Goal: Information Seeking & Learning: Learn about a topic

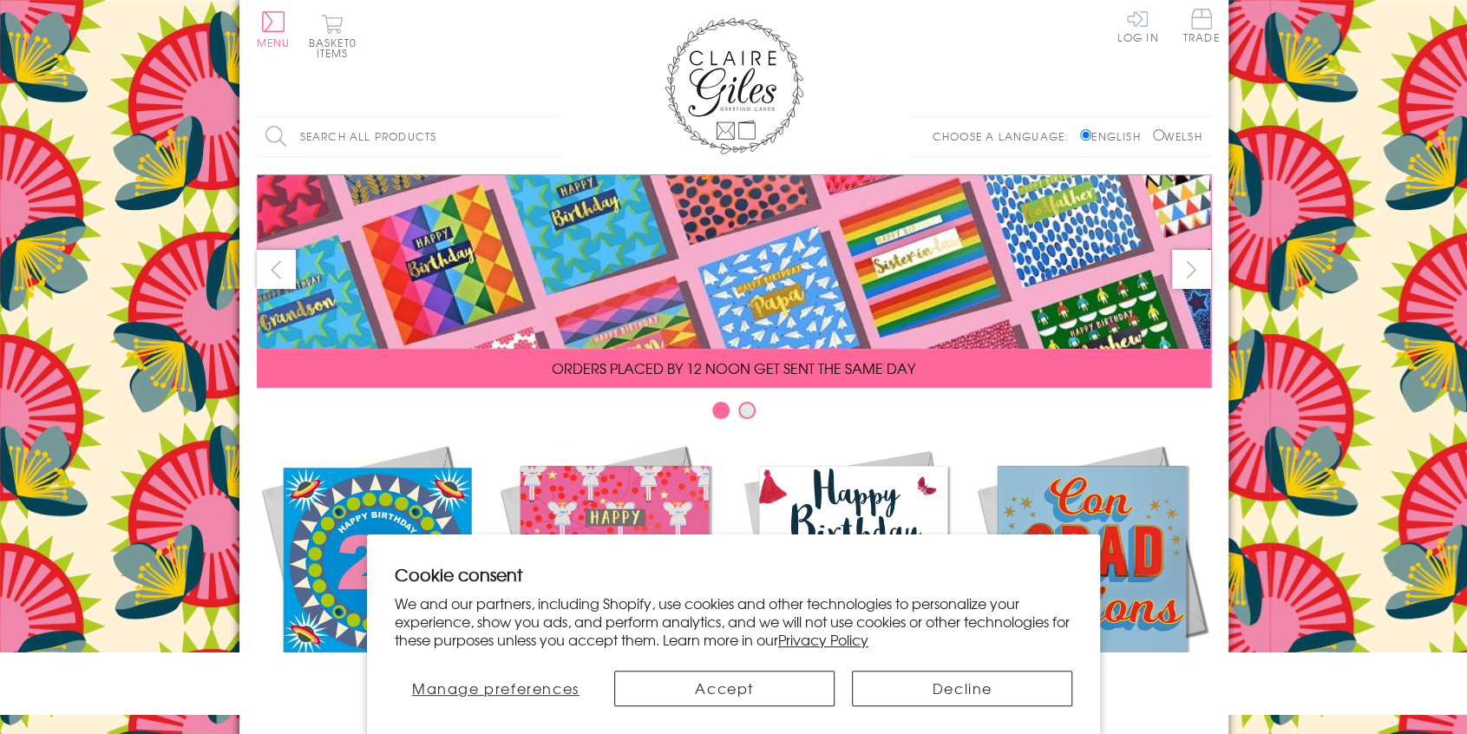
click at [336, 140] on input "Search all products" at bounding box center [409, 136] width 304 height 39
click at [333, 136] on input "Search all products" at bounding box center [409, 136] width 304 height 39
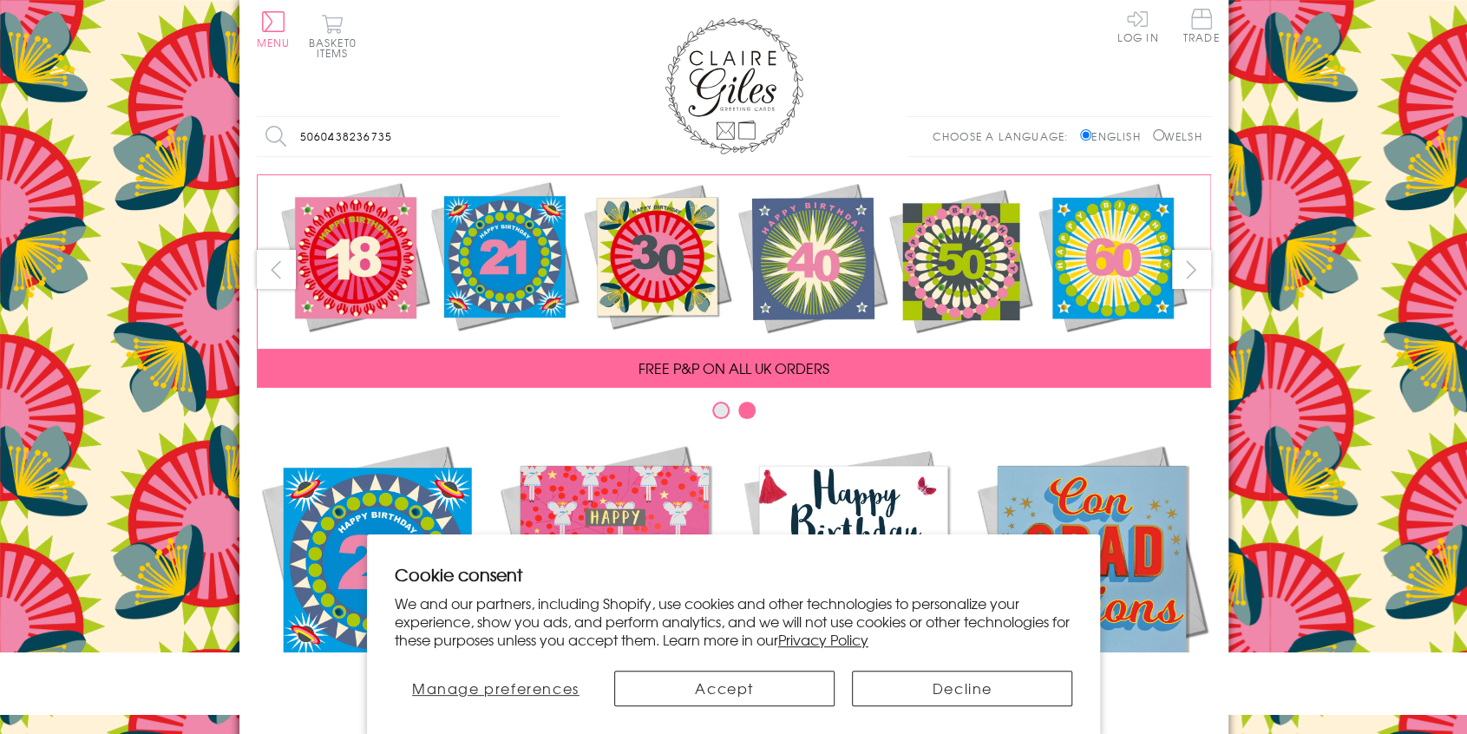
type input "5060438236735"
click at [543, 117] on input "Search" at bounding box center [551, 136] width 17 height 39
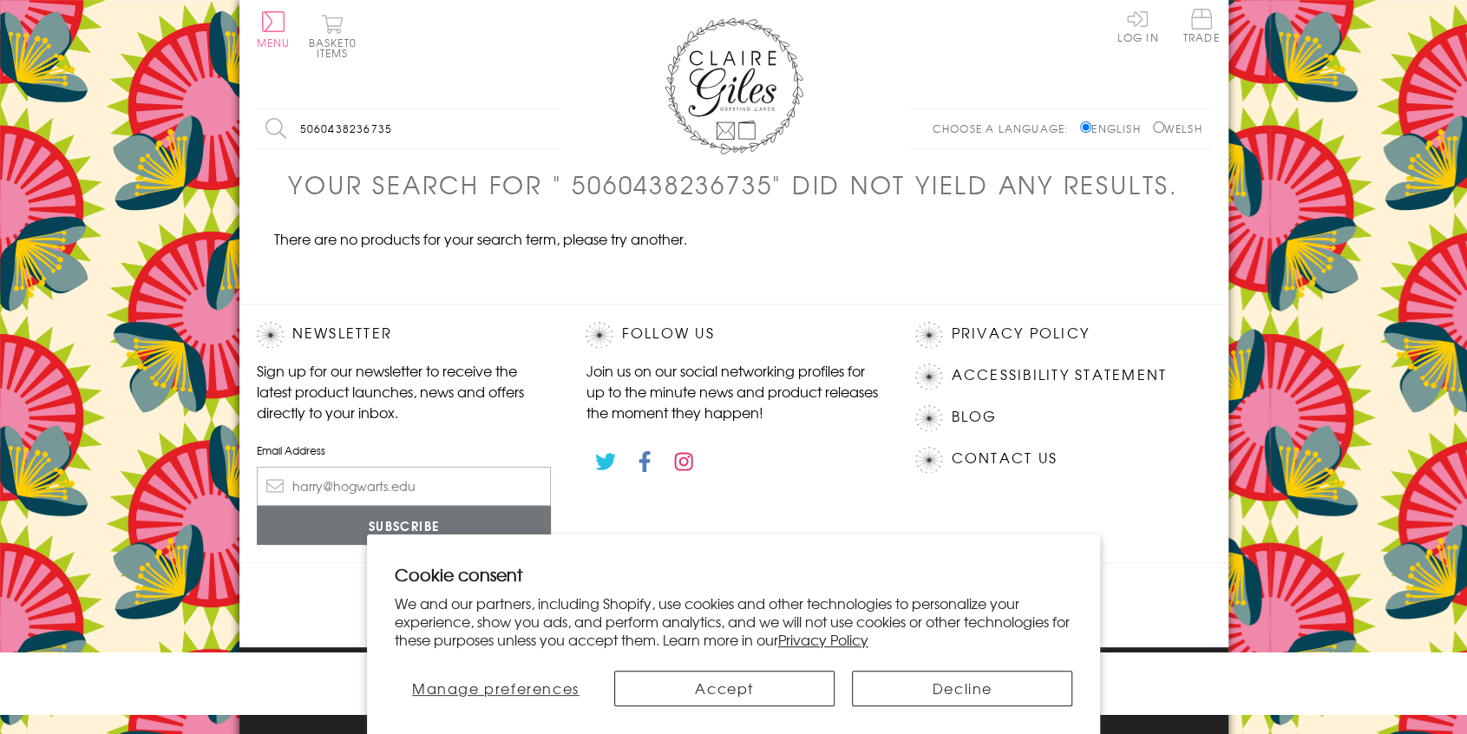
click at [321, 140] on input "5060438236735" at bounding box center [409, 128] width 304 height 39
type input "WPOM011"
click at [543, 109] on input "Search" at bounding box center [551, 128] width 17 height 39
click at [345, 128] on input "WPOM011" at bounding box center [409, 128] width 304 height 39
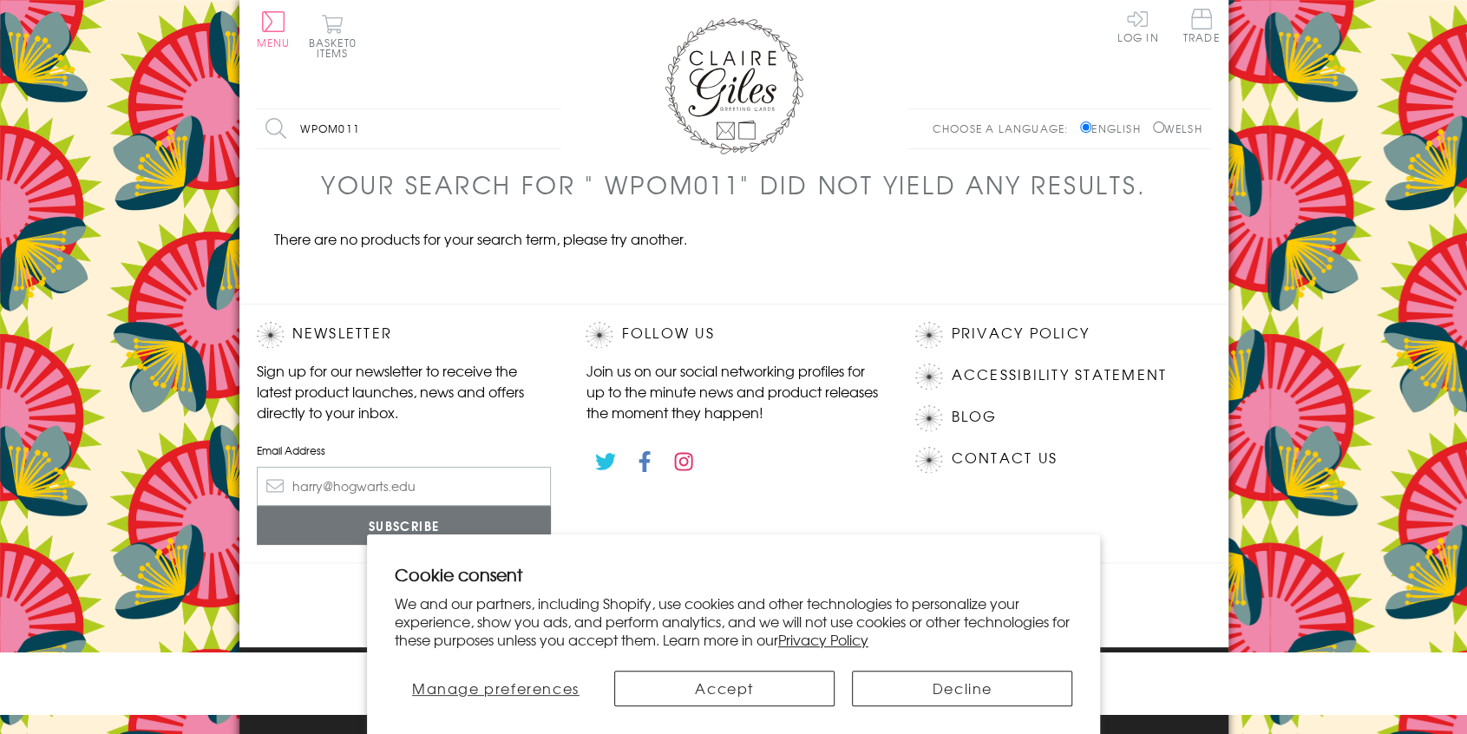
click at [345, 128] on input "WPOM011" at bounding box center [409, 128] width 304 height 39
type input "WPOM"
click at [543, 109] on input "Search" at bounding box center [551, 128] width 17 height 39
click at [449, 134] on input "WPOM*" at bounding box center [409, 128] width 304 height 39
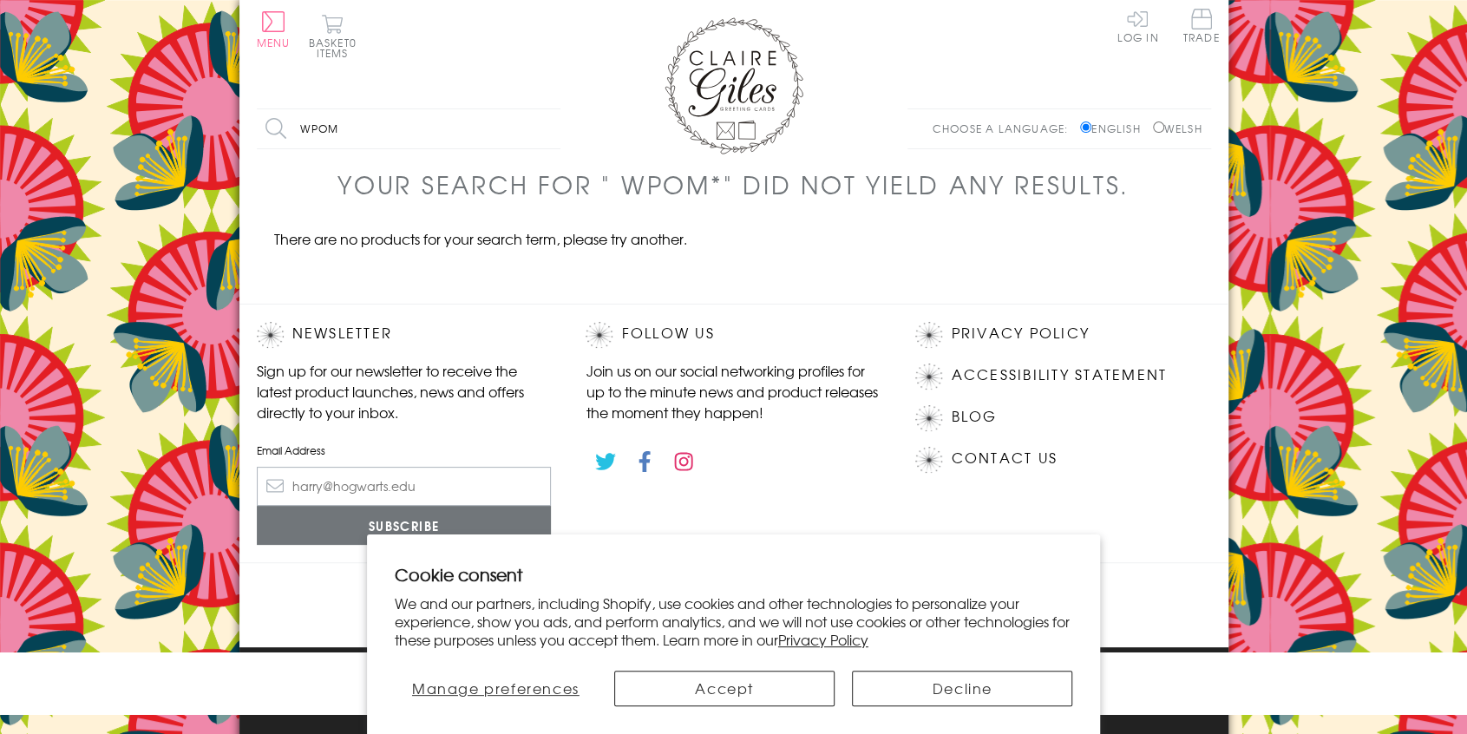
type input "WPOM"
click at [543, 109] on input "Search" at bounding box center [551, 128] width 17 height 39
click at [448, 137] on input "WPOM*" at bounding box center [409, 128] width 304 height 39
type input "W"
type input "POM11"
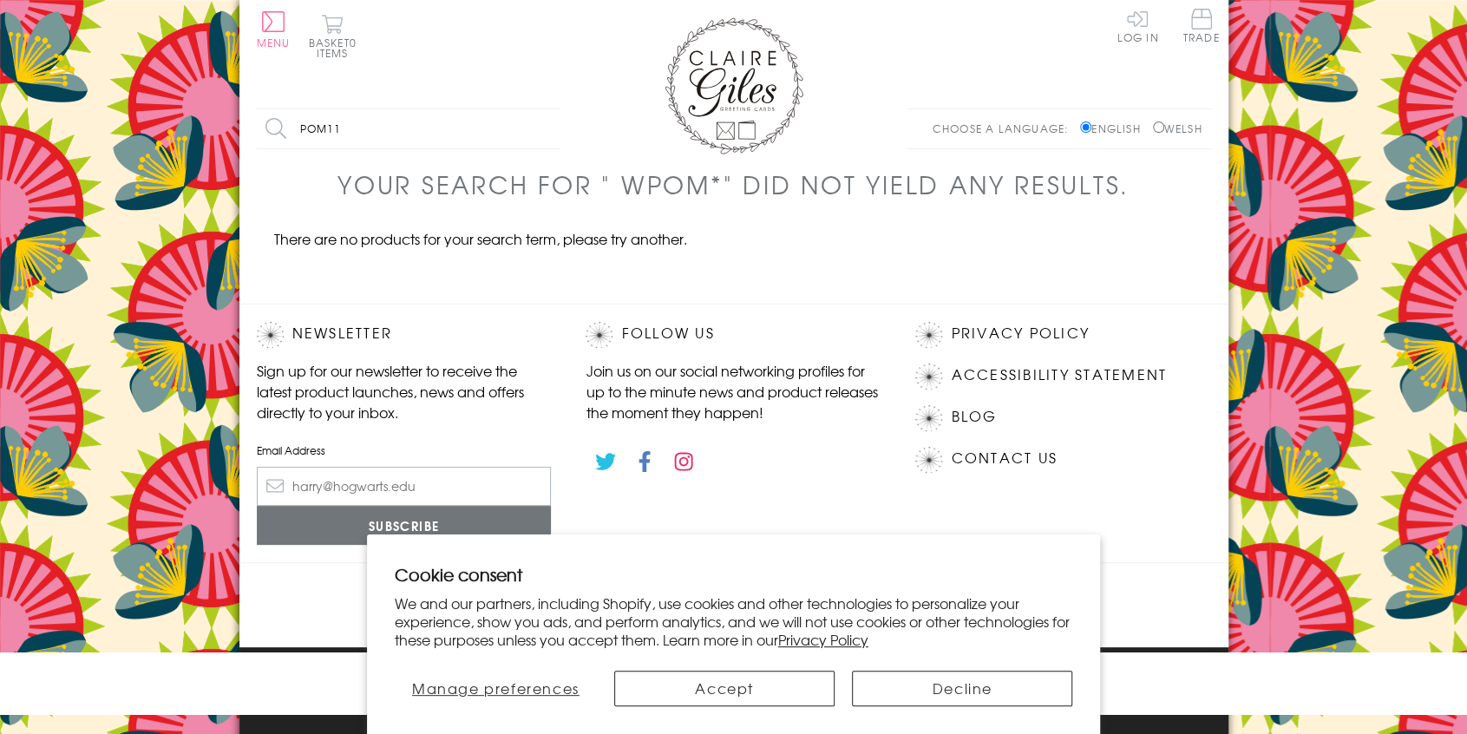
click at [543, 109] on input "Search" at bounding box center [551, 128] width 17 height 39
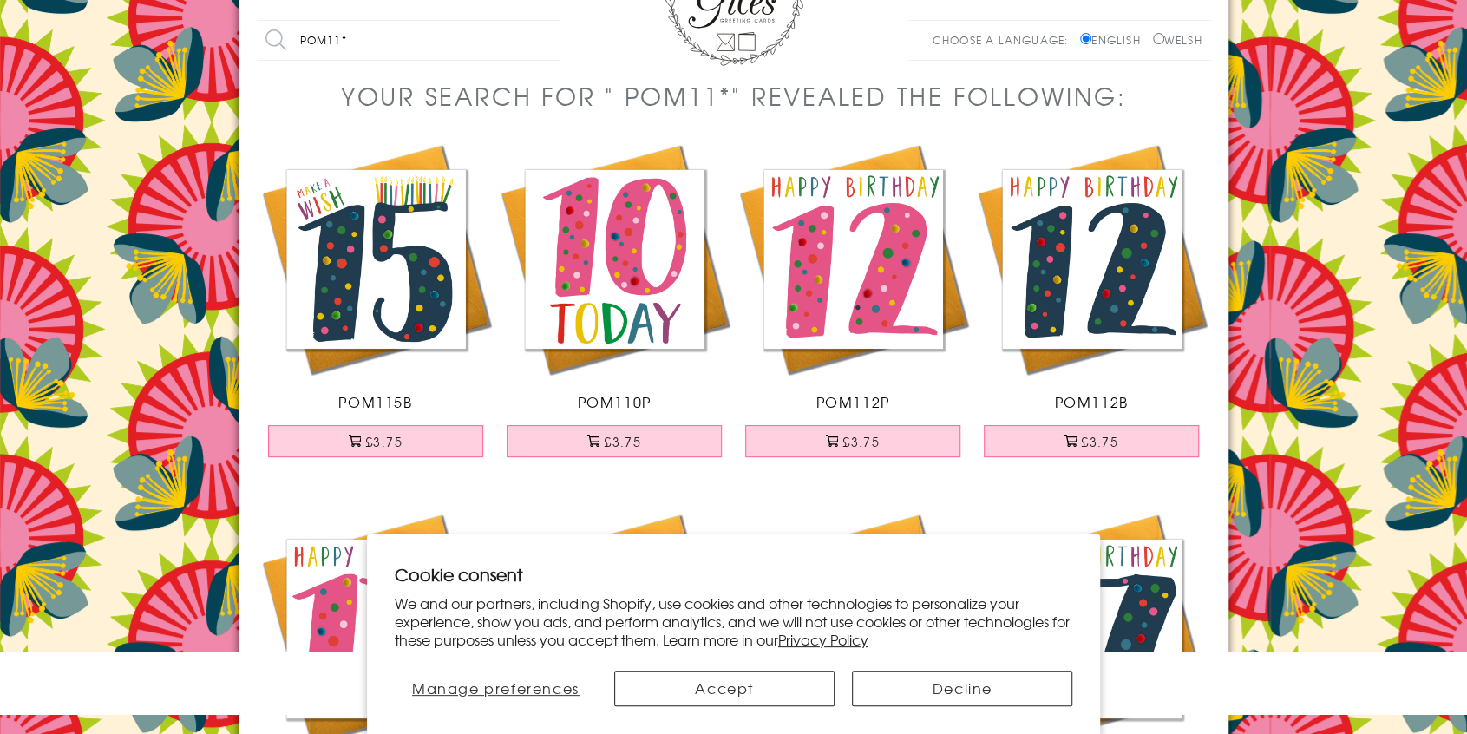
scroll to position [85, 0]
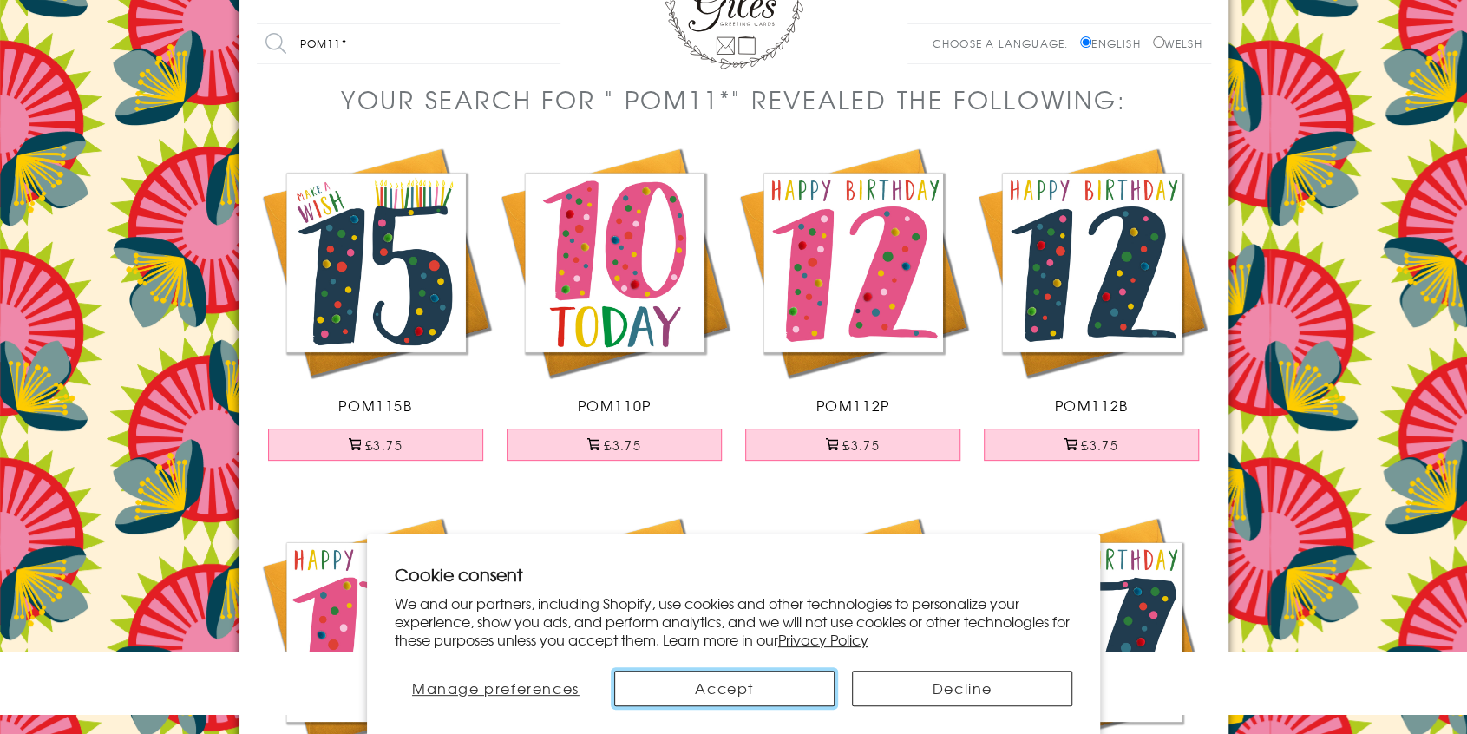
click at [732, 687] on button "Accept" at bounding box center [724, 689] width 220 height 36
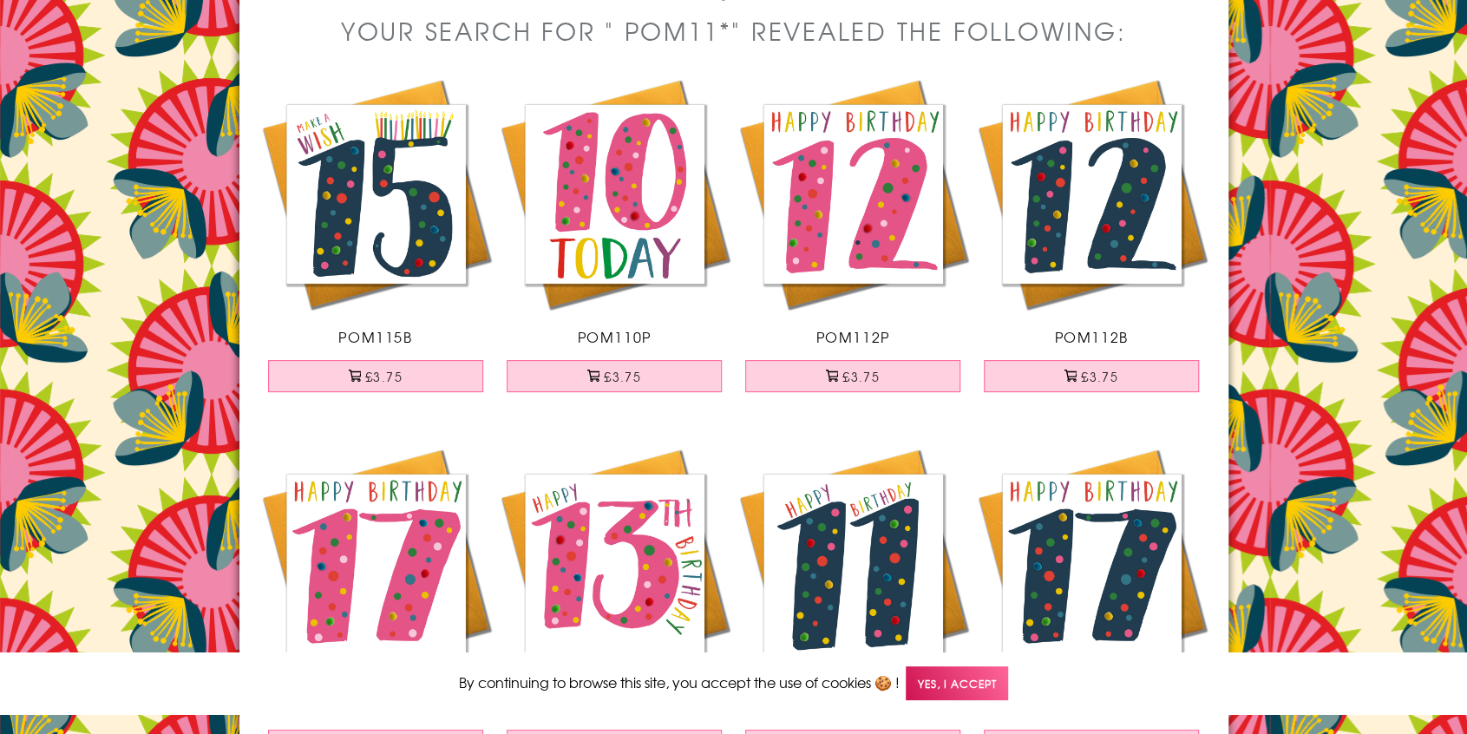
scroll to position [0, 0]
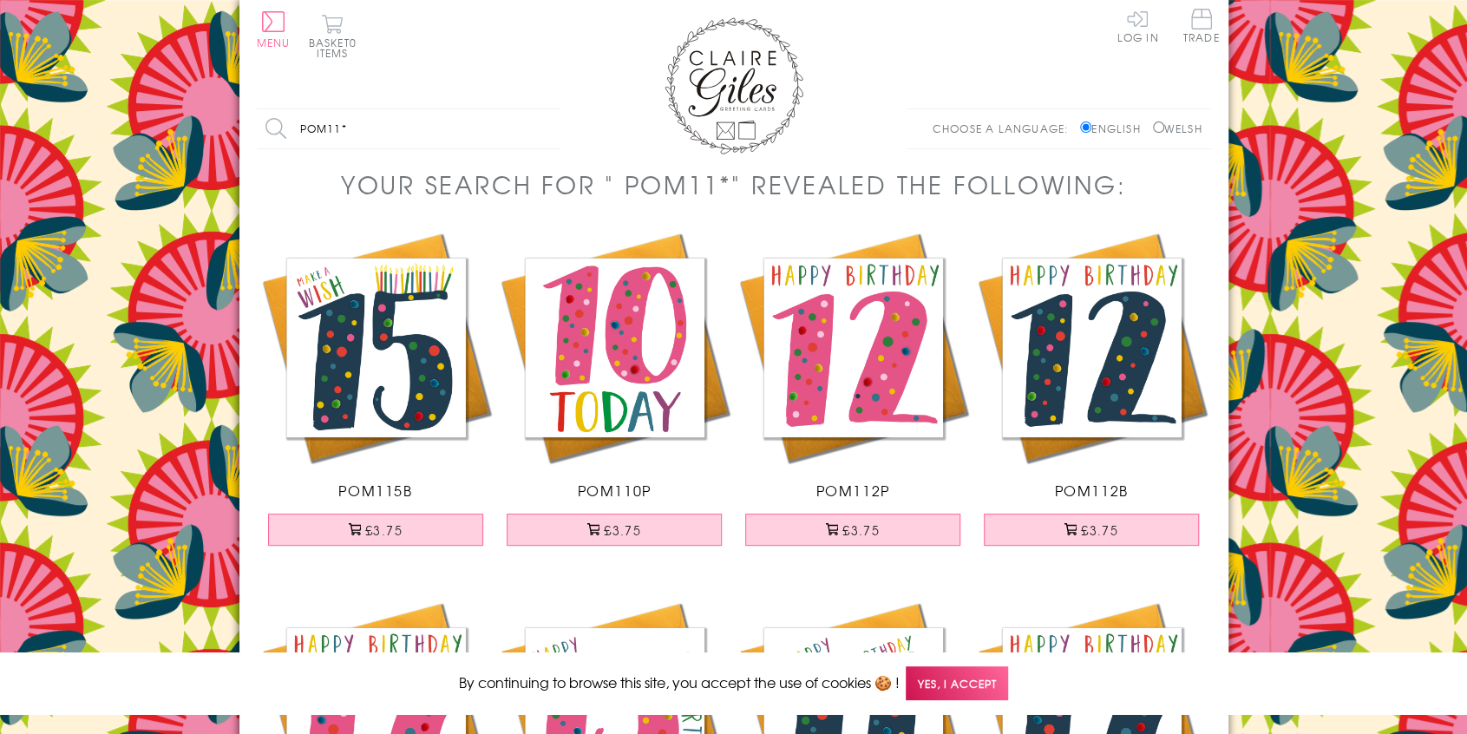
click at [414, 115] on input "POM11*" at bounding box center [409, 128] width 304 height 39
type input "WPOM11*"
click at [543, 109] on input "Search" at bounding box center [551, 128] width 17 height 39
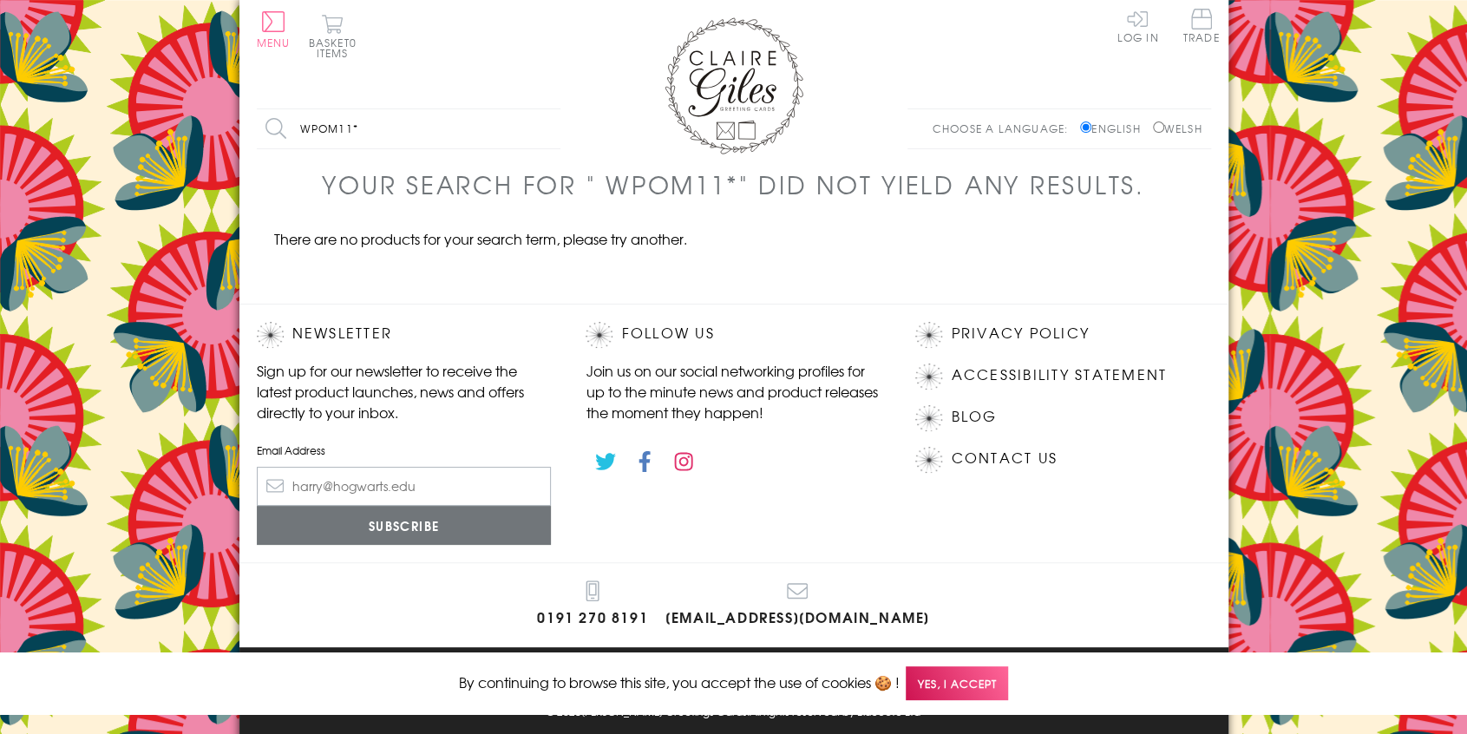
click at [420, 133] on input "WPOM11*" at bounding box center [409, 128] width 304 height 39
type input "WPOM11"
click at [543, 109] on input "Search" at bounding box center [551, 128] width 17 height 39
drag, startPoint x: 0, startPoint y: 0, endPoint x: 420, endPoint y: 133, distance: 440.5
click at [420, 133] on input "WPOM11*" at bounding box center [409, 128] width 304 height 39
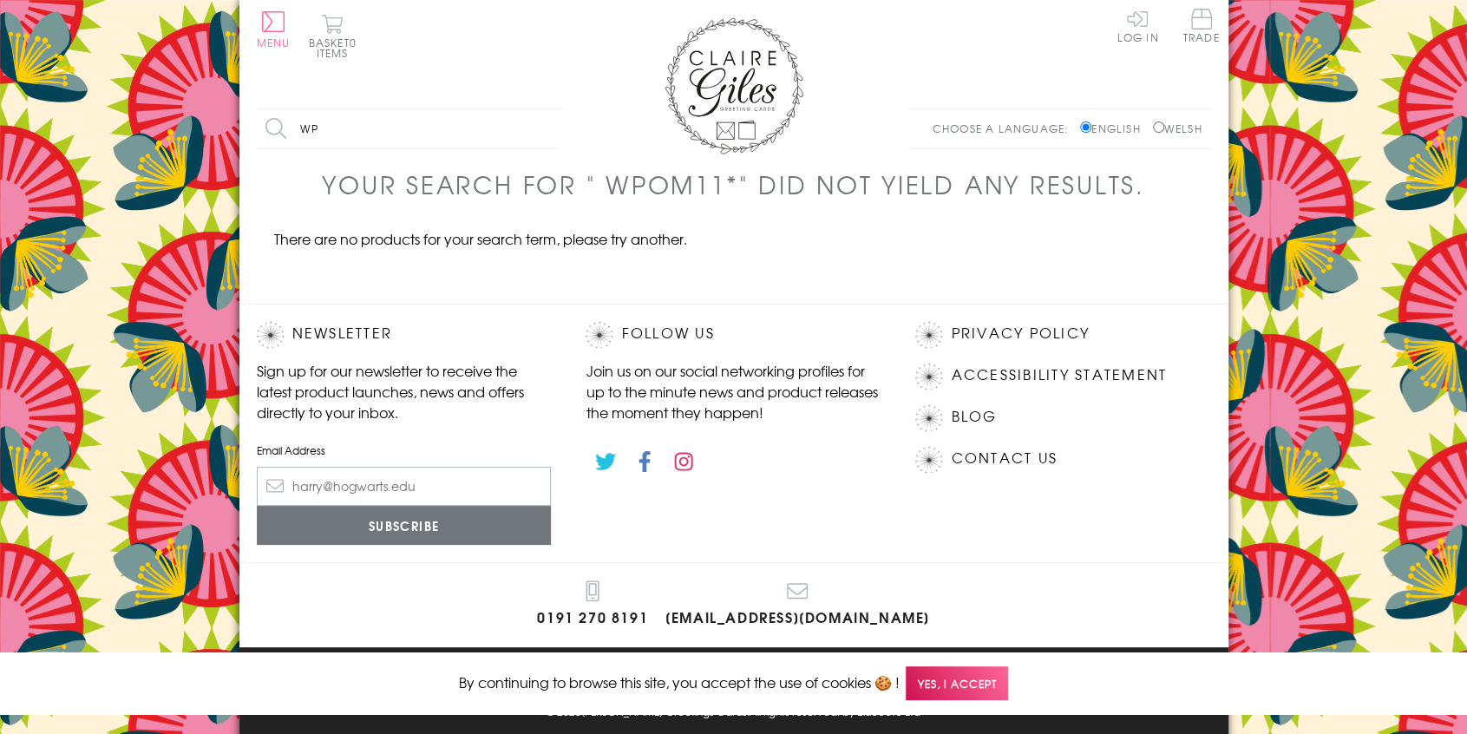
type input "W"
click at [1158, 121] on label "Welsh" at bounding box center [1177, 129] width 49 height 16
click at [1158, 121] on input "Welsh" at bounding box center [1158, 126] width 11 height 11
radio input "true"
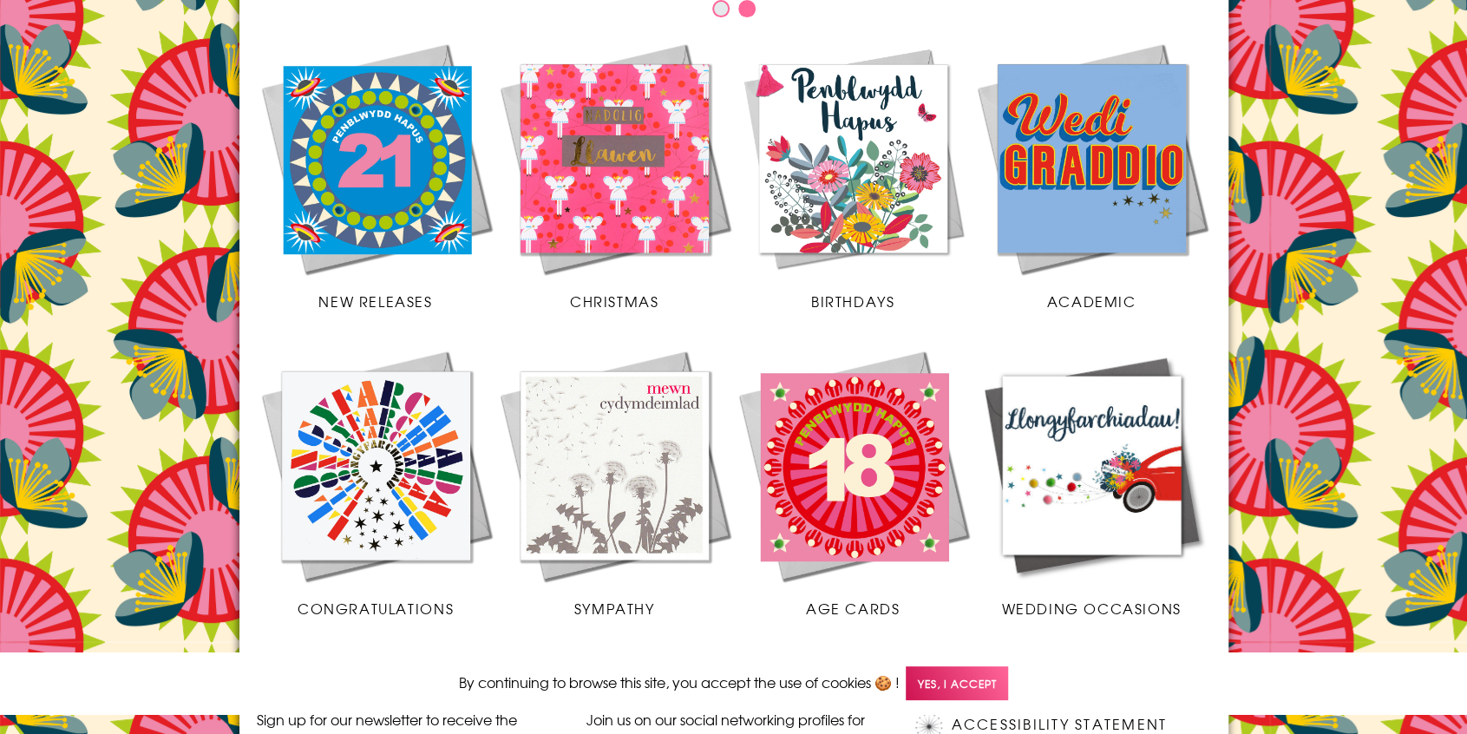
scroll to position [420, 0]
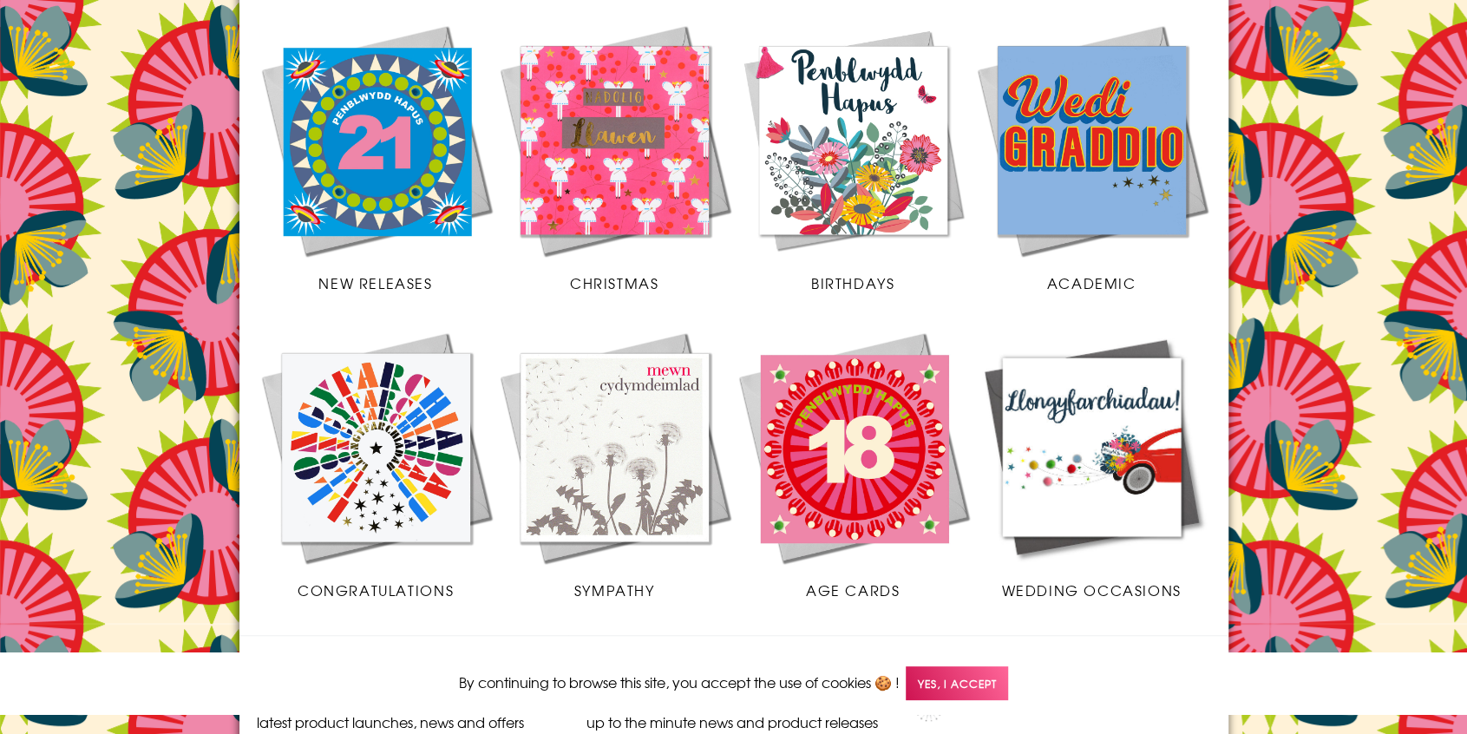
click at [847, 232] on img at bounding box center [853, 140] width 239 height 239
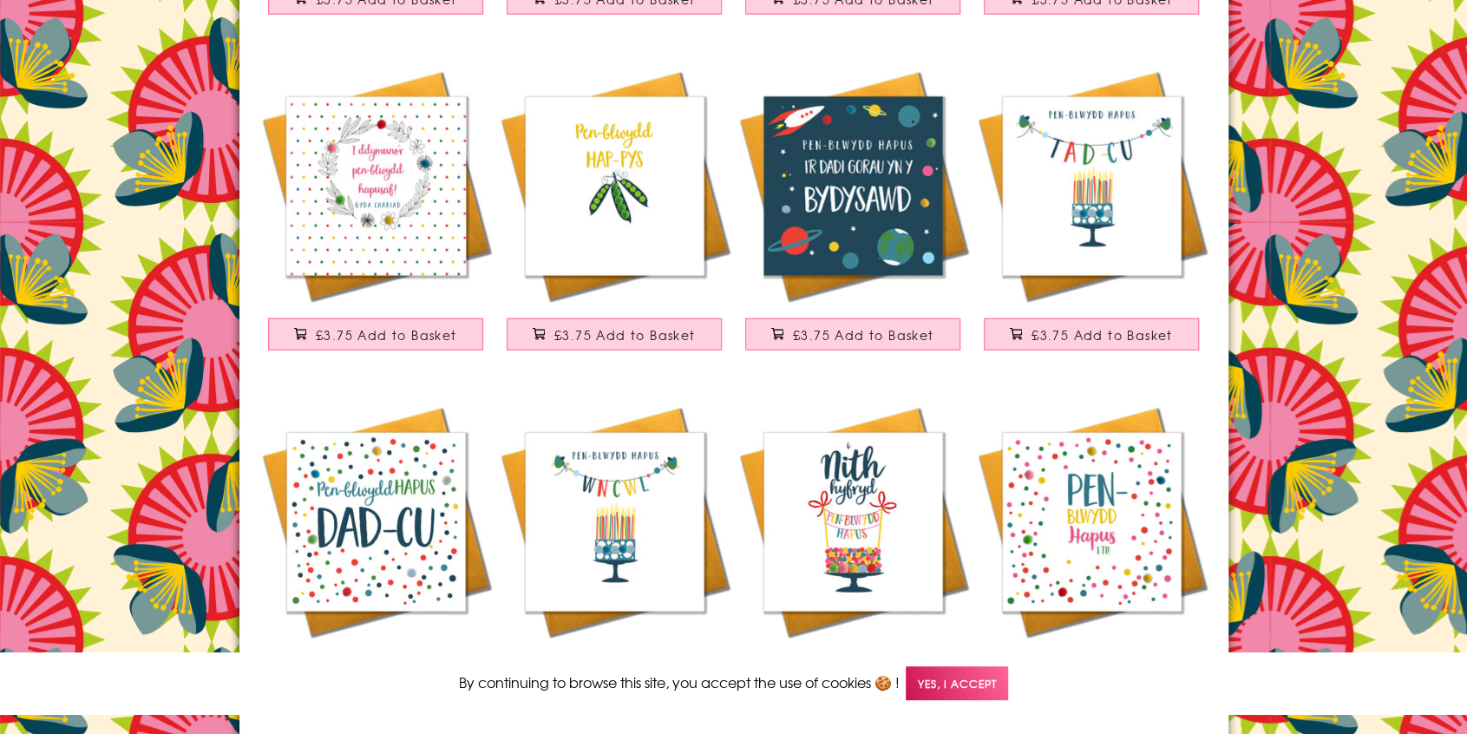
scroll to position [2909, 0]
click at [424, 220] on img at bounding box center [376, 187] width 239 height 239
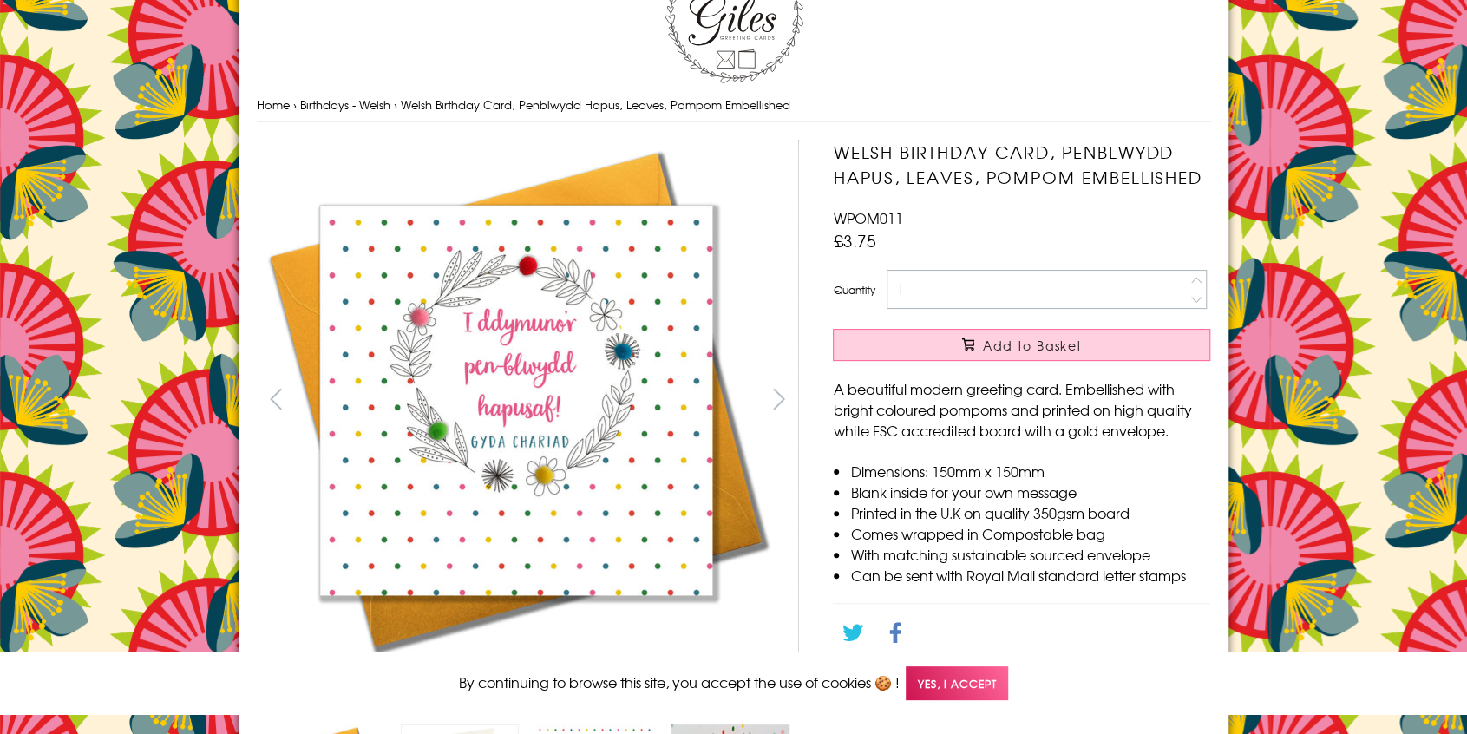
scroll to position [63, 0]
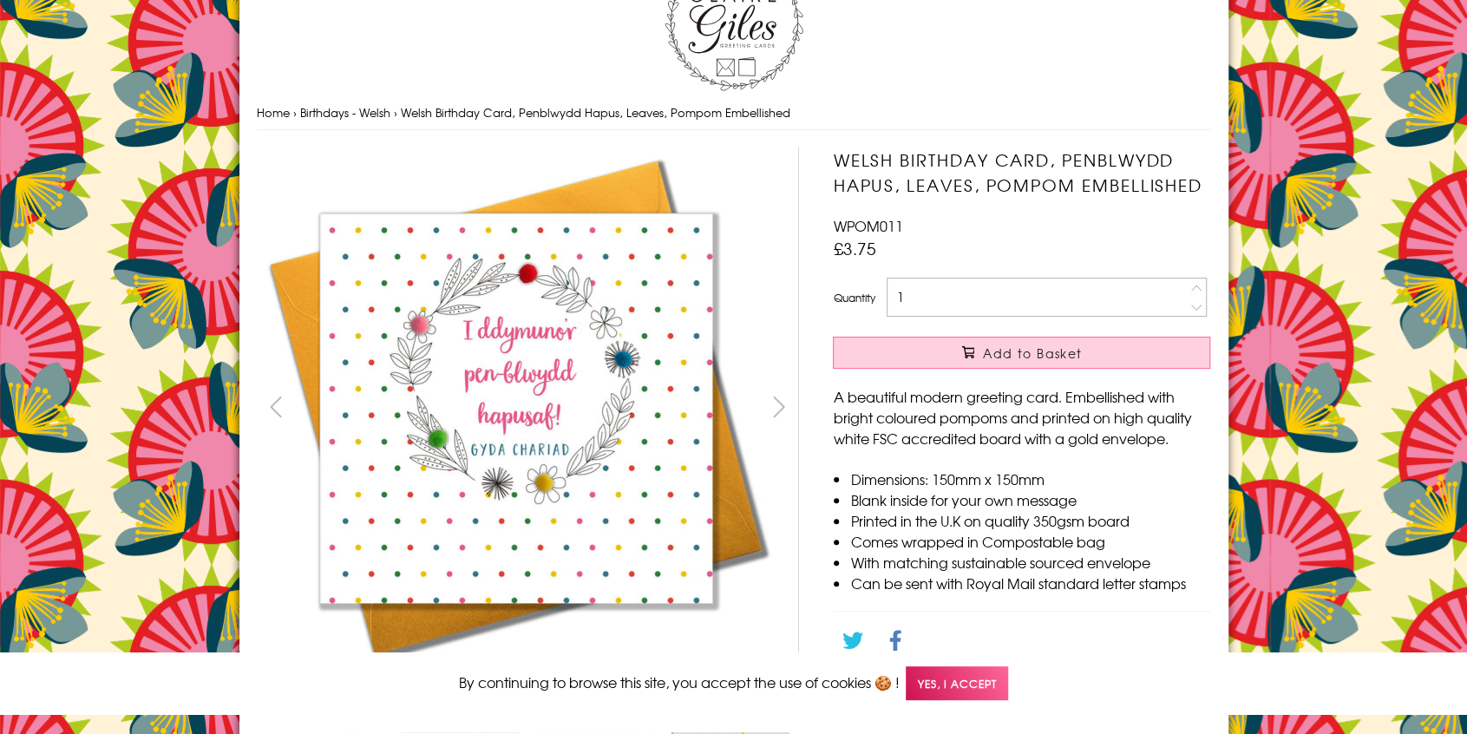
click at [894, 173] on h1 "Welsh Birthday Card, Penblwydd Hapus, Leaves, Pompom Embellished" at bounding box center [1021, 173] width 377 height 50
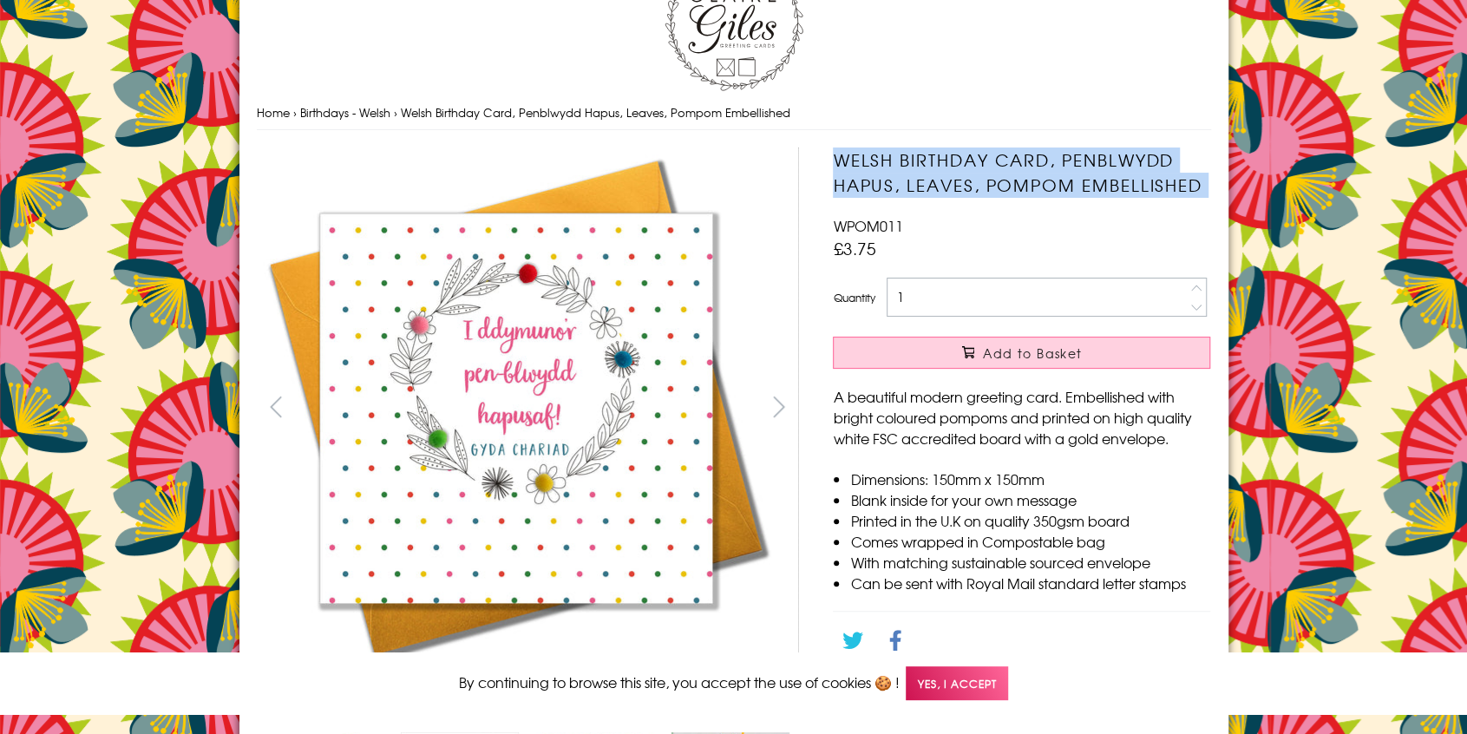
click at [894, 173] on h1 "Welsh Birthday Card, Penblwydd Hapus, Leaves, Pompom Embellished" at bounding box center [1021, 173] width 377 height 50
copy div "Welsh Birthday Card, Penblwydd Hapus, Leaves, Pompom Embellished"
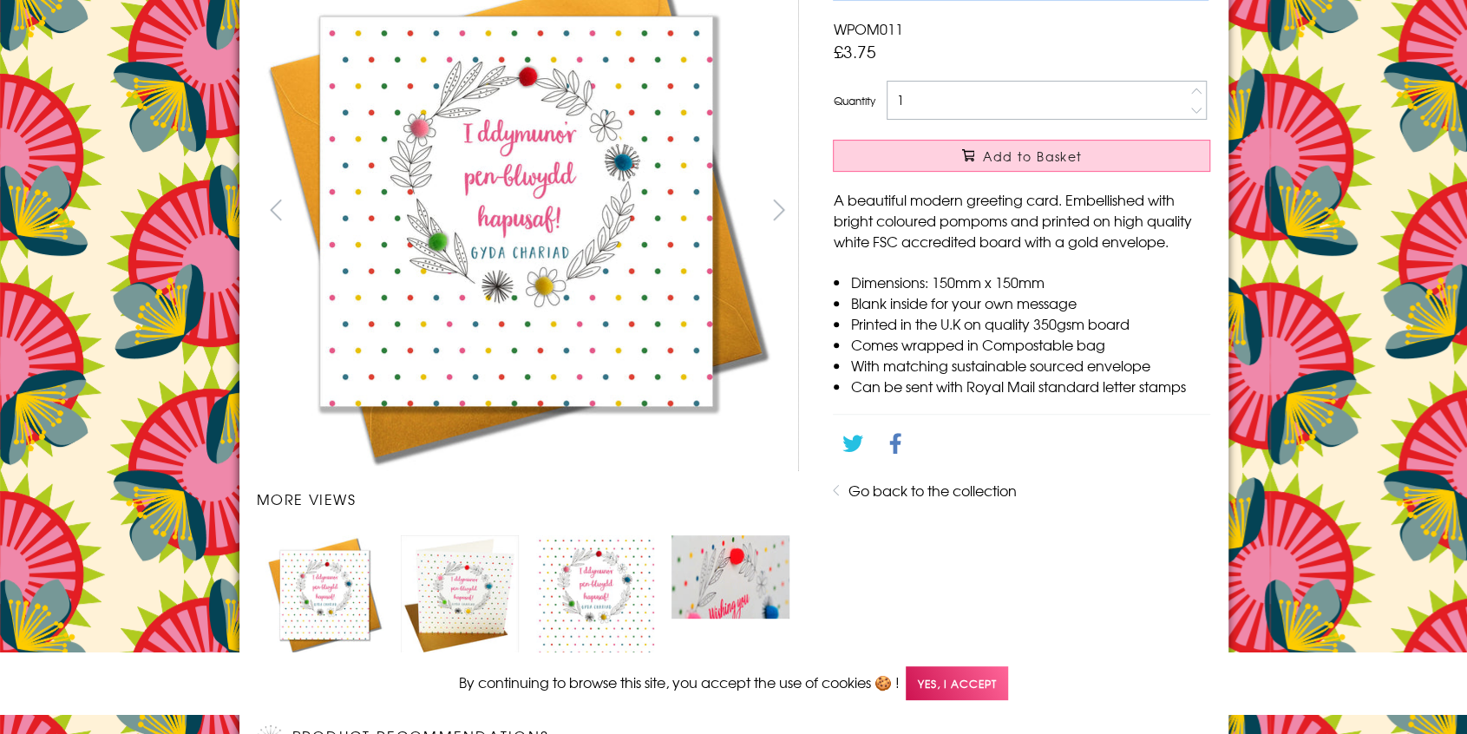
scroll to position [267, 0]
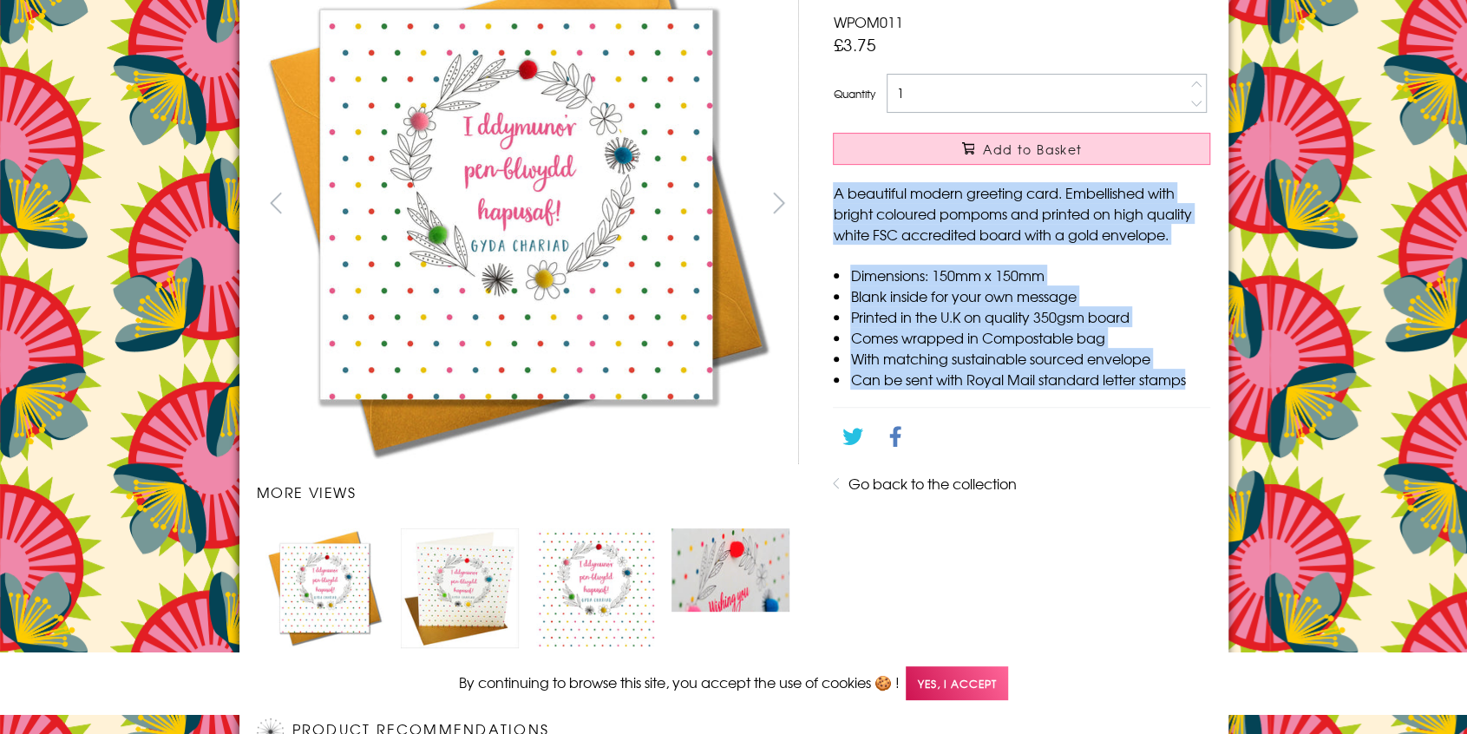
drag, startPoint x: 1205, startPoint y: 387, endPoint x: 831, endPoint y: 193, distance: 421.5
click at [831, 193] on div "Welsh Birthday Card, Penblwydd Hapus, Leaves, Pompom Embellished WPOM011 £3.75 …" at bounding box center [1022, 305] width 412 height 722
copy div "A beautiful modern greeting card. Embellished with bright coloured pompoms and …"
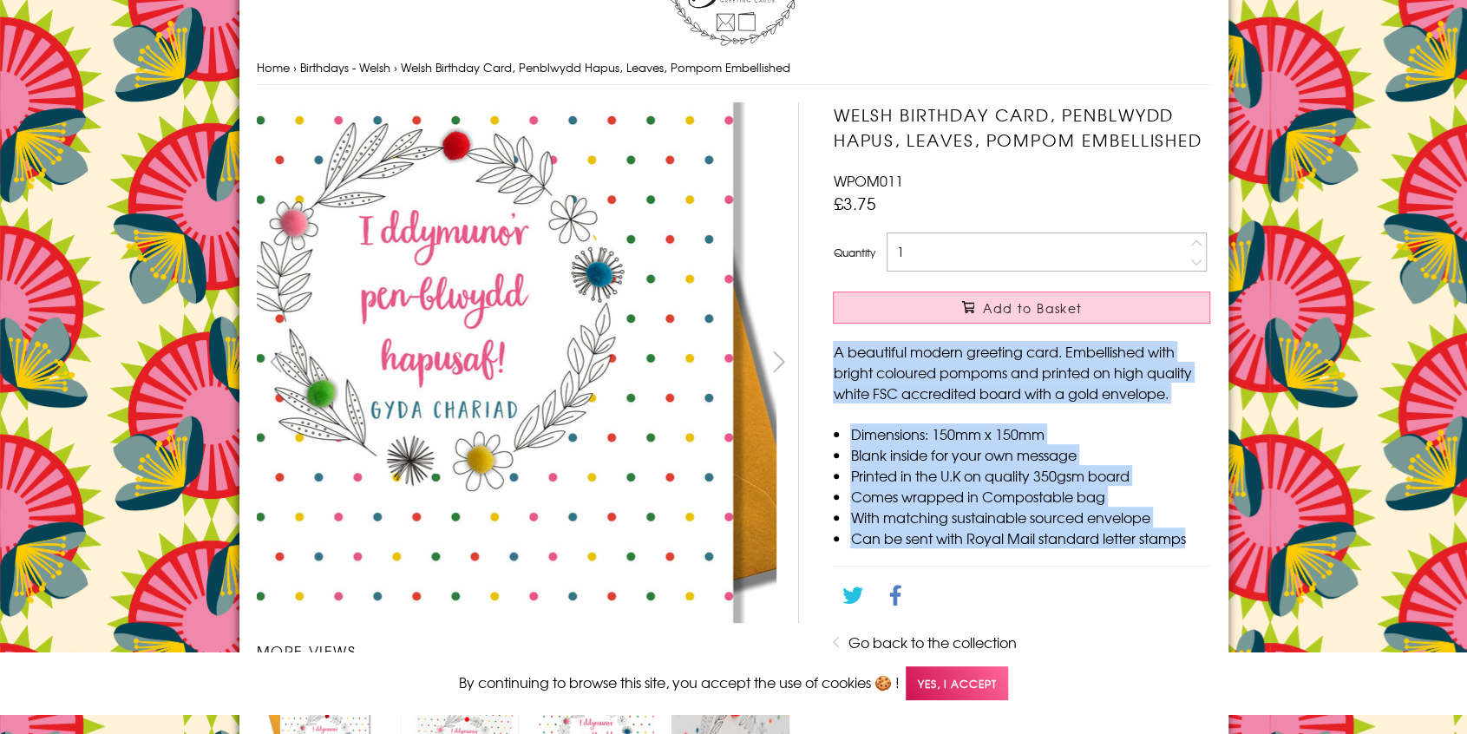
scroll to position [107, 0]
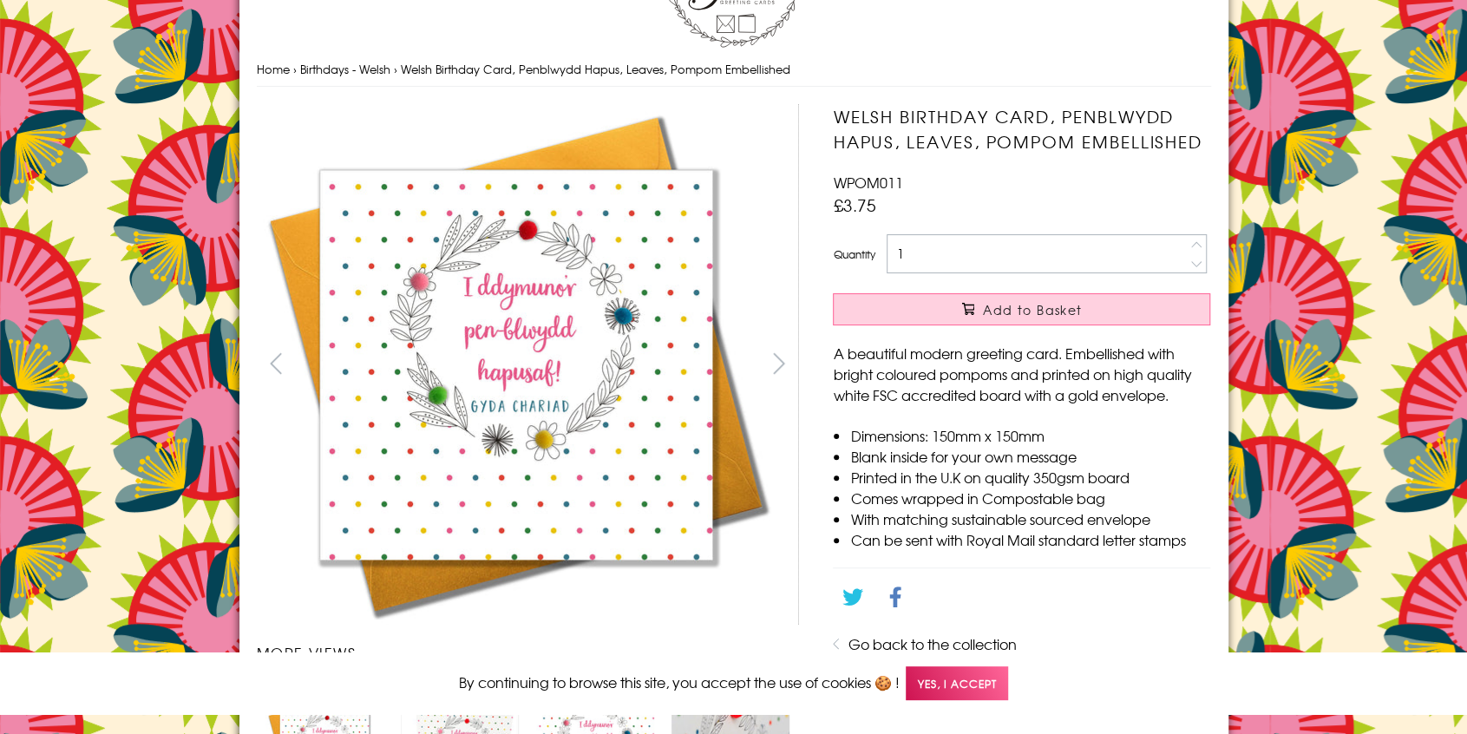
click at [911, 143] on h1 "Welsh Birthday Card, Penblwydd Hapus, Leaves, Pompom Embellished" at bounding box center [1021, 129] width 377 height 50
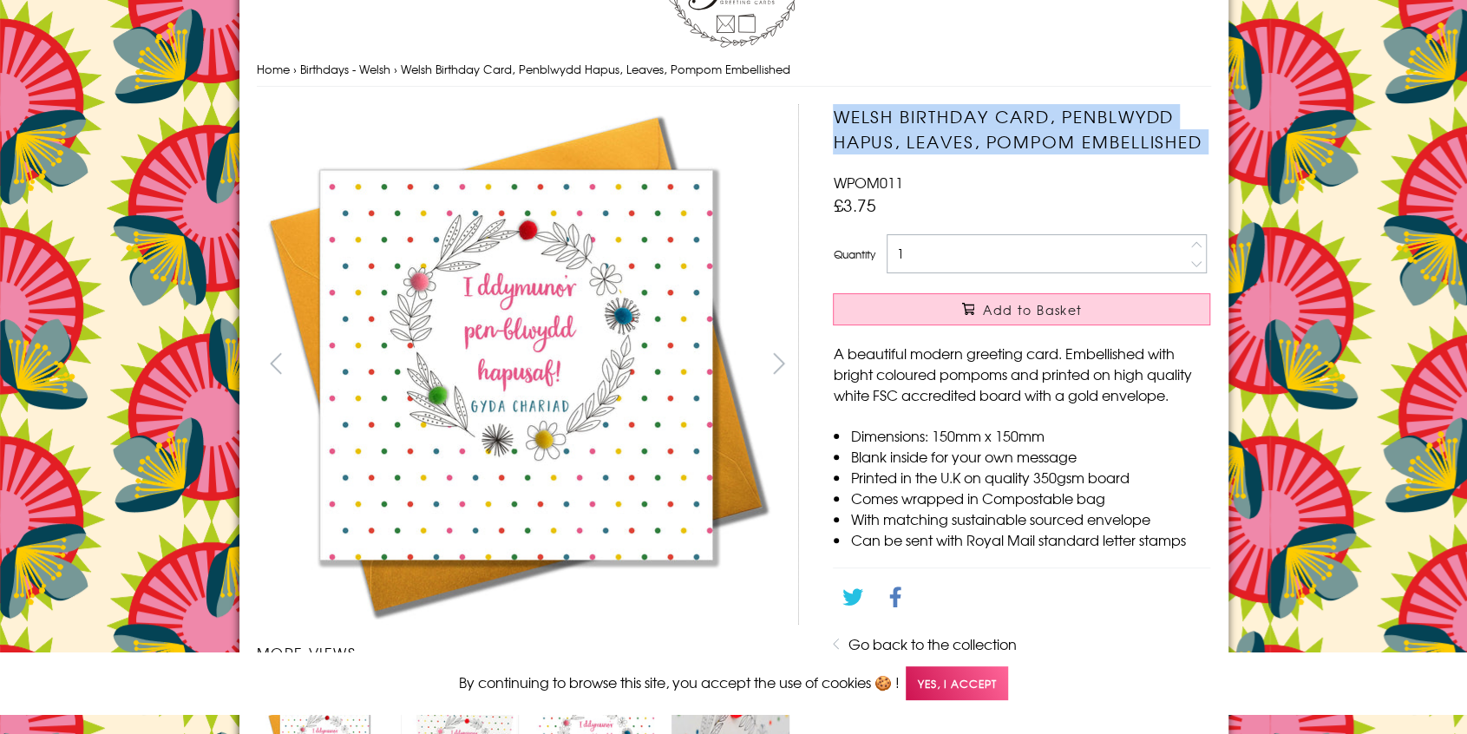
click at [911, 143] on h1 "Welsh Birthday Card, Penblwydd Hapus, Leaves, Pompom Embellished" at bounding box center [1021, 129] width 377 height 50
copy div "Welsh Birthday Card, Penblwydd Hapus, Leaves, Pompom Embellished"
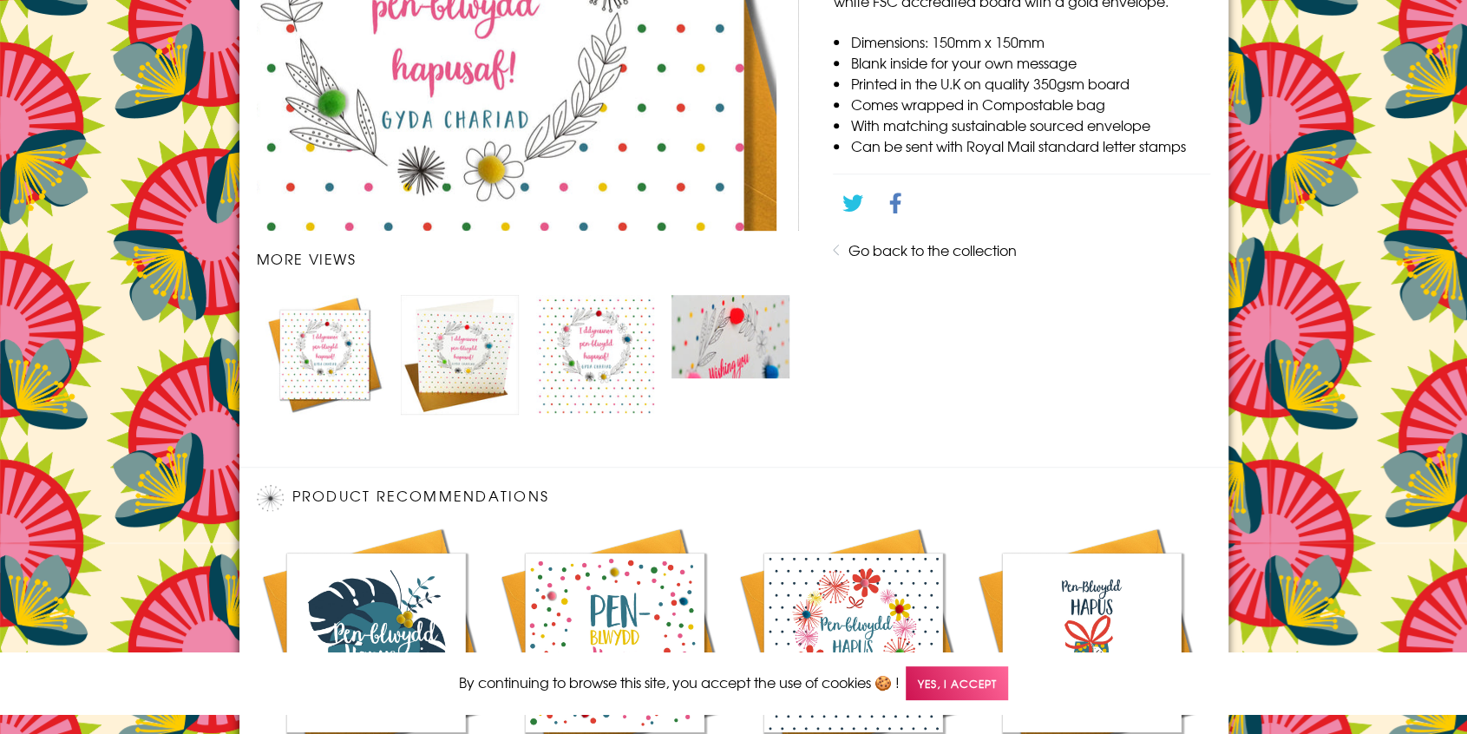
scroll to position [502, 0]
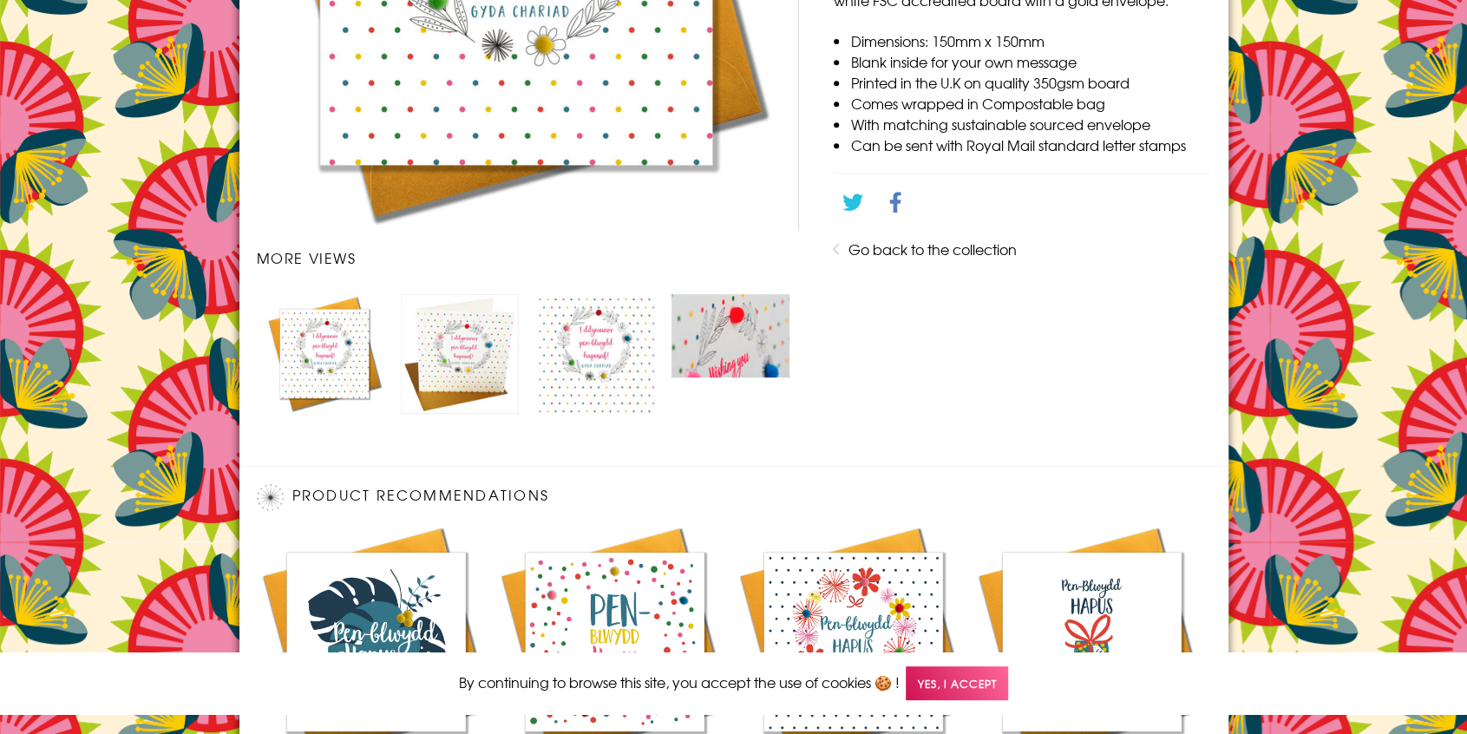
click at [338, 354] on img "Carousel Page 1 (Current Slide)" at bounding box center [325, 353] width 118 height 118
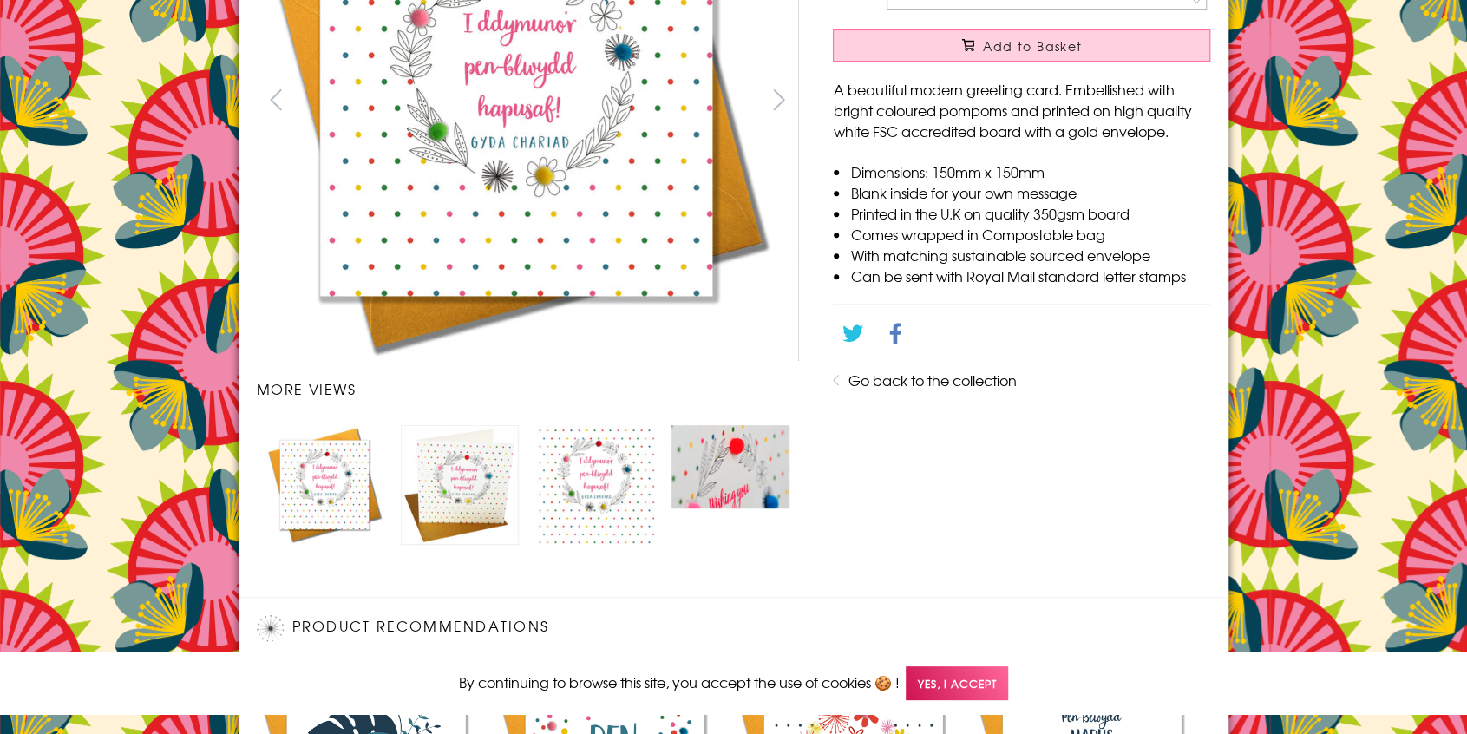
scroll to position [370, 0]
click at [459, 485] on img "Carousel Page 2" at bounding box center [460, 486] width 118 height 120
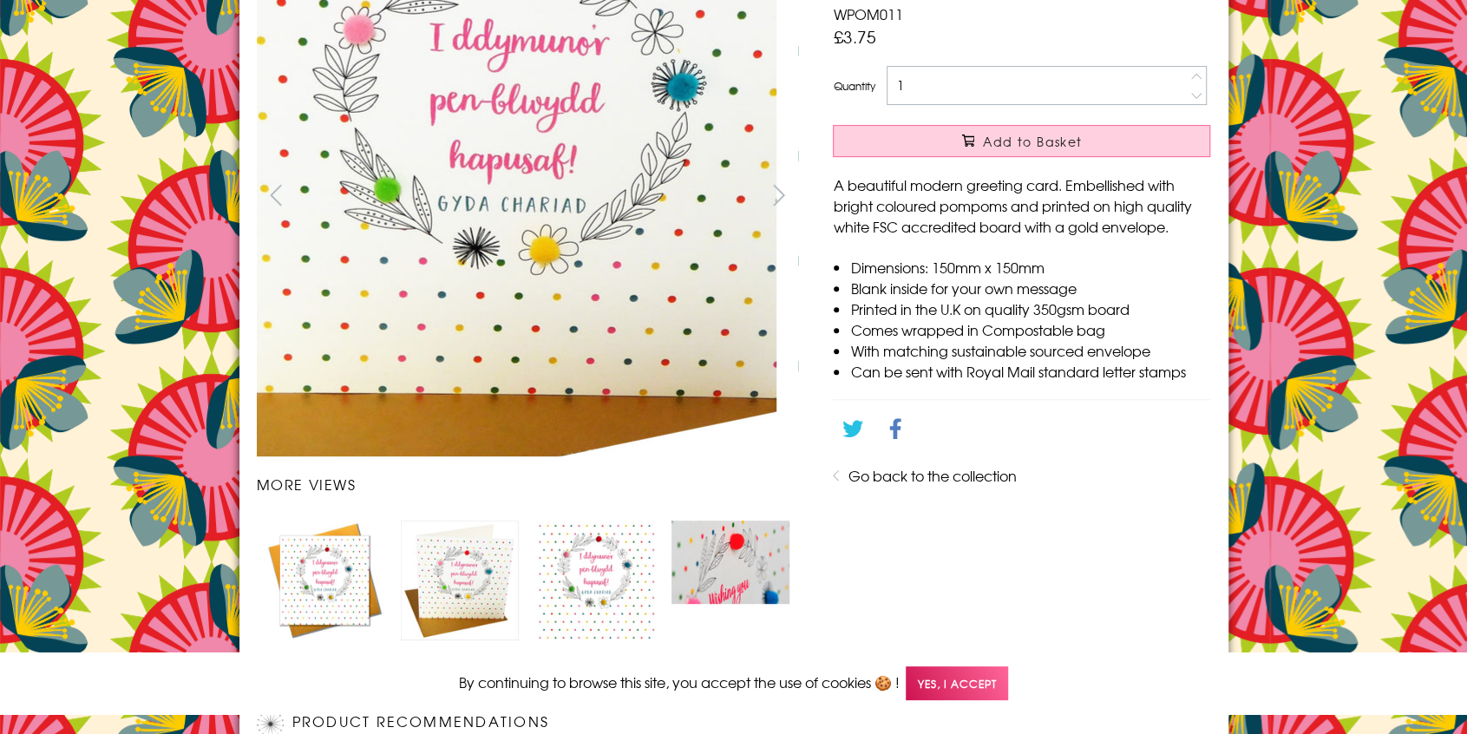
scroll to position [283, 0]
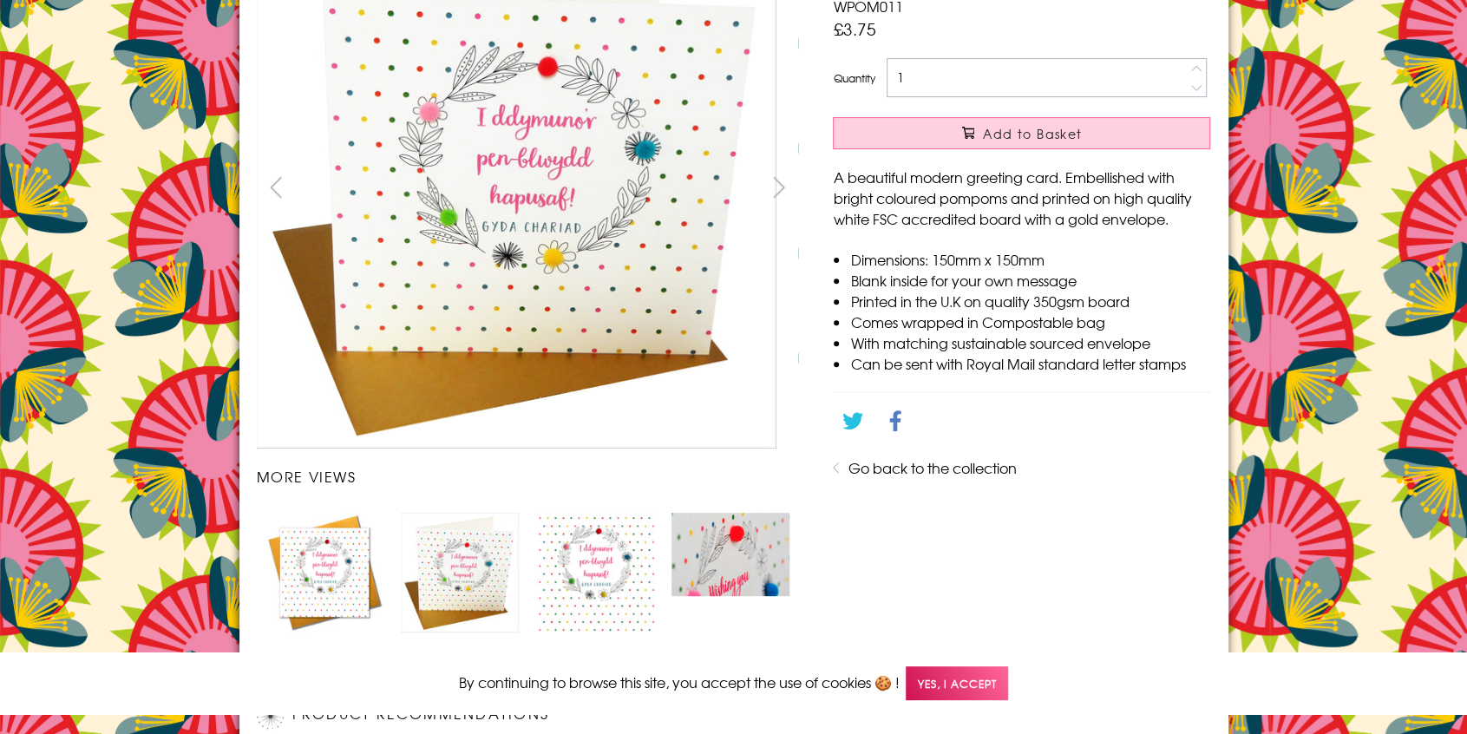
click at [613, 555] on img "Carousel Page 3" at bounding box center [595, 571] width 118 height 117
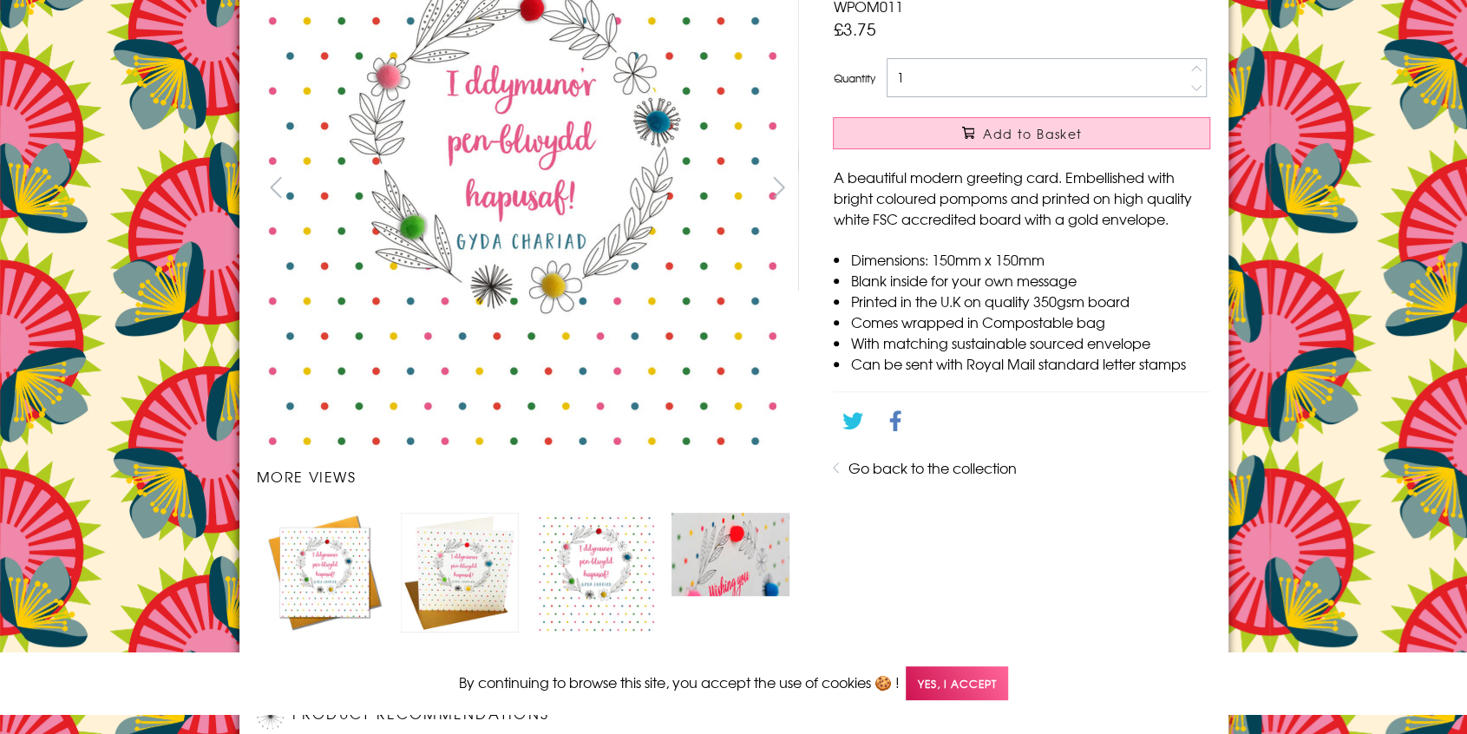
click at [752, 582] on img "Carousel Page 4" at bounding box center [731, 554] width 118 height 82
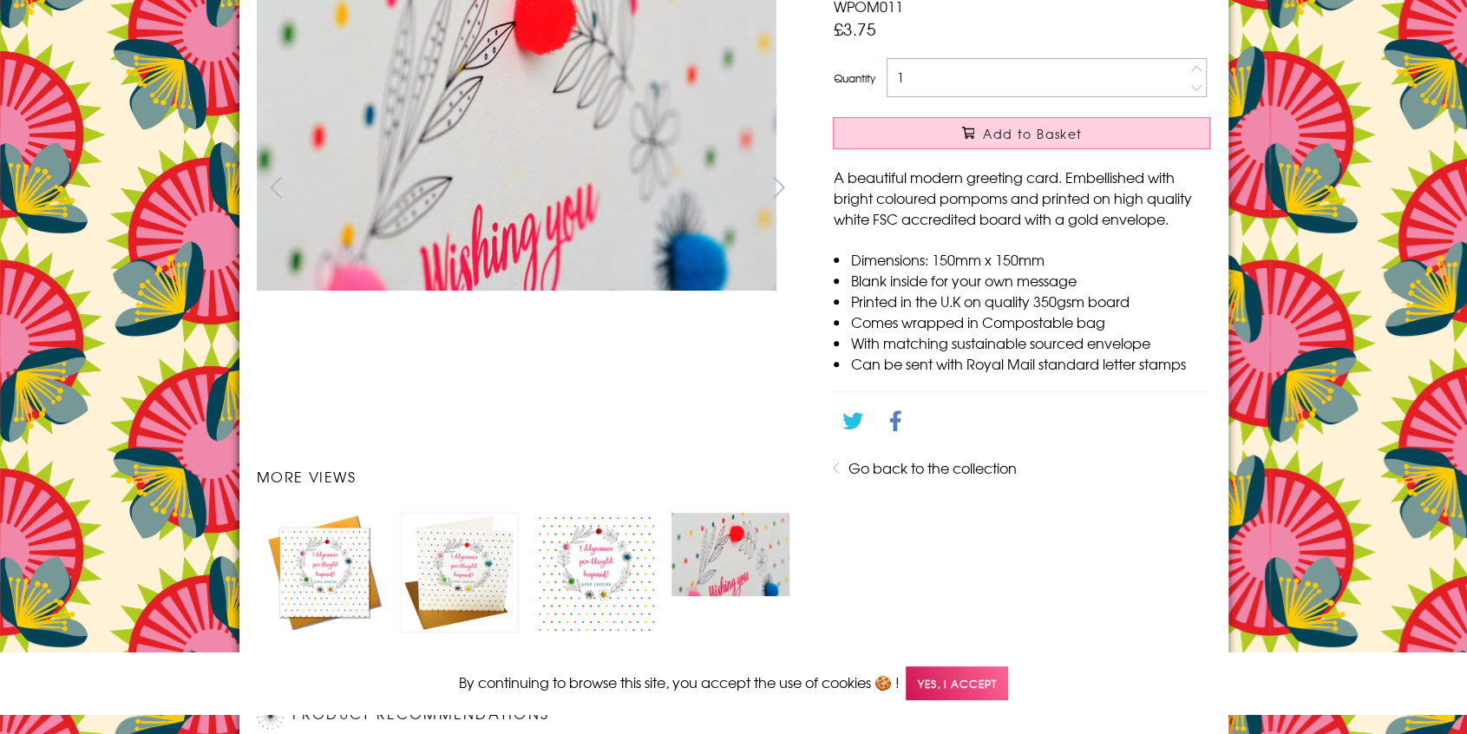
click at [426, 548] on img "Carousel Page 2" at bounding box center [460, 573] width 118 height 120
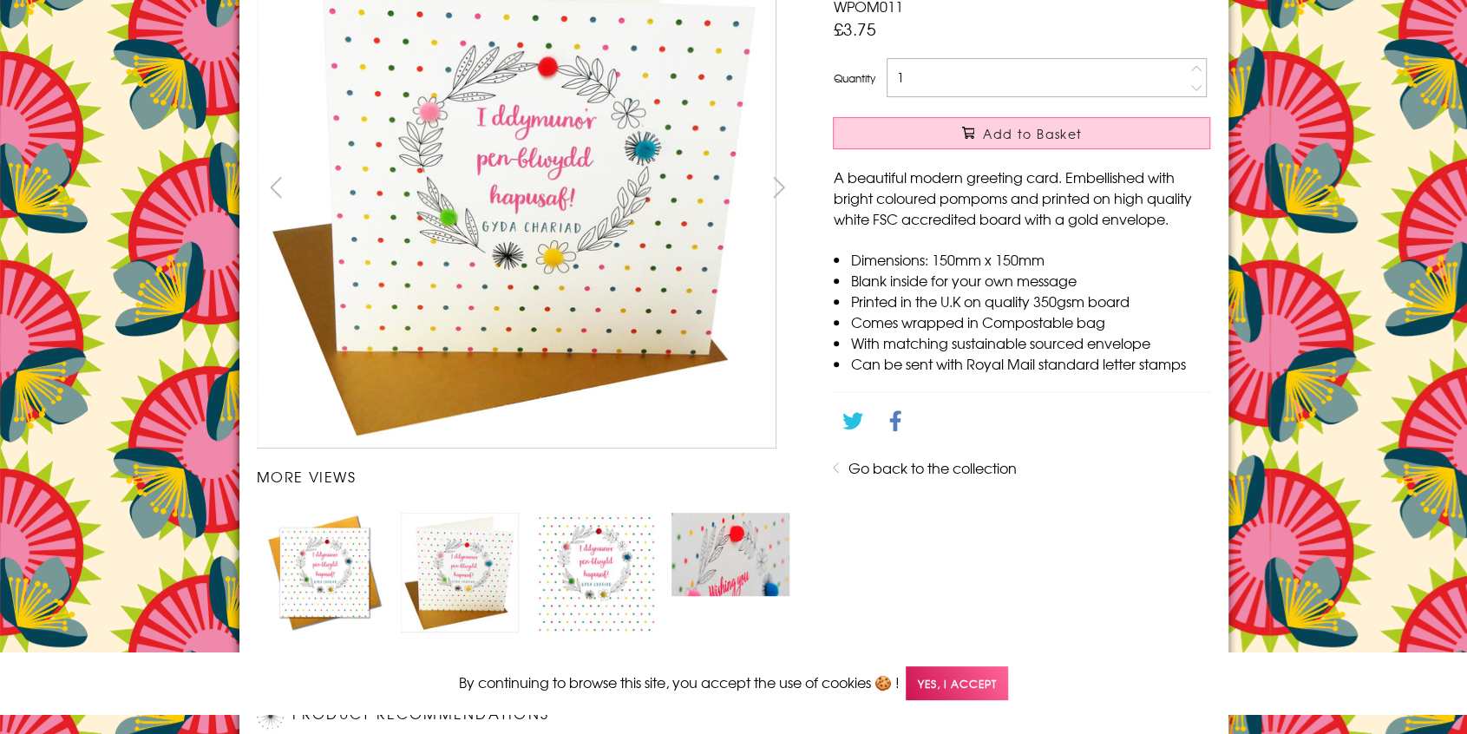
click at [607, 584] on img "Carousel Page 3" at bounding box center [595, 571] width 118 height 117
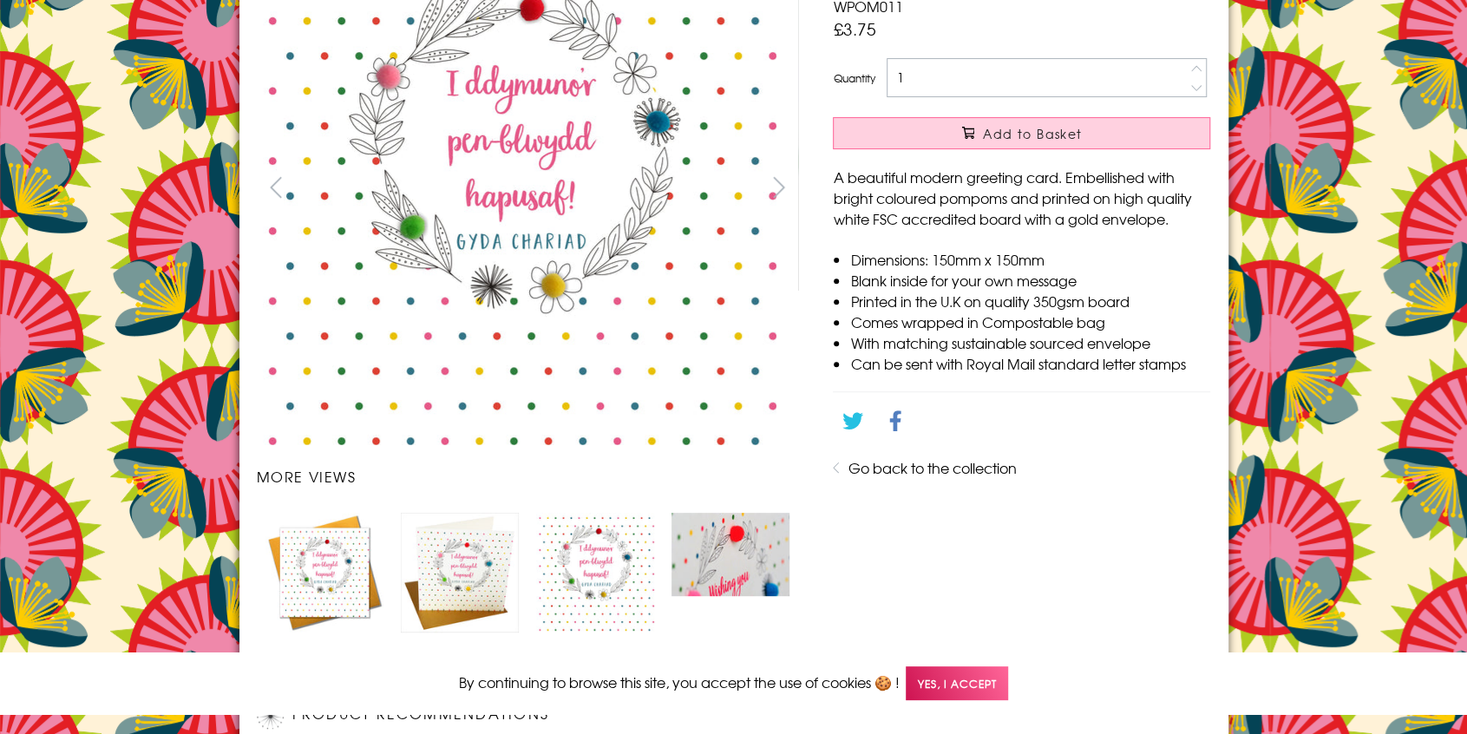
click at [718, 572] on img "Carousel Page 4" at bounding box center [731, 554] width 118 height 82
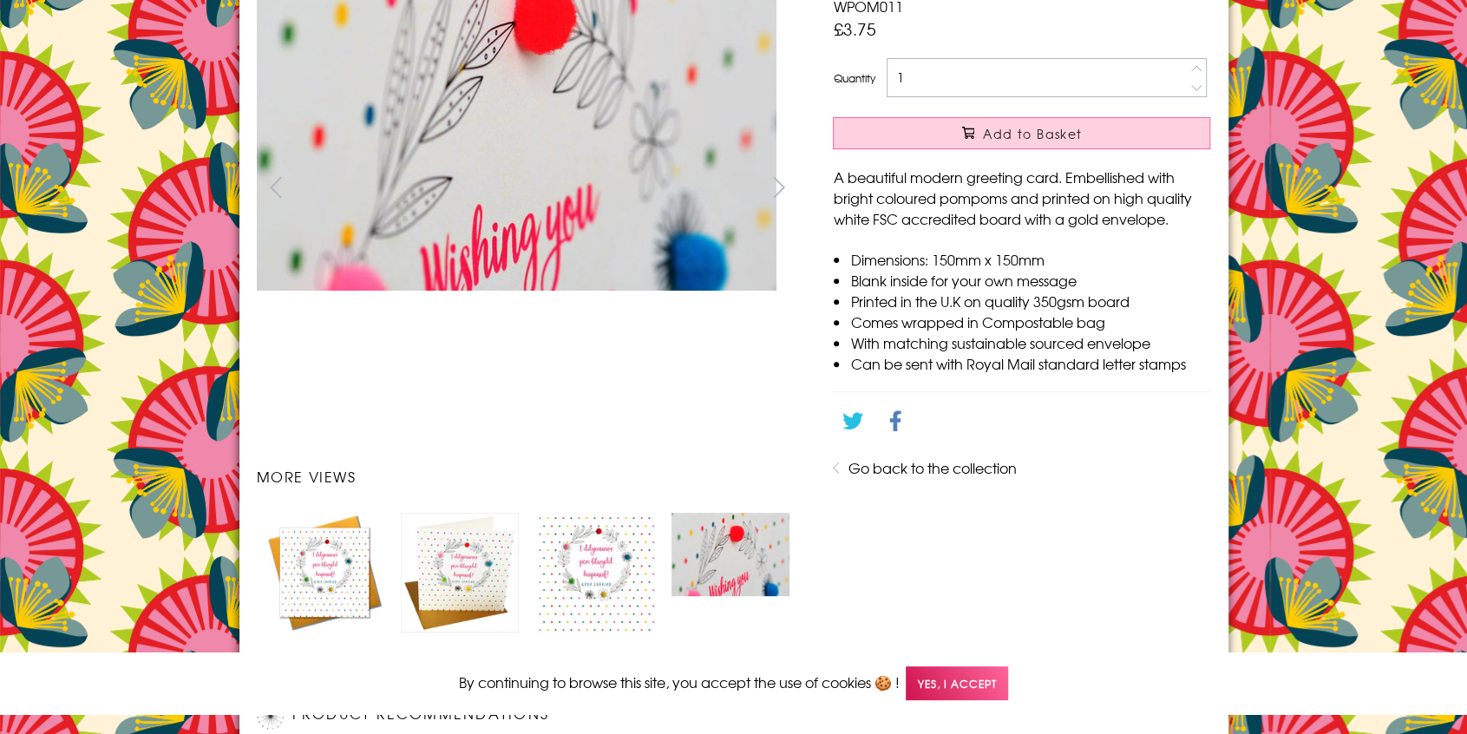
scroll to position [0, 0]
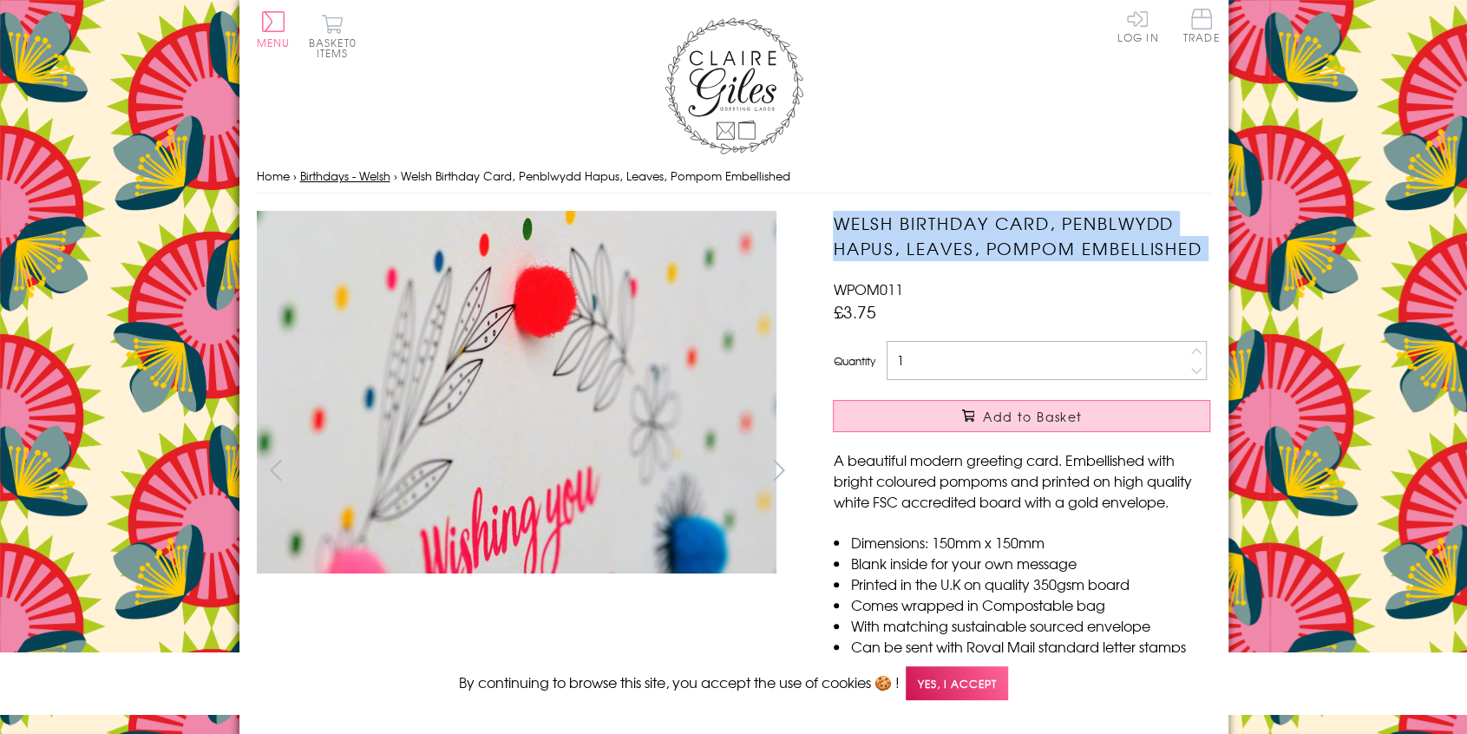
click at [376, 180] on link "Birthdays - Welsh" at bounding box center [345, 175] width 90 height 16
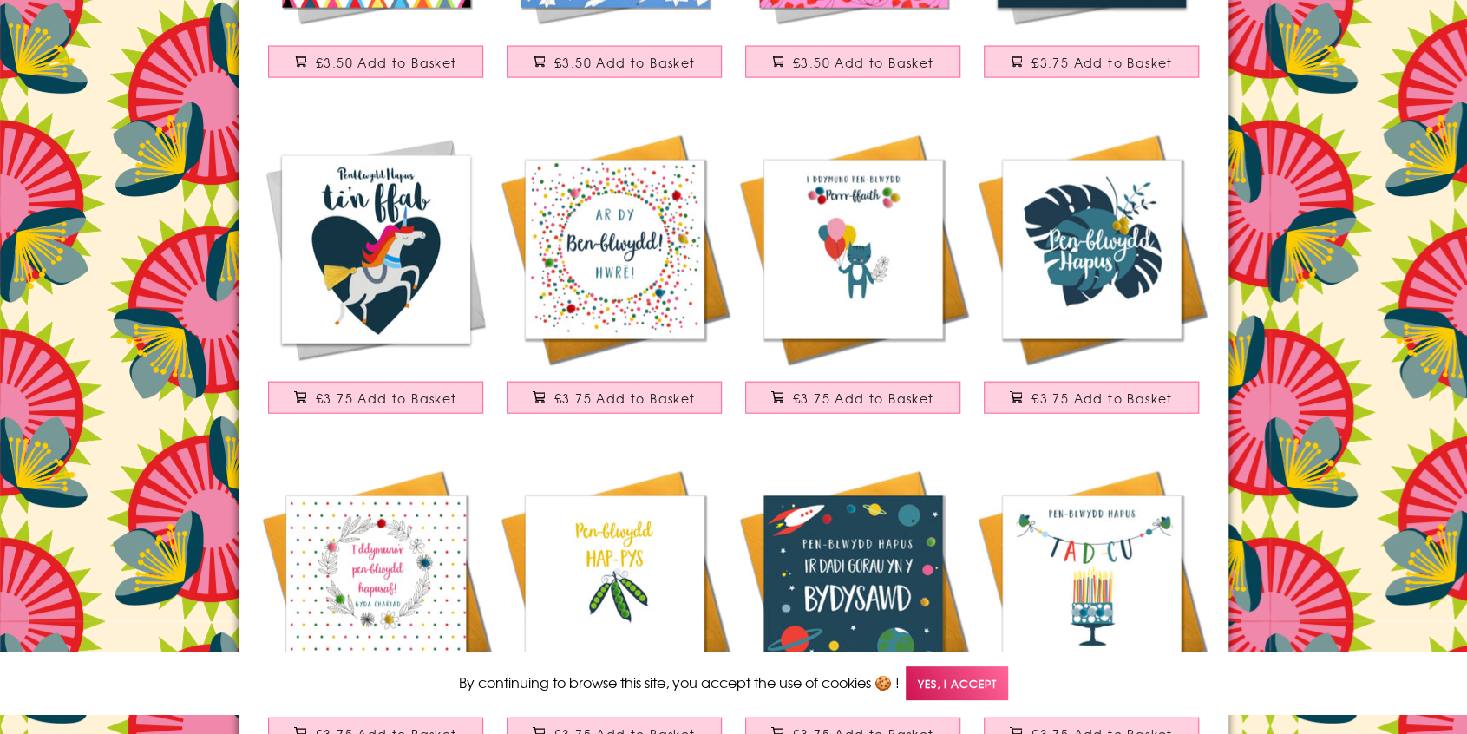
scroll to position [2524, 0]
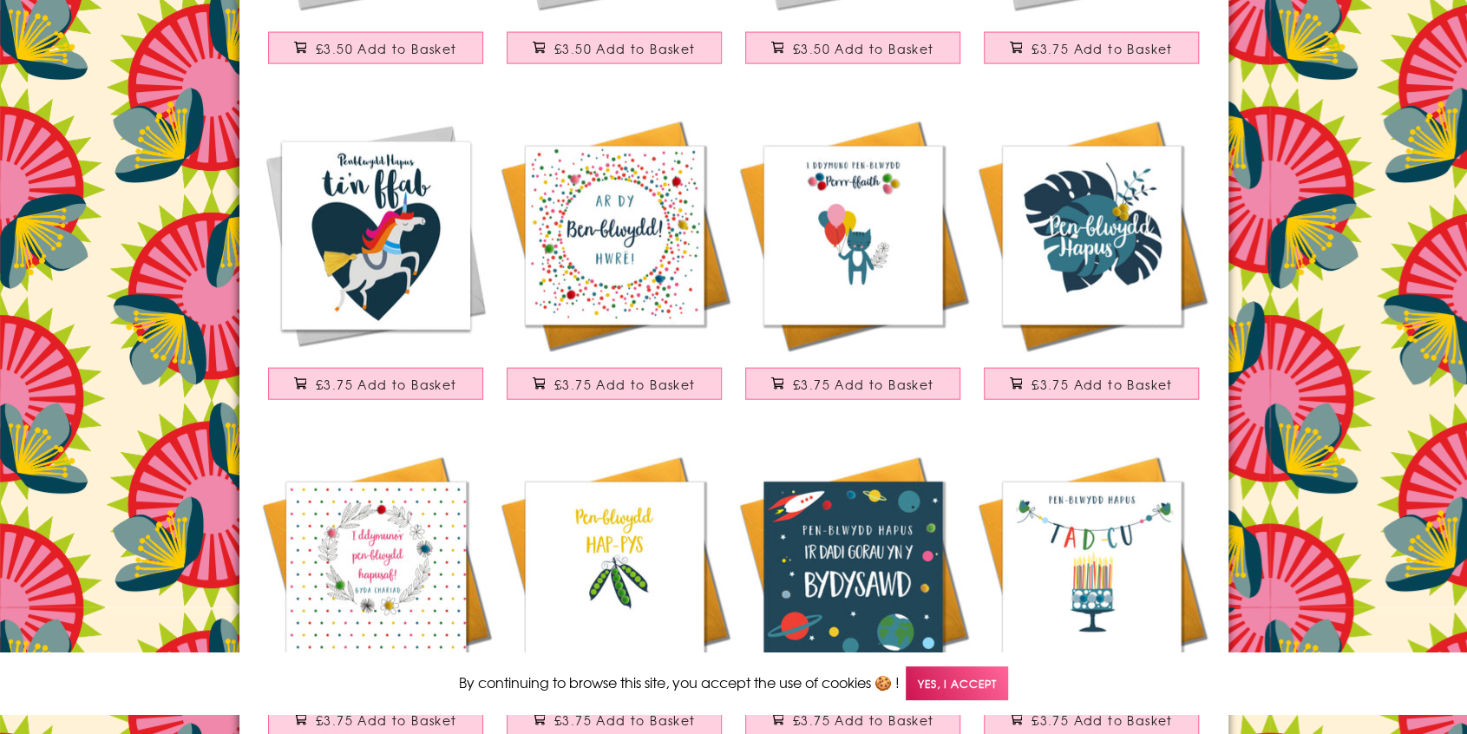
click at [892, 247] on img at bounding box center [853, 235] width 239 height 239
click at [532, 300] on img at bounding box center [614, 235] width 239 height 239
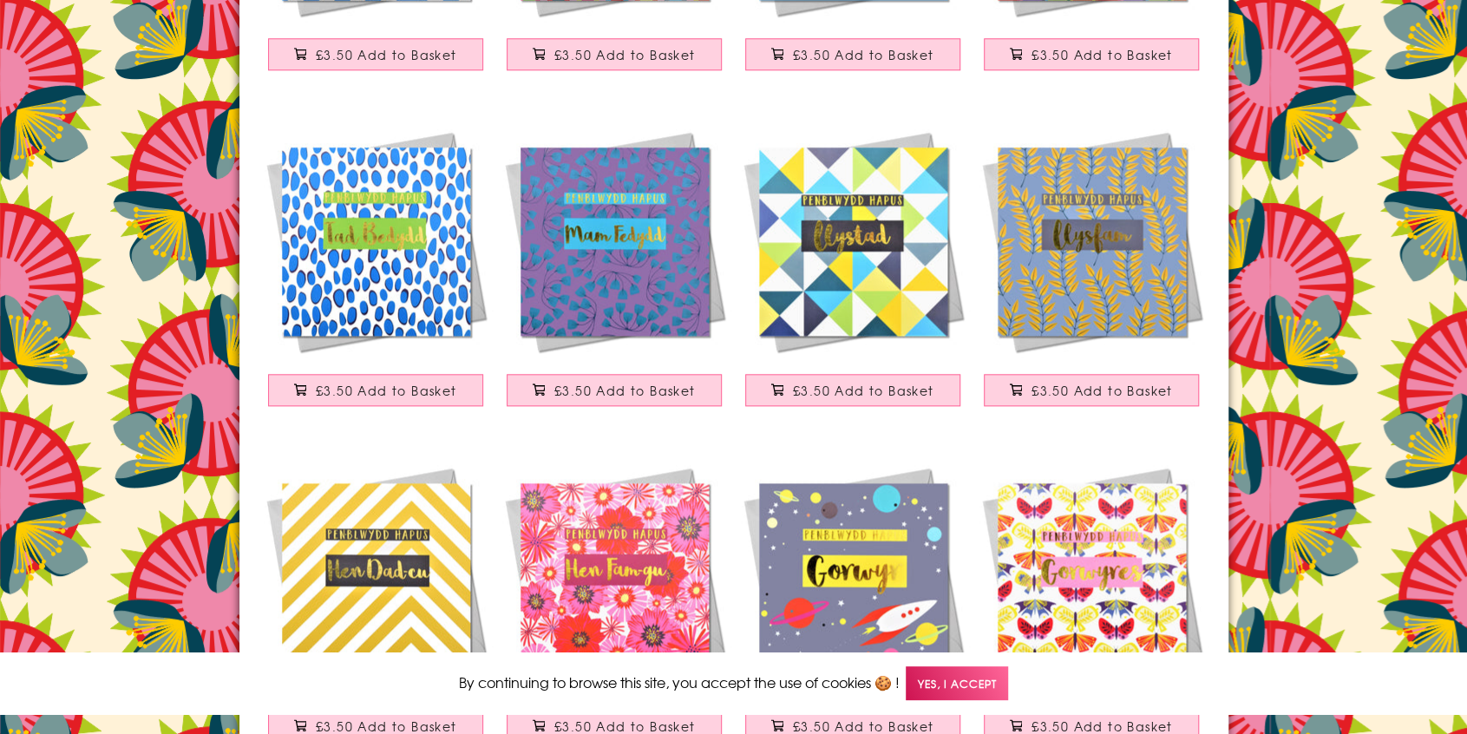
scroll to position [1110, 0]
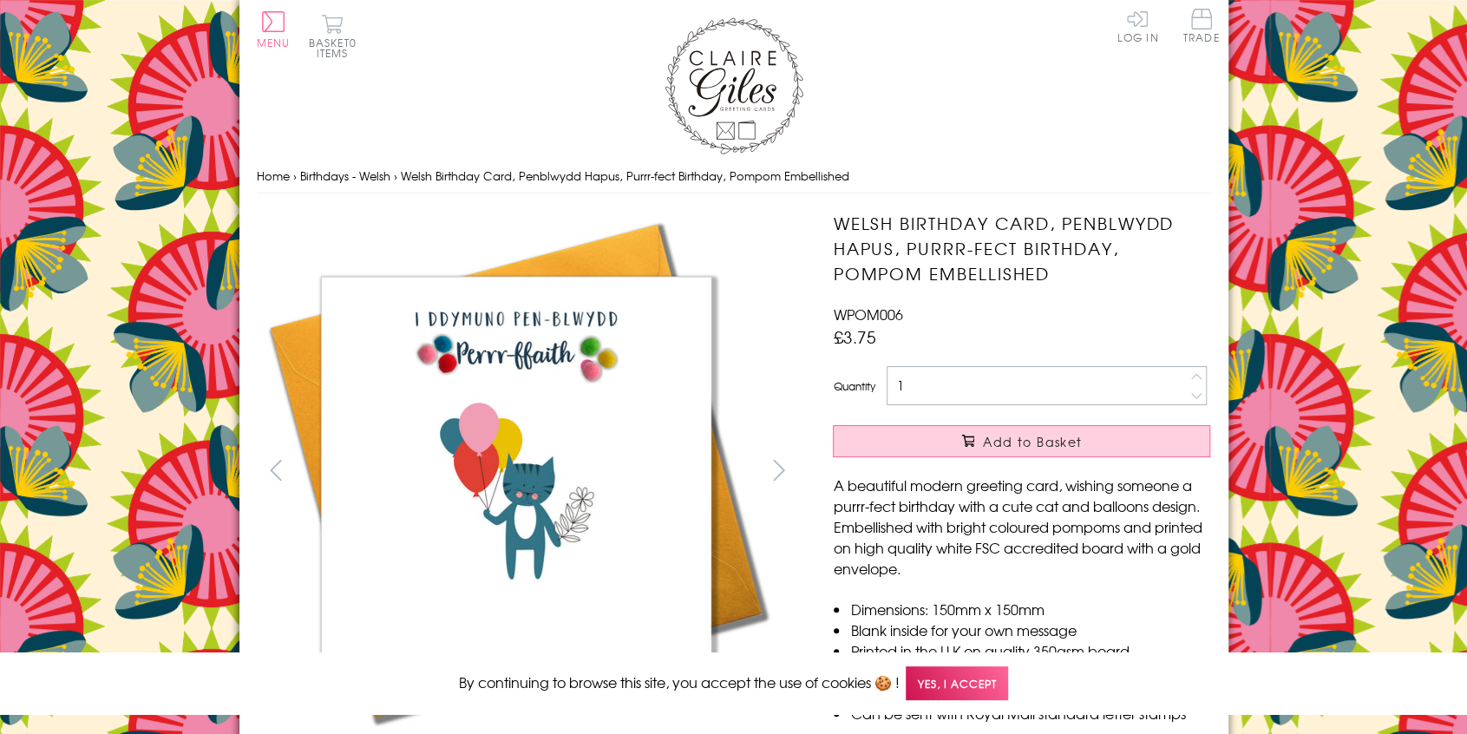
click at [848, 312] on span "WPOM006" at bounding box center [867, 314] width 69 height 21
copy span "WPOM006"
click at [981, 258] on h1 "Welsh Birthday Card, Penblwydd Hapus, Purrr-fect Birthday, Pompom Embellished" at bounding box center [1021, 248] width 377 height 75
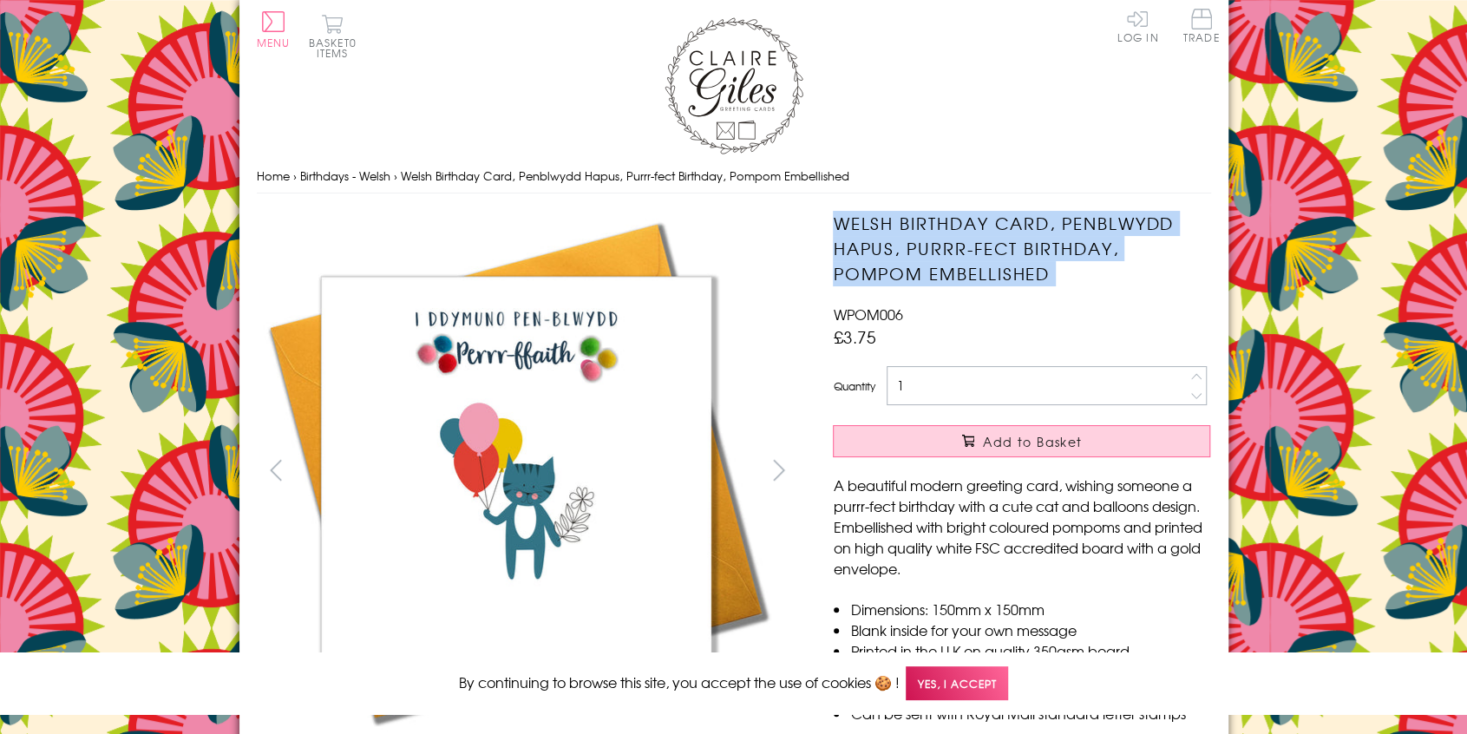
click at [981, 258] on h1 "Welsh Birthday Card, Penblwydd Hapus, Purrr-fect Birthday, Pompom Embellished" at bounding box center [1021, 248] width 377 height 75
copy div "Welsh Birthday Card, Penblwydd Hapus, Purrr-fect Birthday, Pompom Embellished"
click at [887, 233] on h1 "Welsh Birthday Card, Penblwydd Hapus, Purrr-fect Birthday, Pompom Embellished" at bounding box center [1021, 248] width 377 height 75
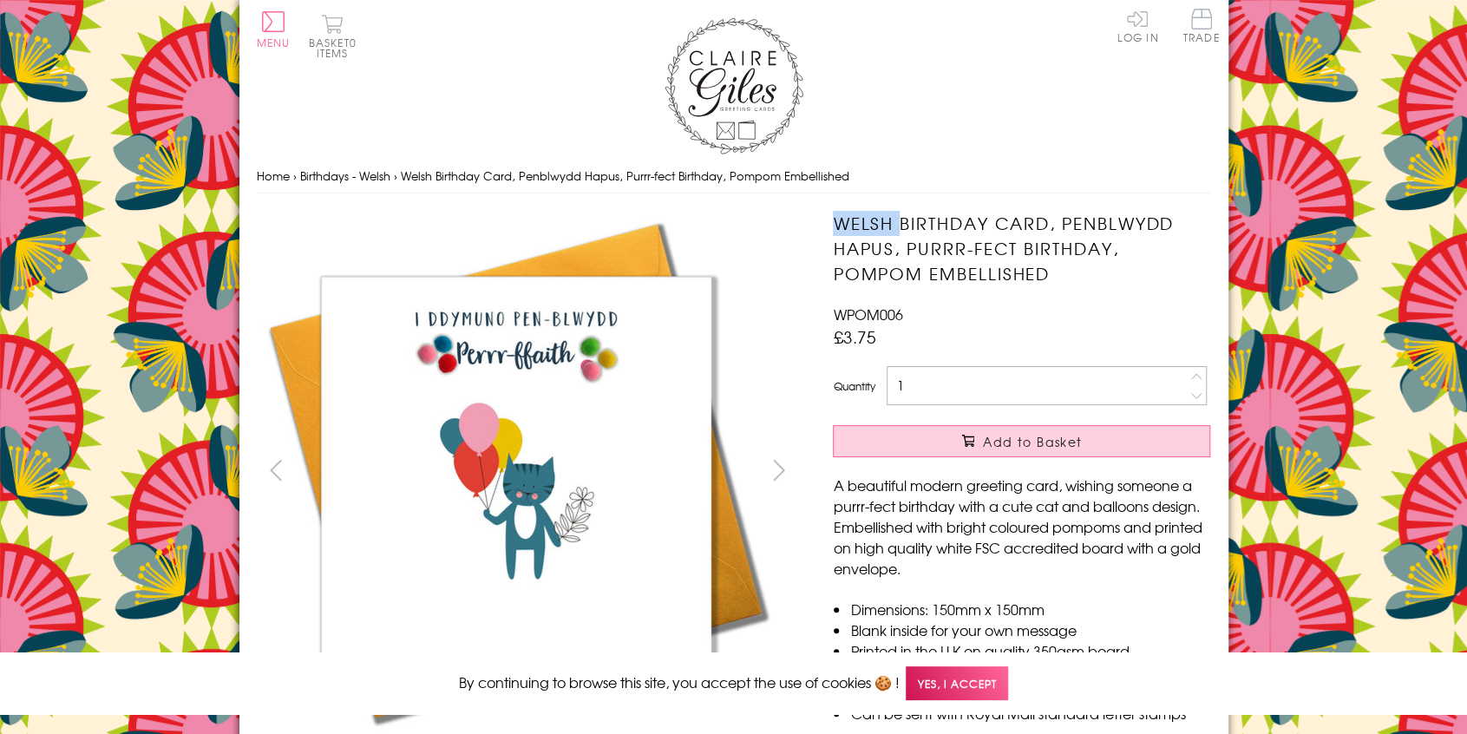
click at [887, 233] on h1 "Welsh Birthday Card, Penblwydd Hapus, Purrr-fect Birthday, Pompom Embellished" at bounding box center [1021, 248] width 377 height 75
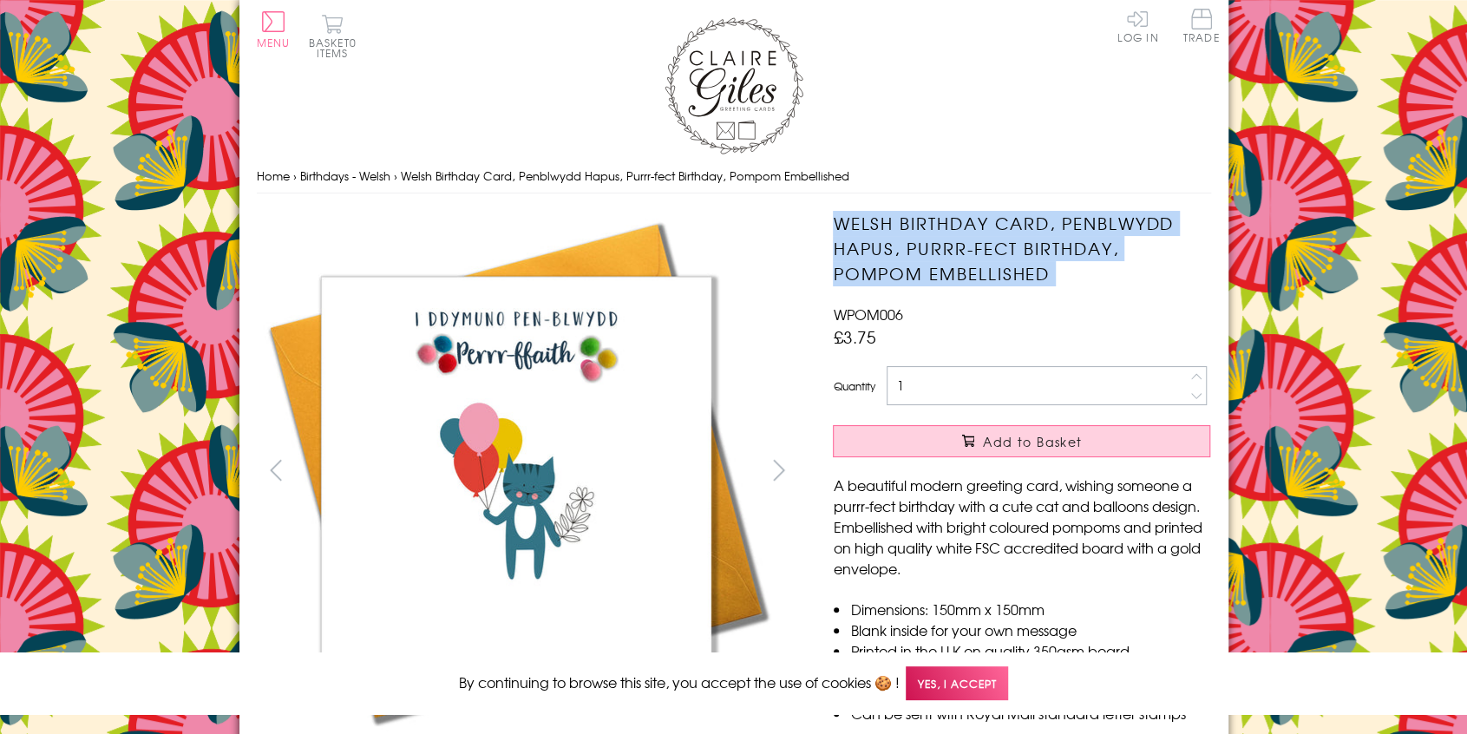
click at [887, 233] on h1 "Welsh Birthday Card, Penblwydd Hapus, Purrr-fect Birthday, Pompom Embellished" at bounding box center [1021, 248] width 377 height 75
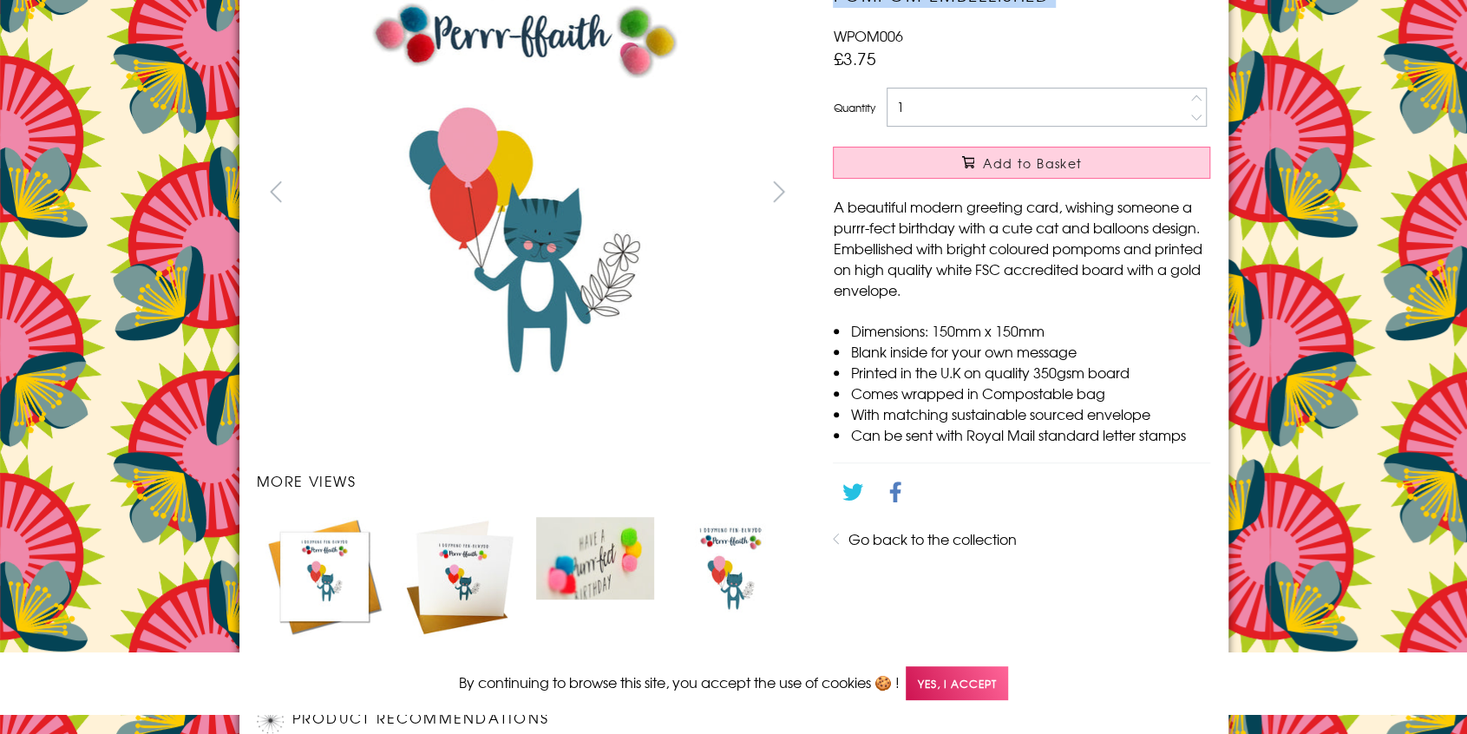
scroll to position [285, 0]
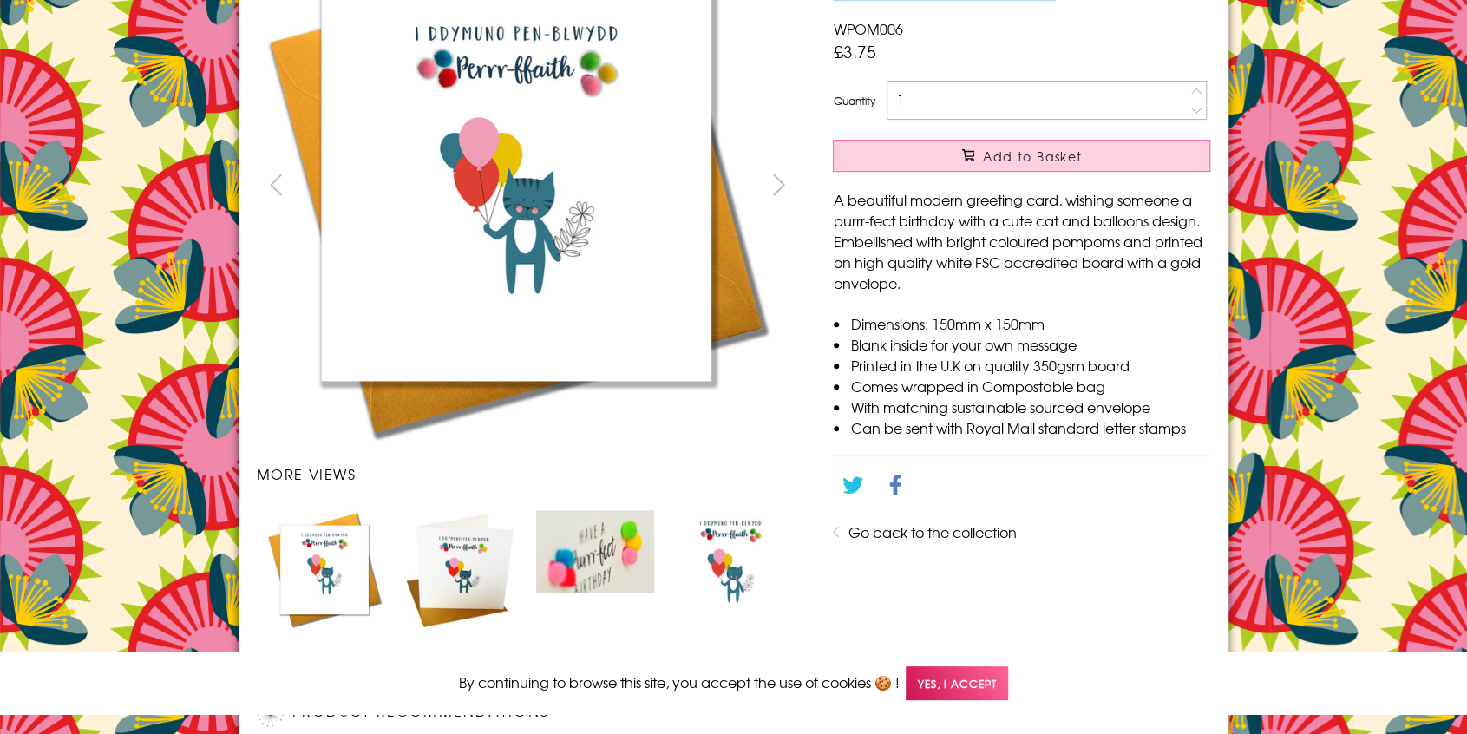
click at [467, 591] on img "Carousel Page 2" at bounding box center [460, 570] width 118 height 120
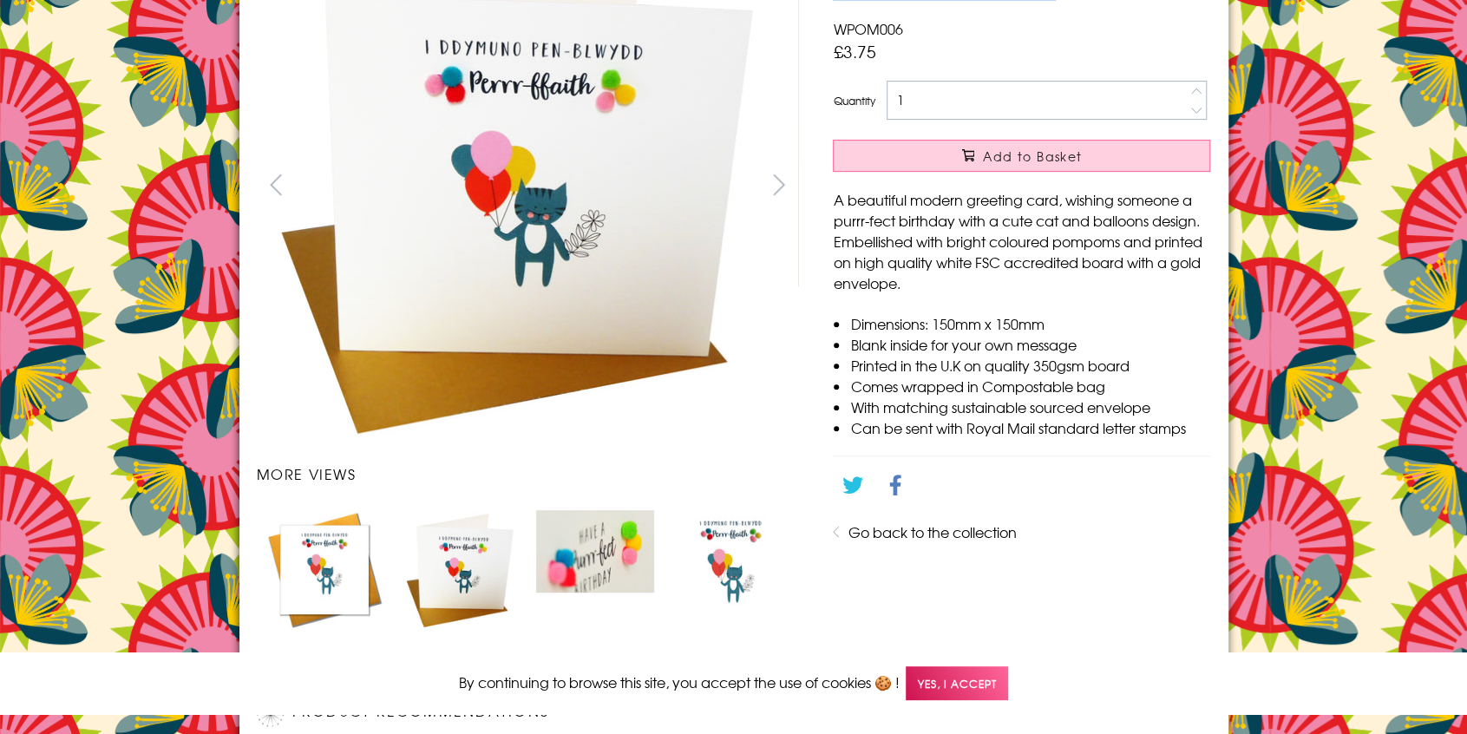
click at [583, 561] on img "Carousel Page 3" at bounding box center [595, 551] width 118 height 82
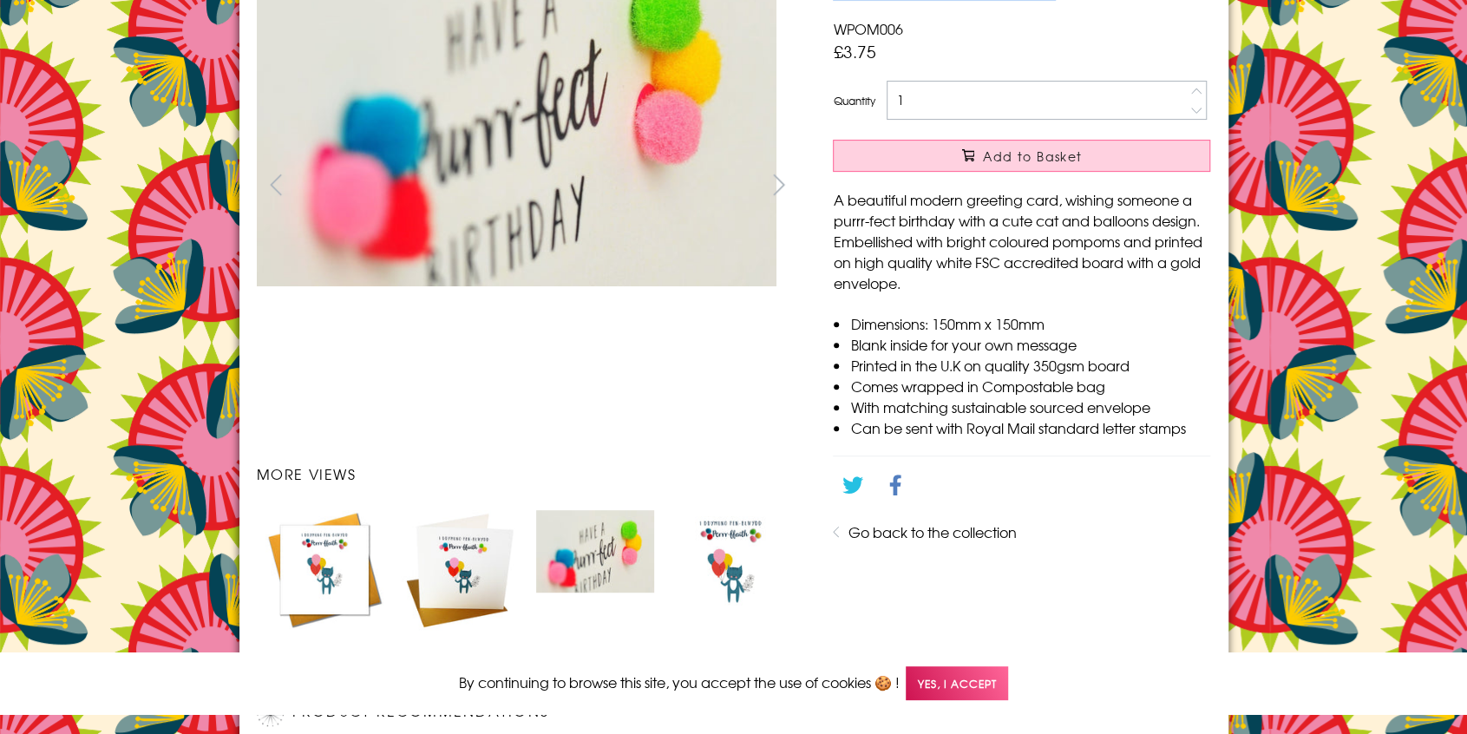
click at [740, 570] on img "Carousel Page 4" at bounding box center [731, 569] width 118 height 118
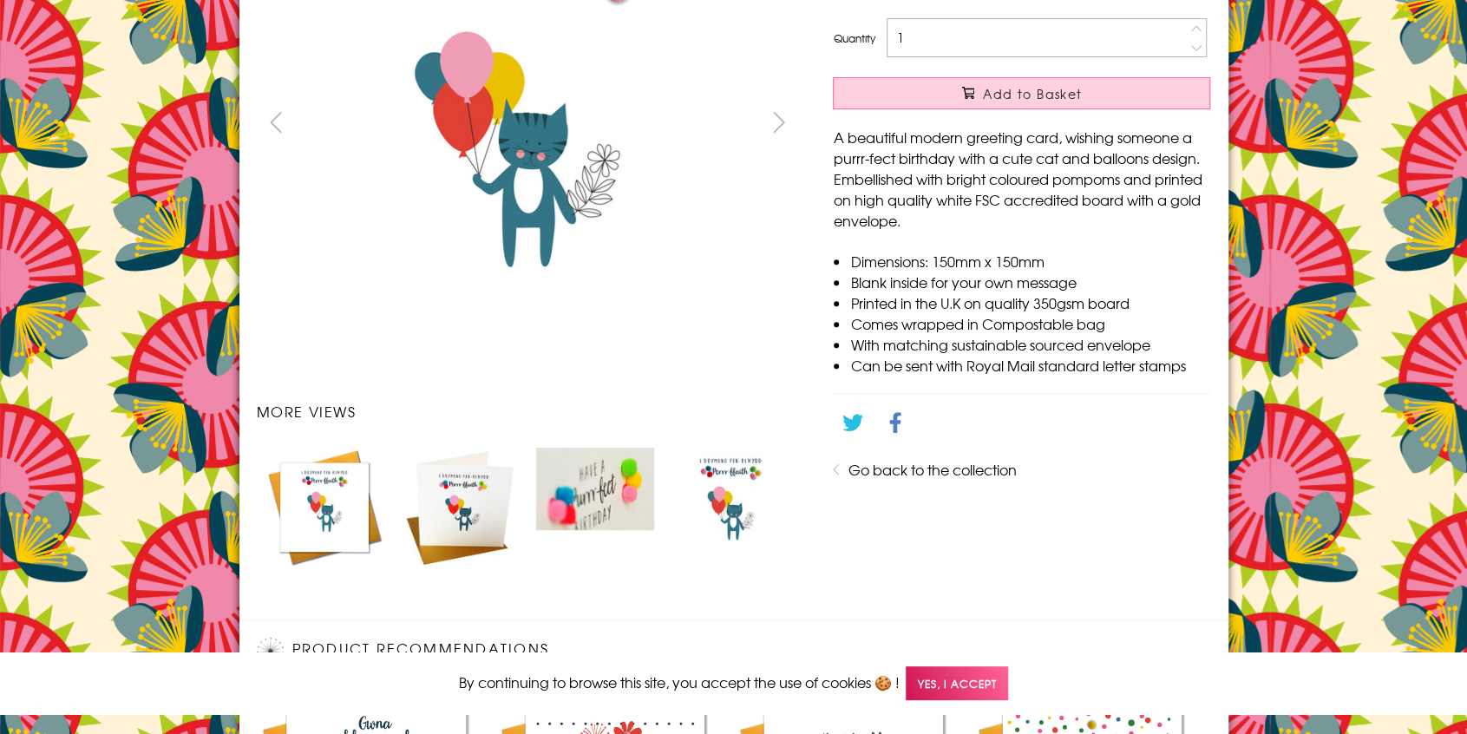
scroll to position [349, 0]
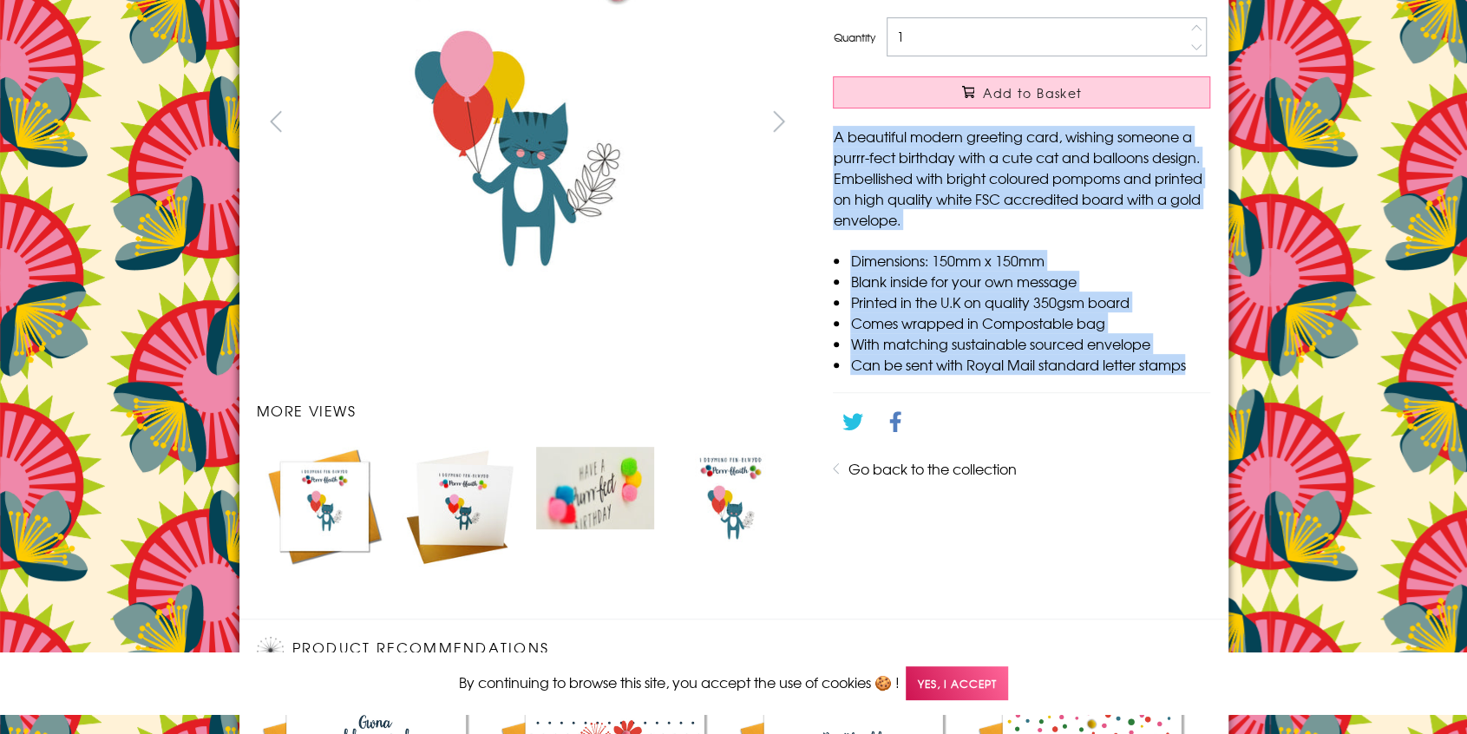
drag, startPoint x: 1203, startPoint y: 368, endPoint x: 831, endPoint y: 140, distance: 435.9
click at [831, 140] on div "Welsh Birthday Card, Penblwydd Hapus, Purrr-fect Birthday, Pompom Embellished W…" at bounding box center [1022, 223] width 412 height 722
copy div "A beautiful modern greeting card, wishing someone a purrr-fect birthday with a …"
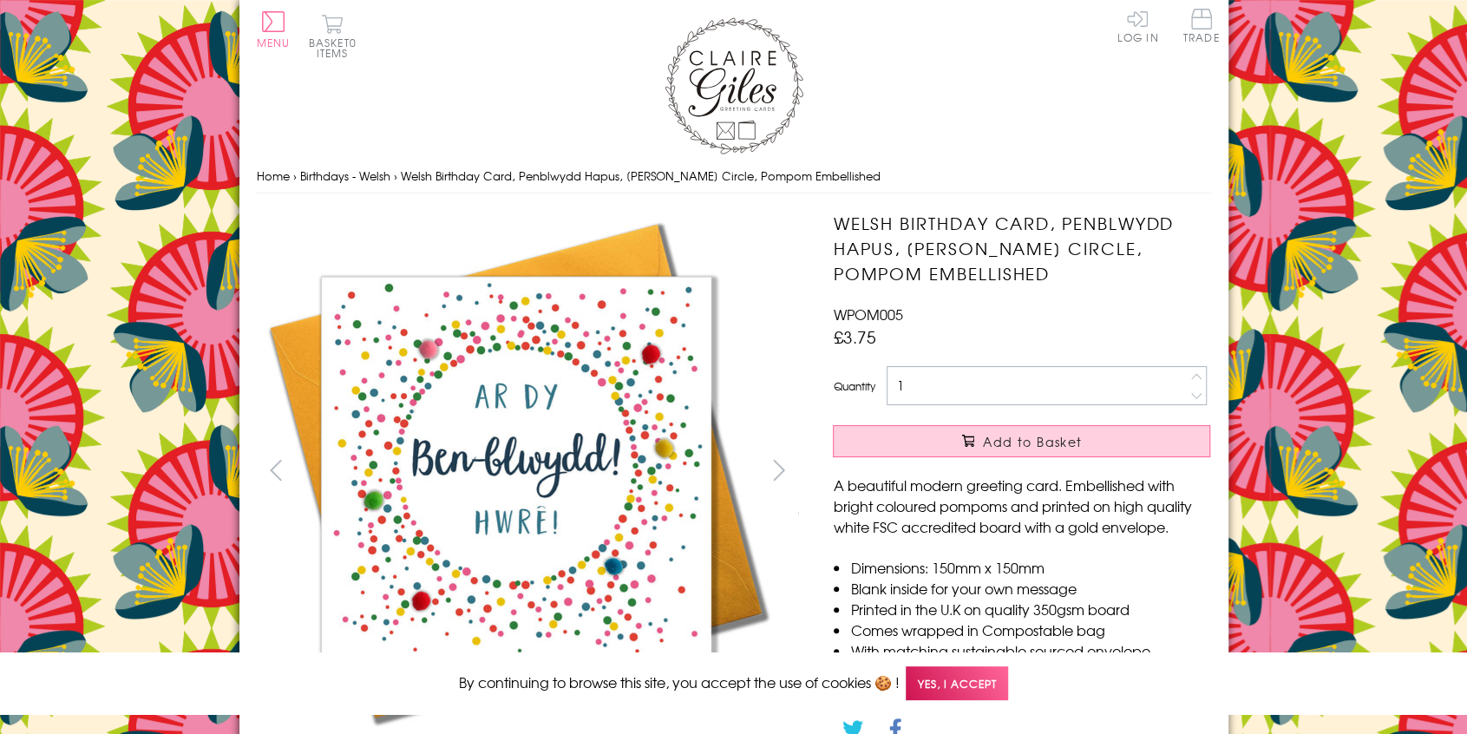
click at [1009, 256] on h1 "Welsh Birthday Card, Penblwydd Hapus, Dotty Circle, Pompom Embellished" at bounding box center [1021, 248] width 377 height 75
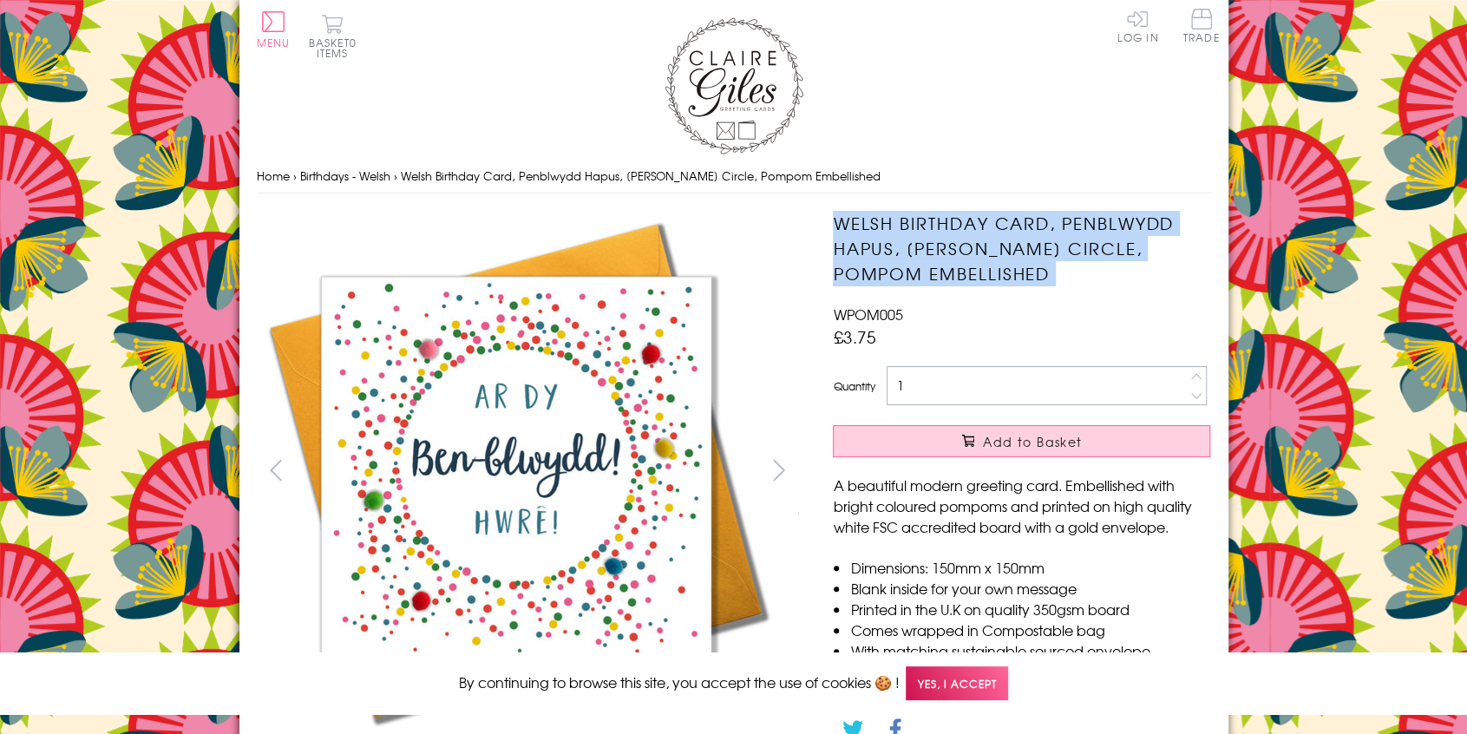
click at [1009, 256] on h1 "Welsh Birthday Card, Penblwydd Hapus, Dotty Circle, Pompom Embellished" at bounding box center [1021, 248] width 377 height 75
copy div "Welsh Birthday Card, Penblwydd Hapus, Dotty Circle, Pompom Embellished"
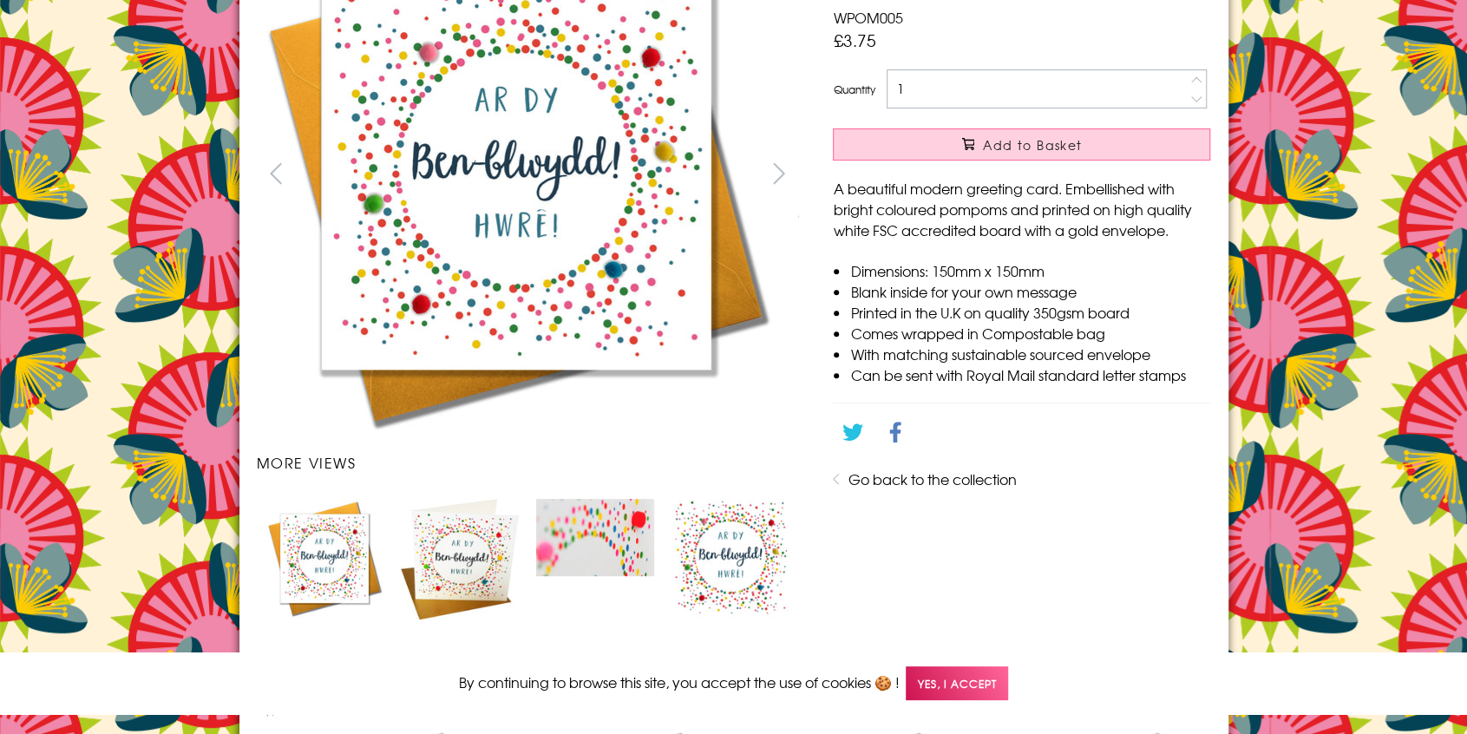
scroll to position [271, 0]
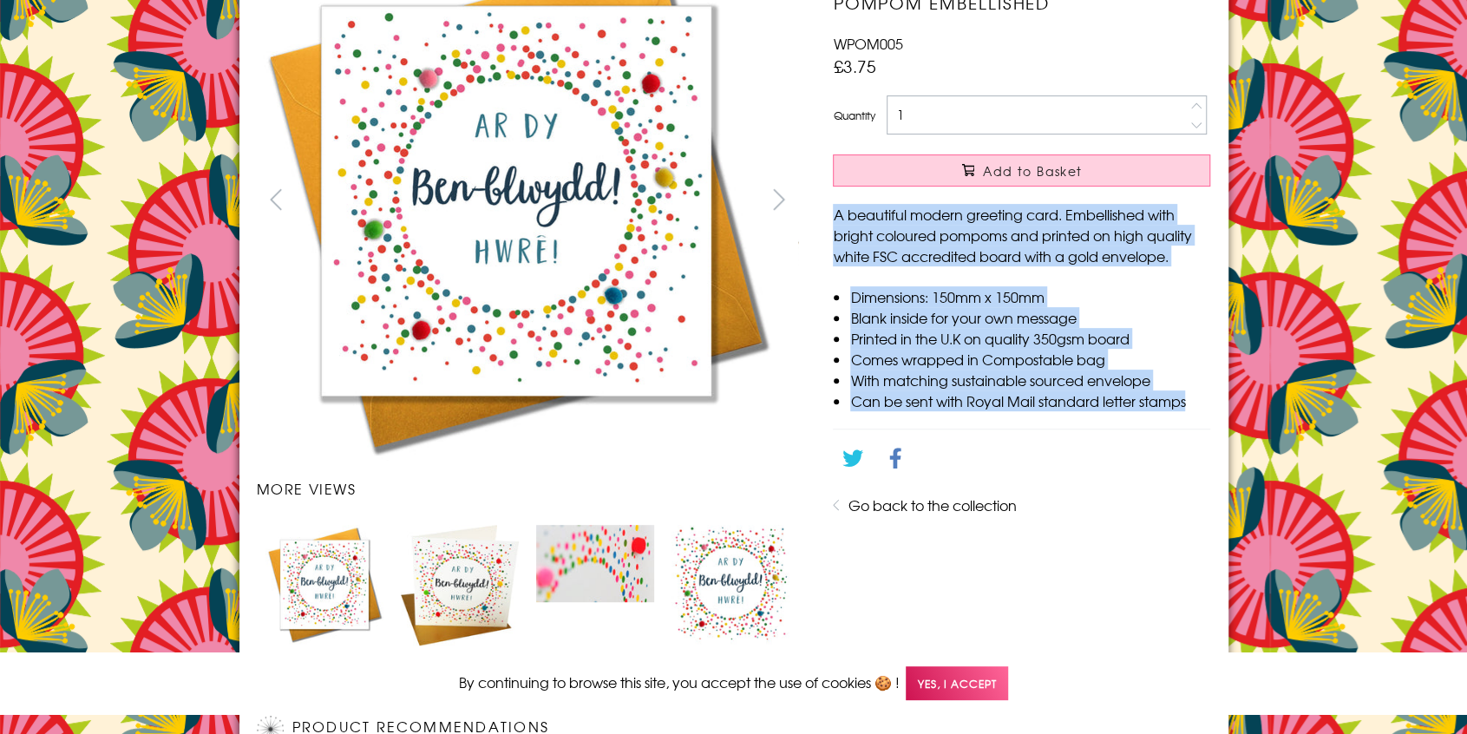
drag, startPoint x: 835, startPoint y: 217, endPoint x: 1208, endPoint y: 396, distance: 413.7
click at [1208, 396] on div "A beautiful modern greeting card. Embellished with bright coloured pompoms and …" at bounding box center [1021, 307] width 377 height 207
copy div "A beautiful modern greeting card. Embellished with bright coloured pompoms and …"
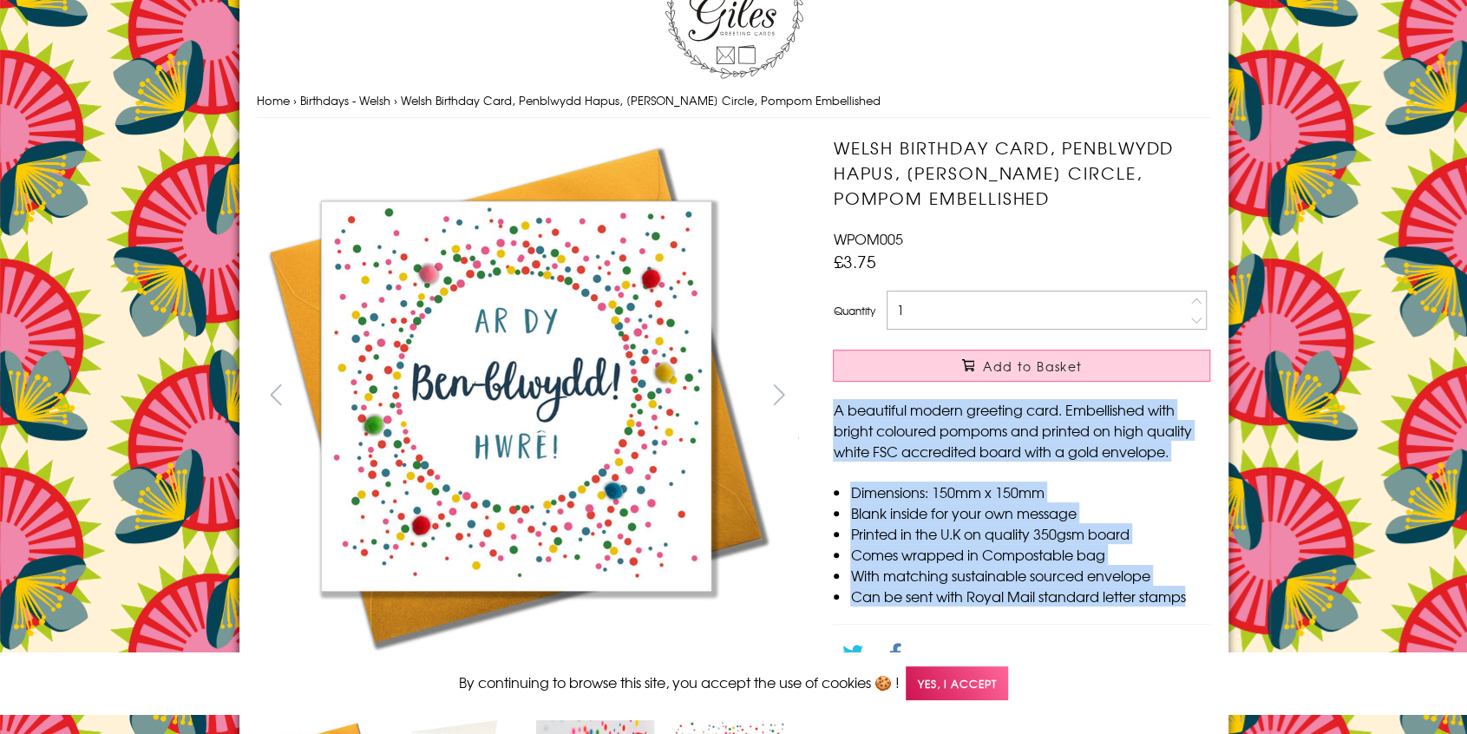
scroll to position [75, 0]
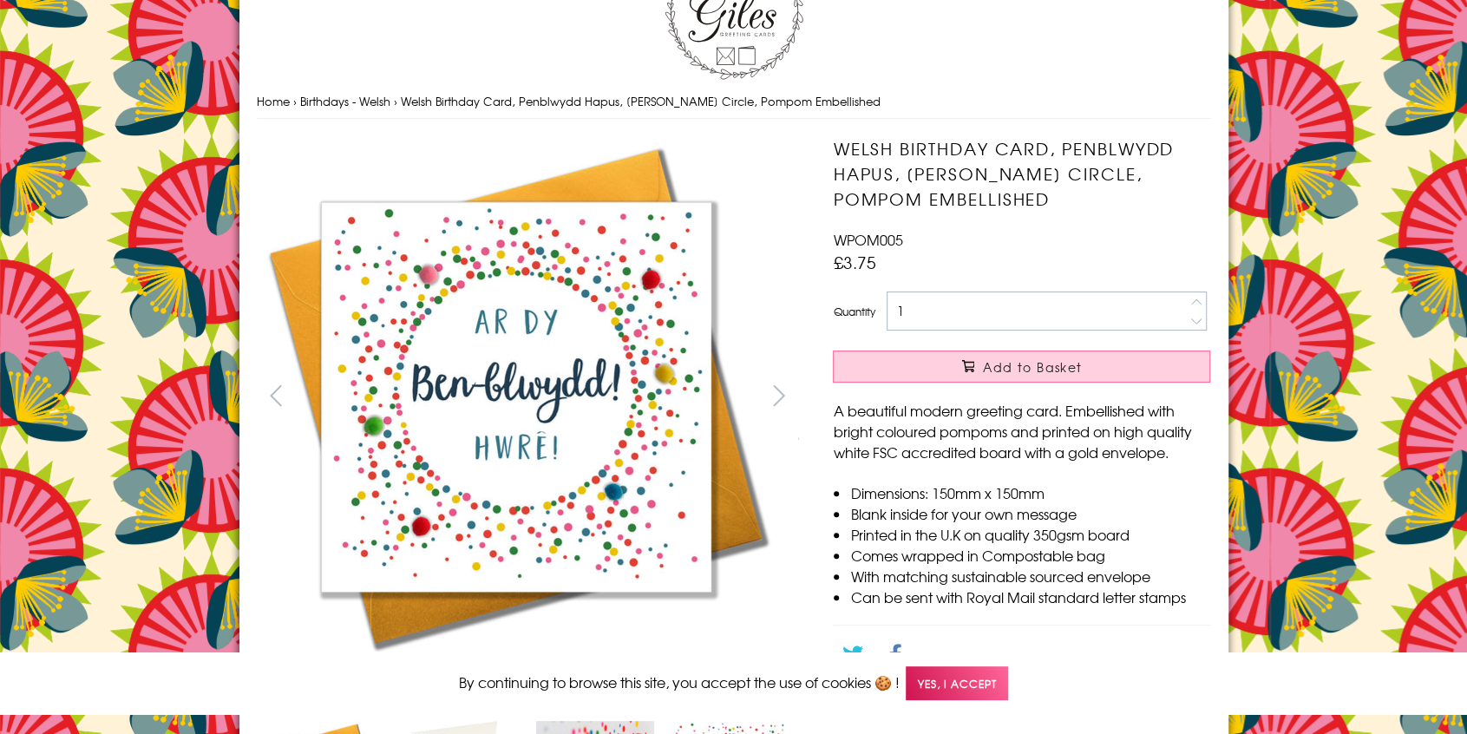
click at [913, 152] on h1 "Welsh Birthday Card, Penblwydd Hapus, Dotty Circle, Pompom Embellished" at bounding box center [1021, 173] width 377 height 75
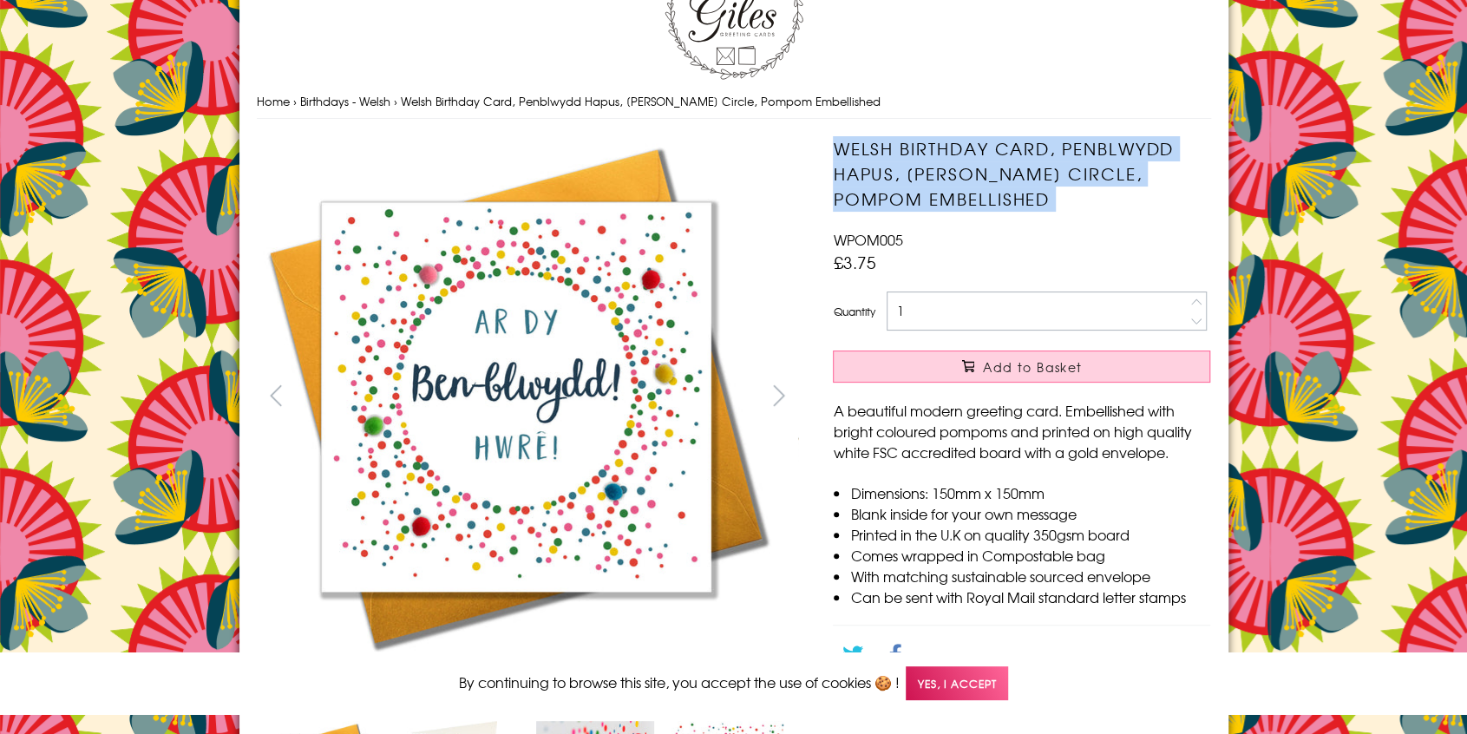
click at [913, 152] on h1 "Welsh Birthday Card, Penblwydd Hapus, Dotty Circle, Pompom Embellished" at bounding box center [1021, 173] width 377 height 75
copy div "Welsh Birthday Card, Penblwydd Hapus, Dotty Circle, Pompom Embellished"
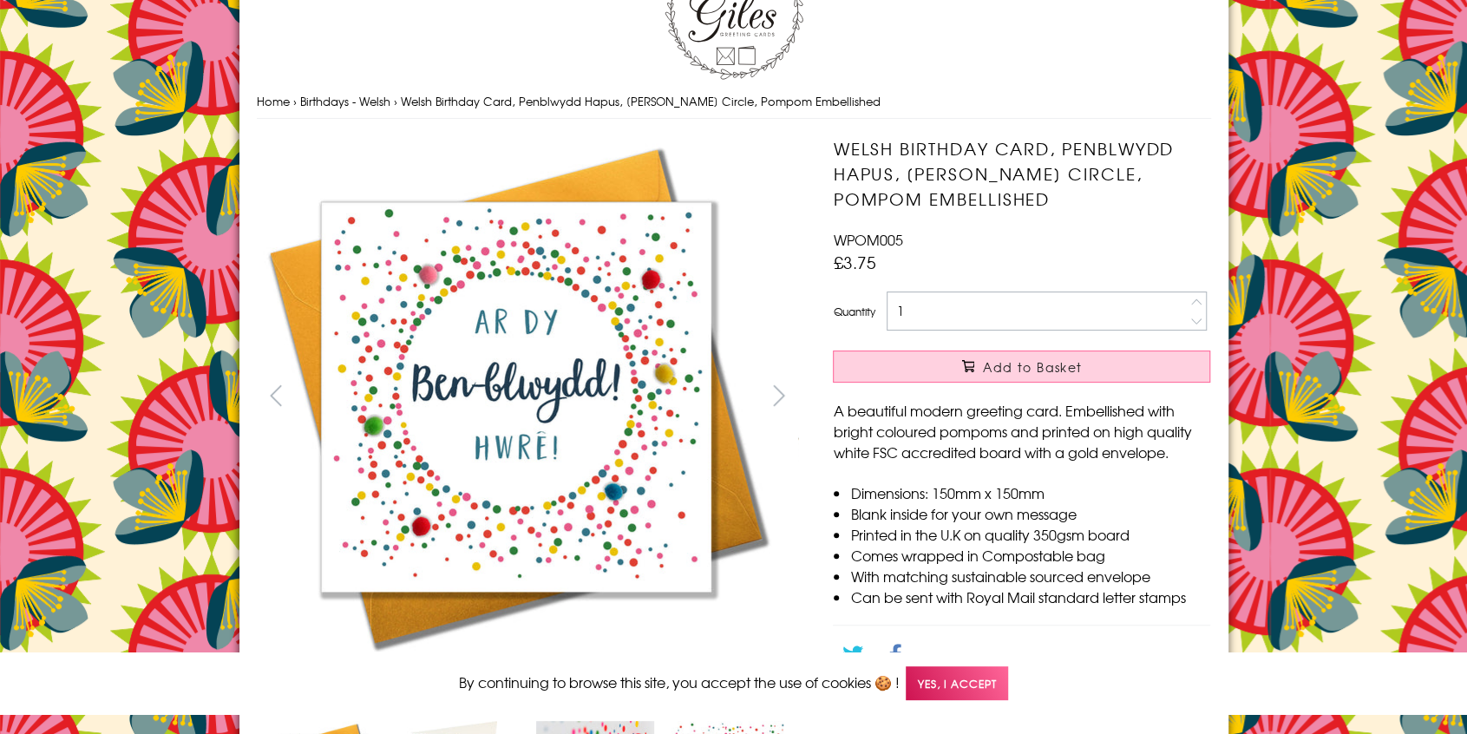
click at [902, 536] on li "Printed in the U.K on quality 350gsm board" at bounding box center [1030, 534] width 360 height 21
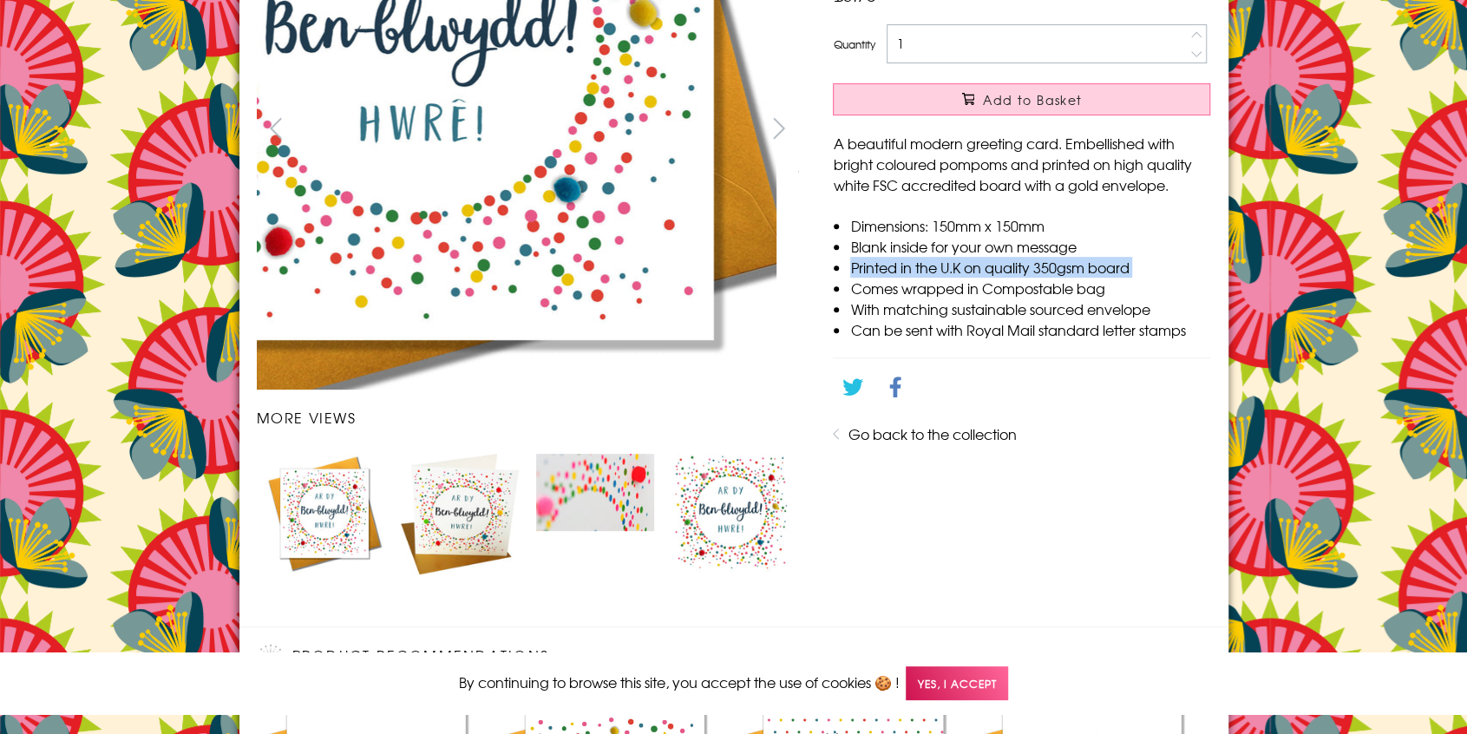
scroll to position [344, 0]
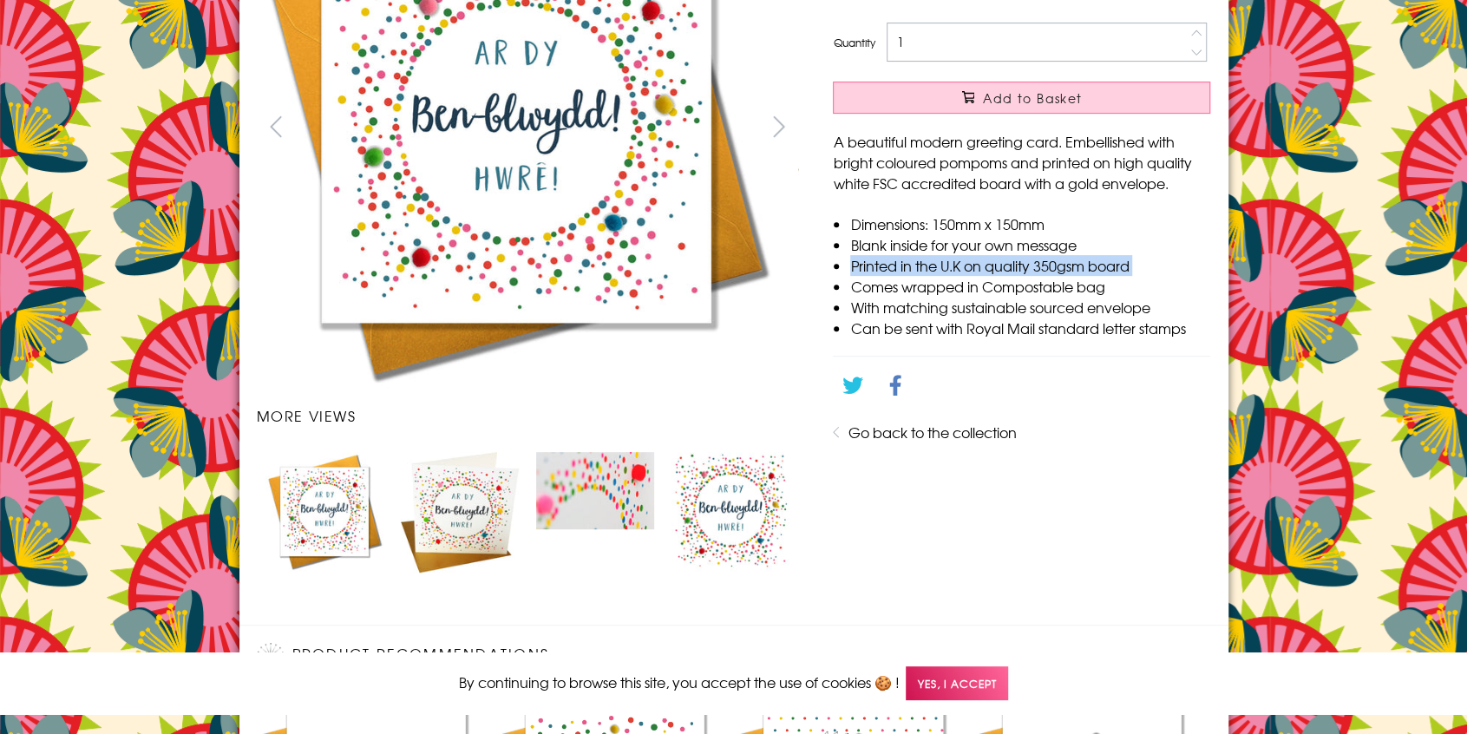
click at [460, 501] on img "Carousel Page 2" at bounding box center [460, 512] width 118 height 121
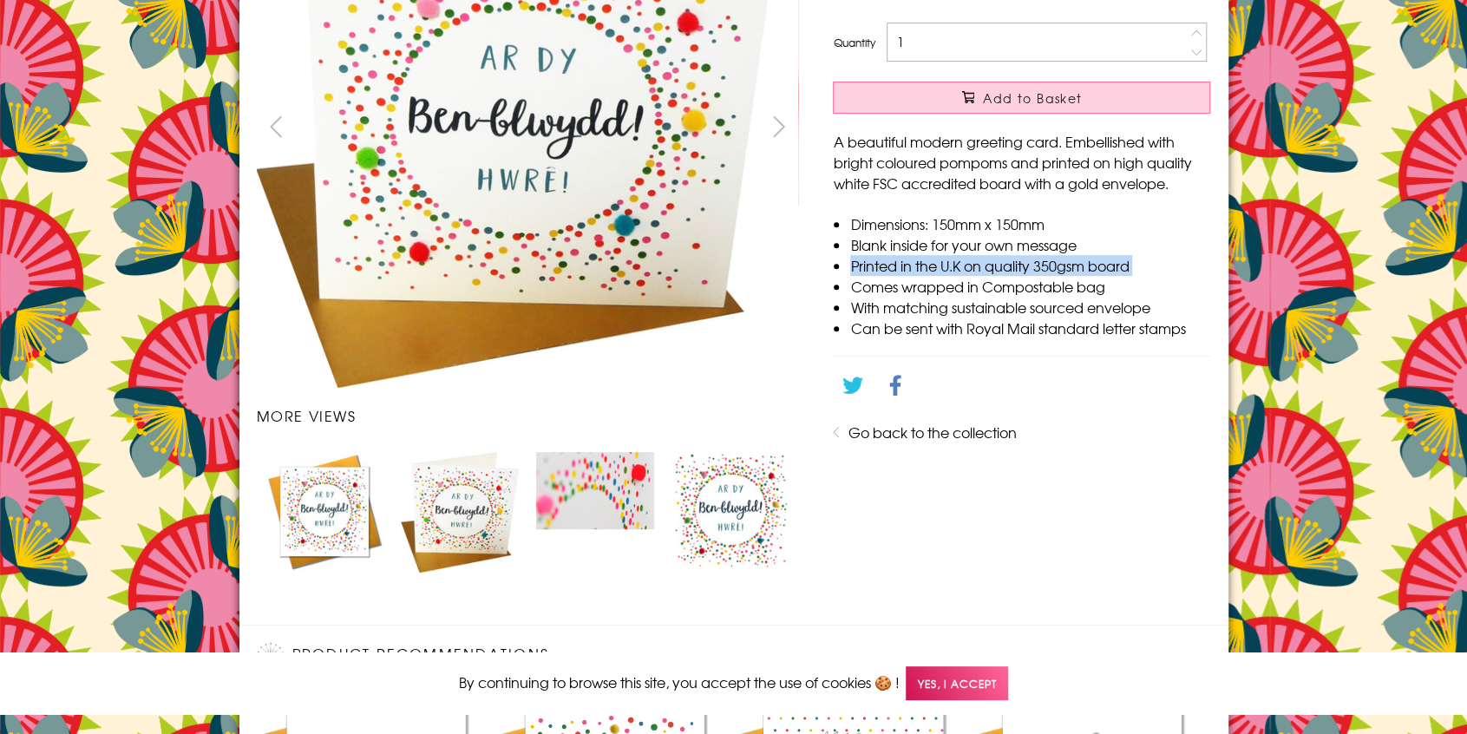
click at [590, 473] on img "Carousel Page 3" at bounding box center [595, 490] width 118 height 77
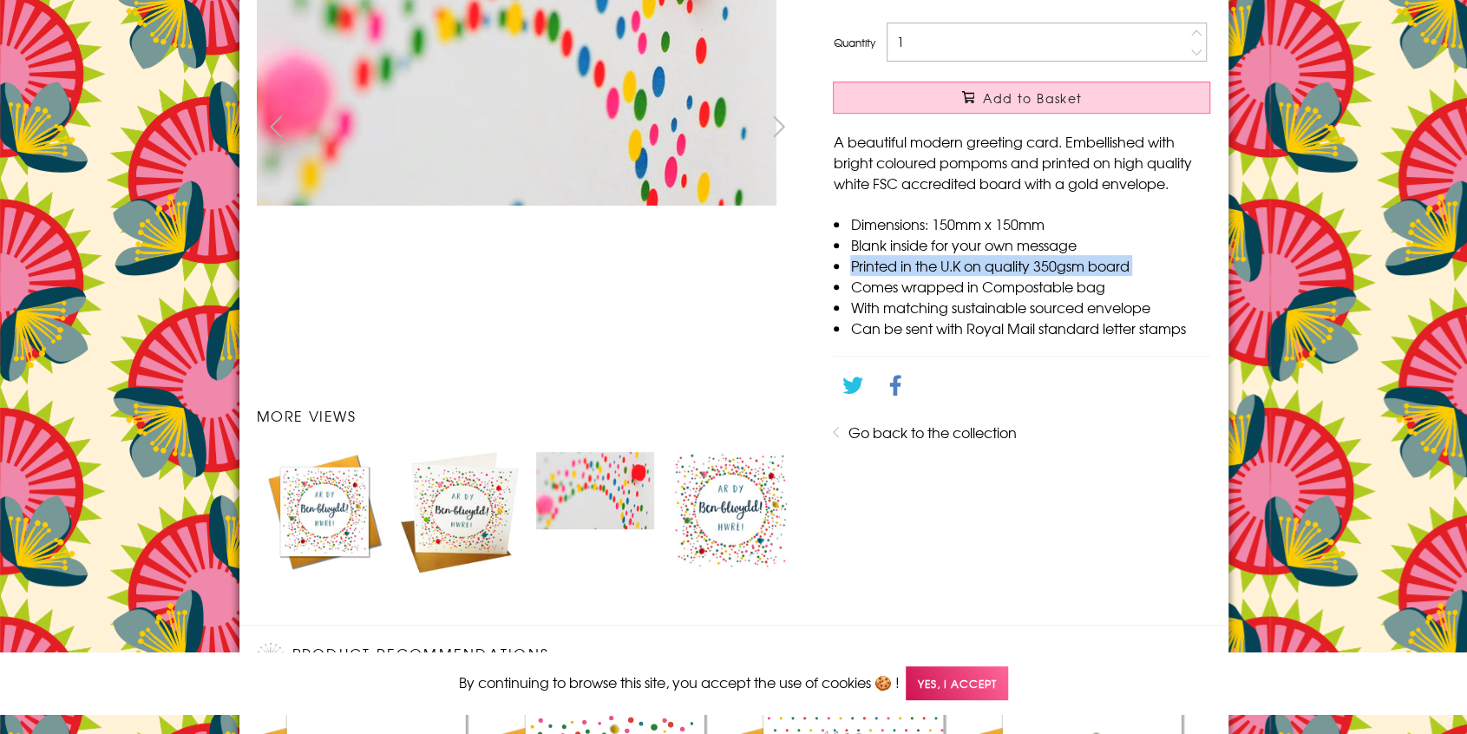
click at [744, 553] on img "Carousel Page 4" at bounding box center [731, 511] width 118 height 118
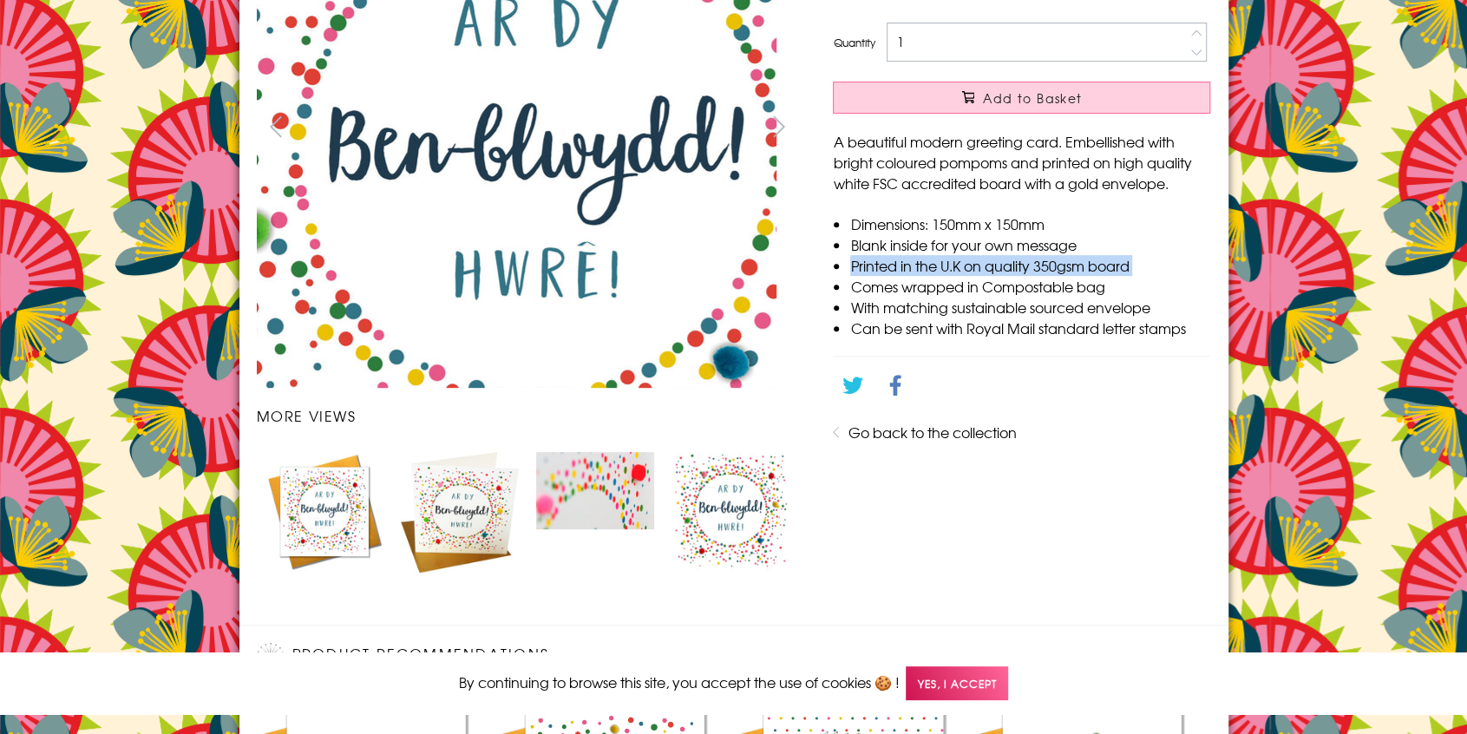
click at [476, 37] on img at bounding box center [516, 127] width 521 height 521
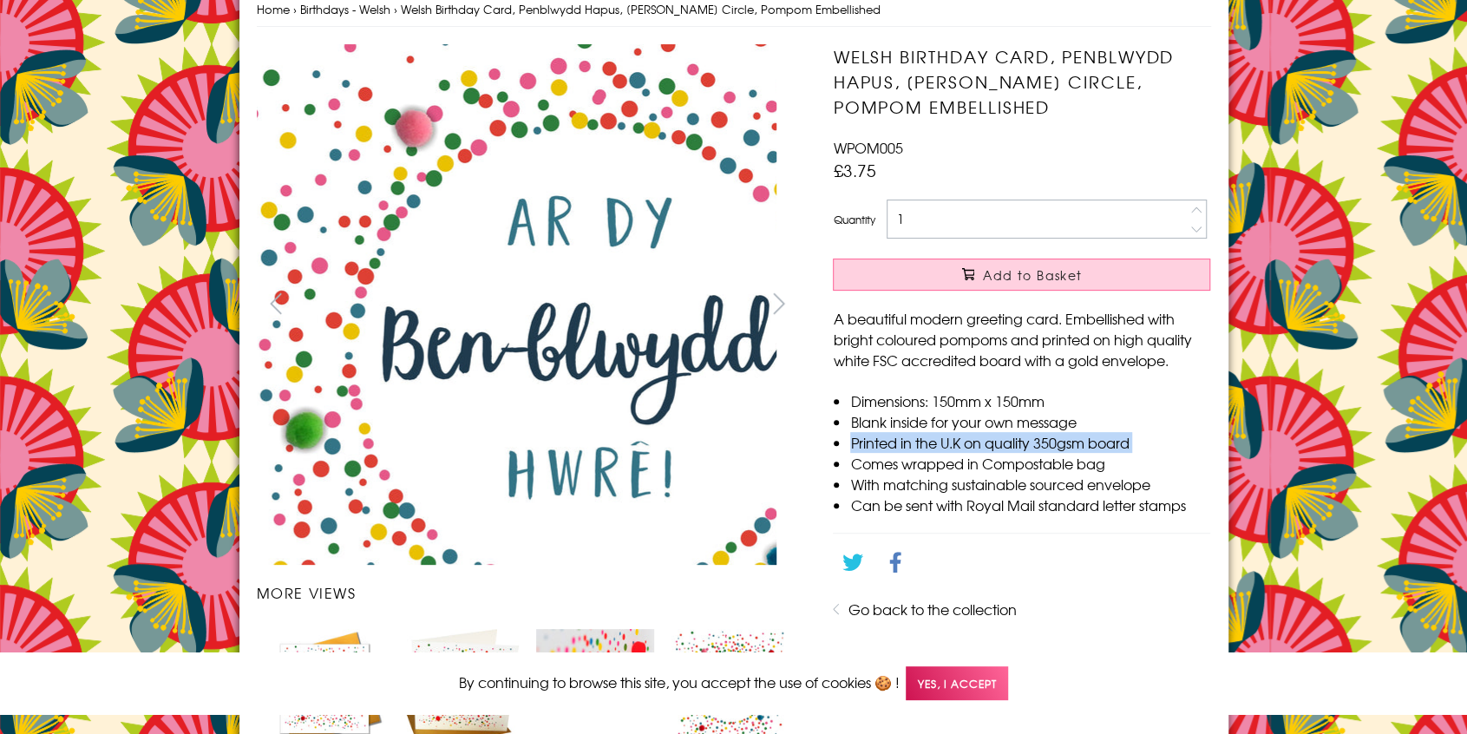
scroll to position [0, 0]
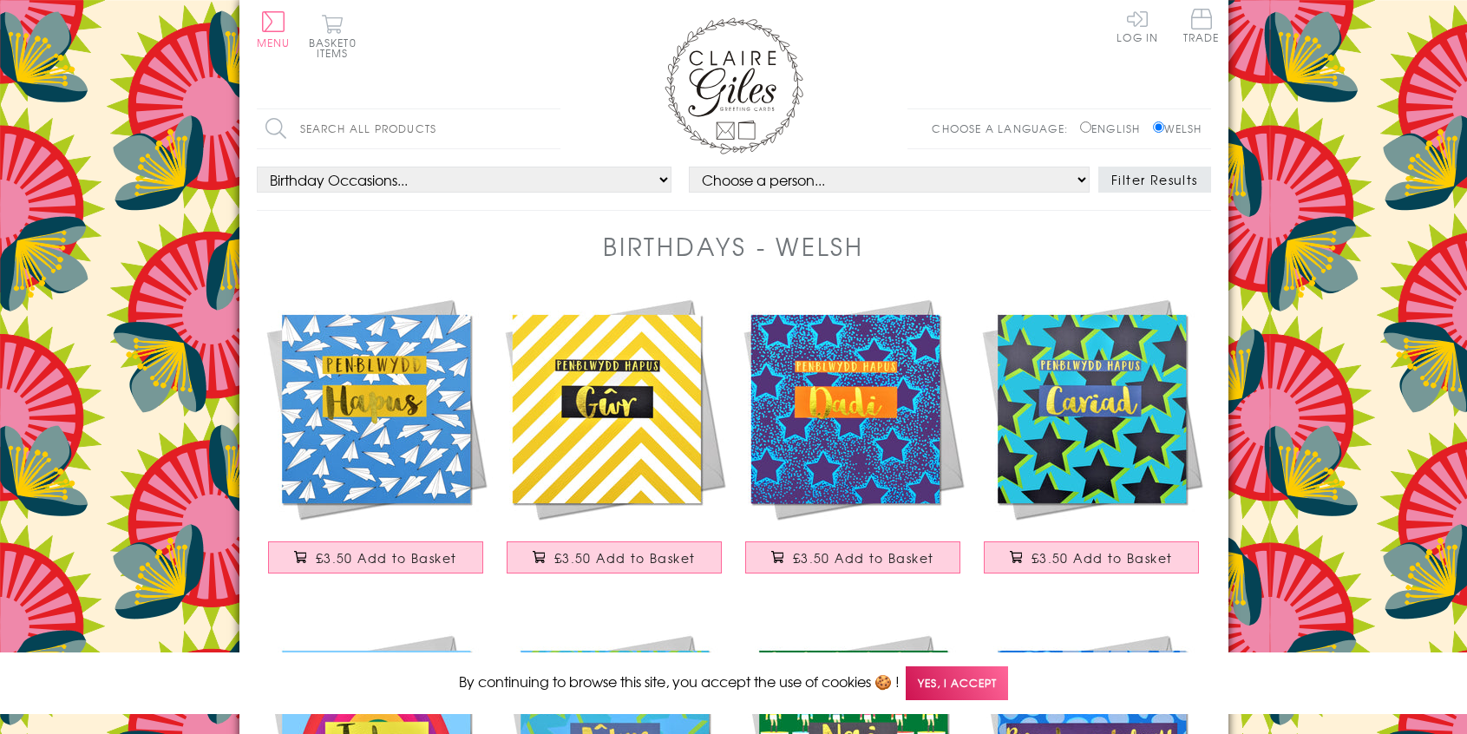
scroll to position [2649, 0]
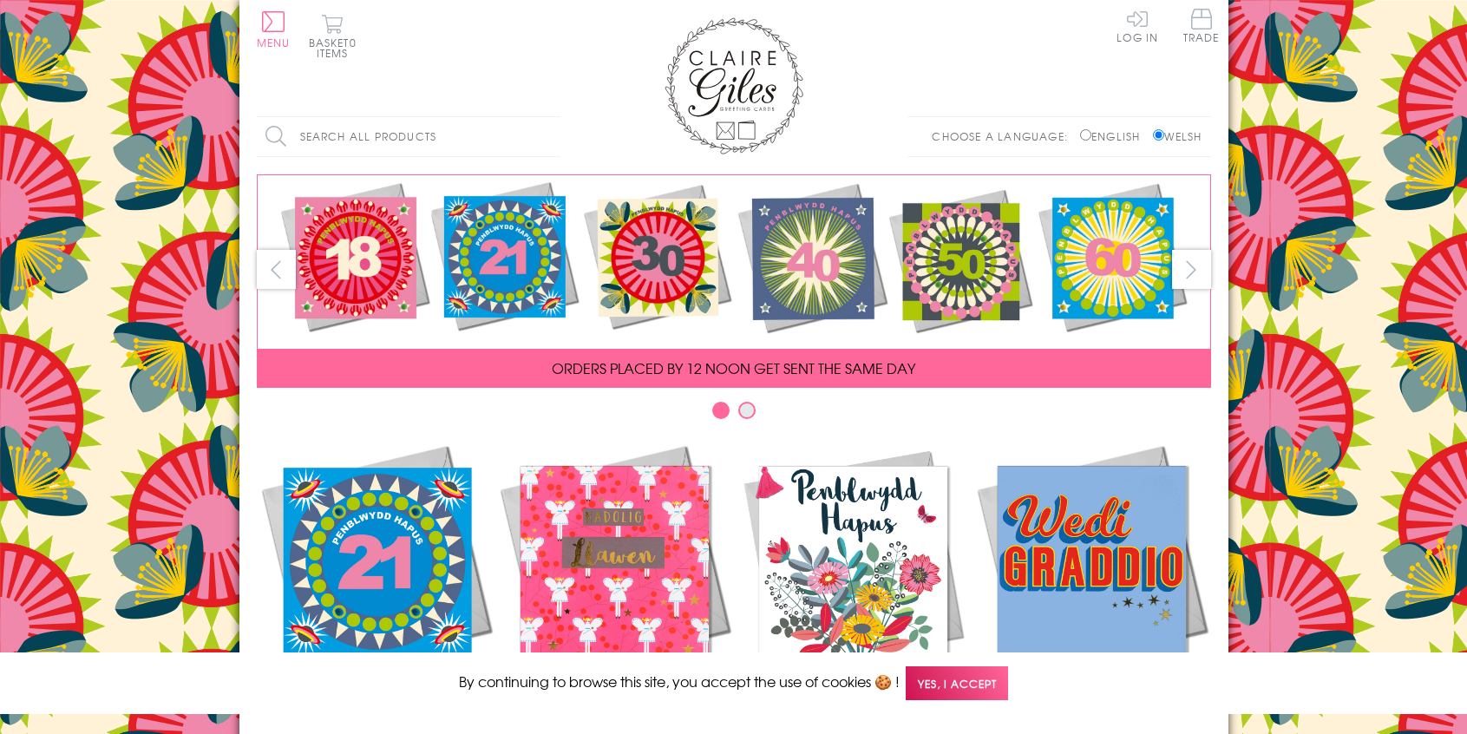
scroll to position [420, 0]
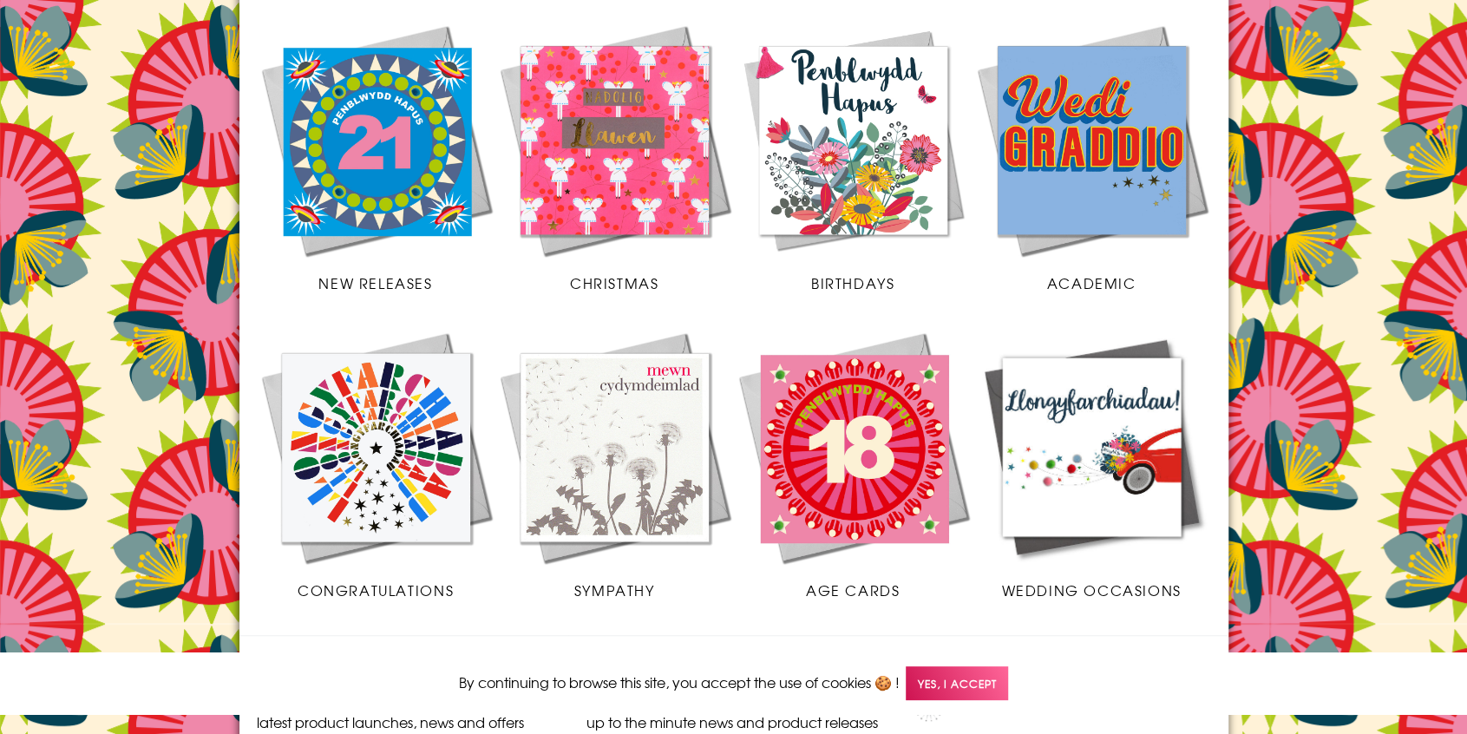
click at [1029, 427] on img at bounding box center [1092, 447] width 239 height 239
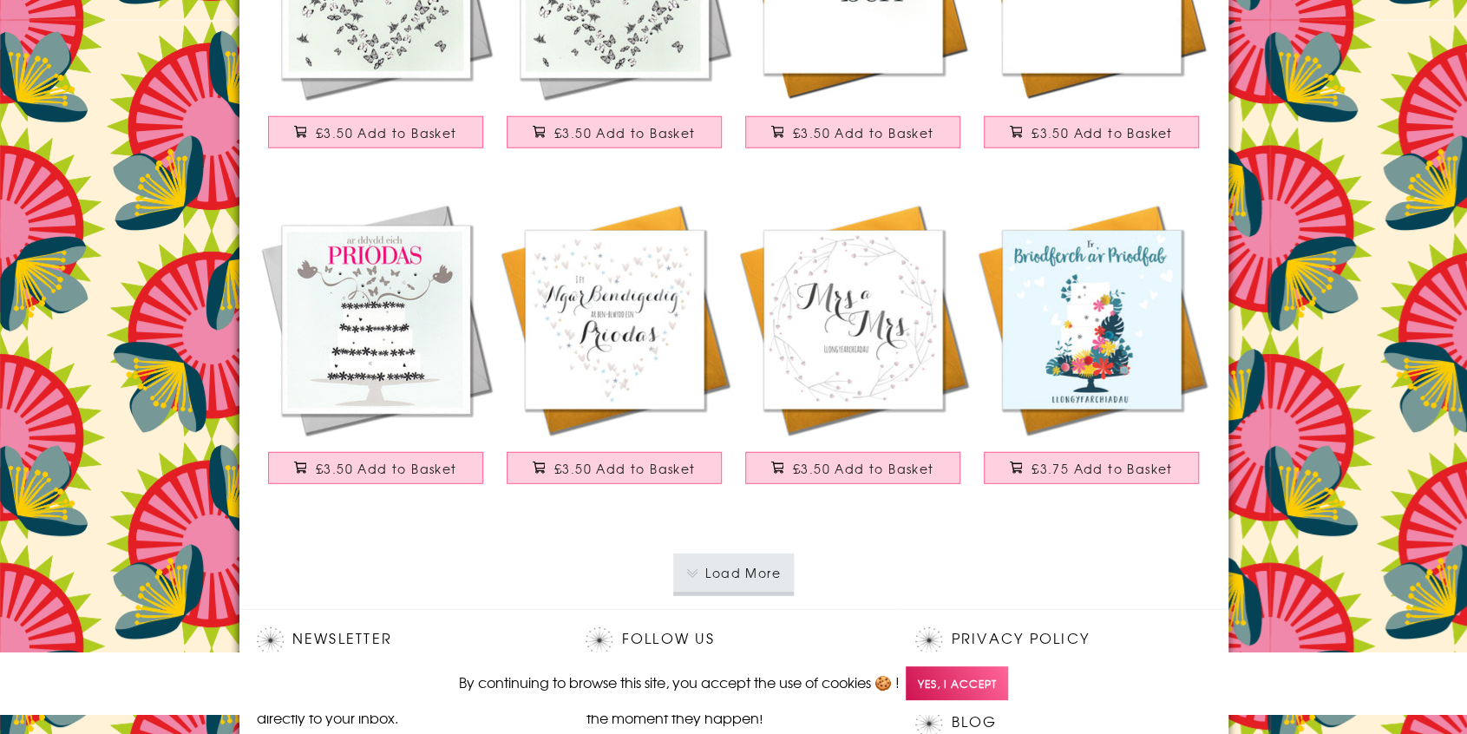
scroll to position [3112, 0]
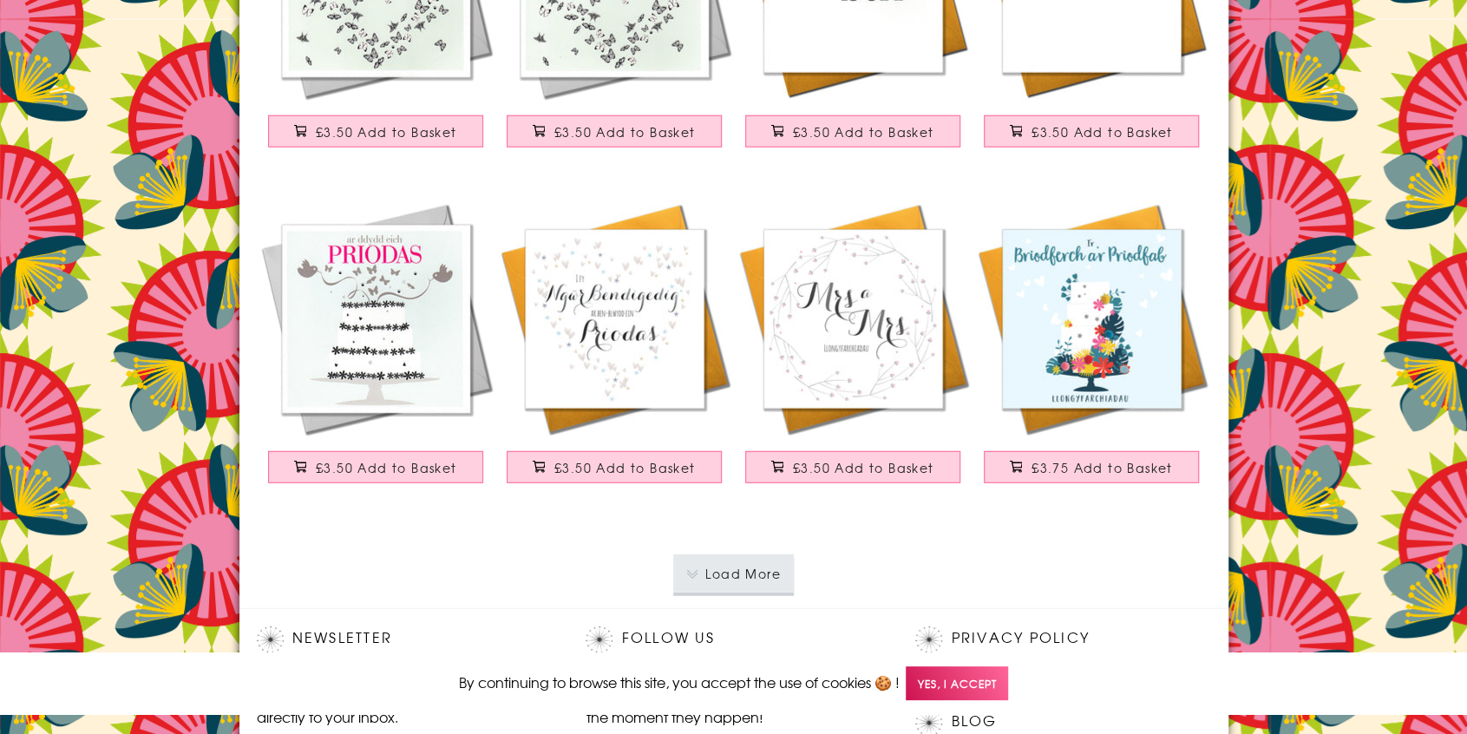
click at [757, 571] on button "Load More" at bounding box center [733, 573] width 121 height 38
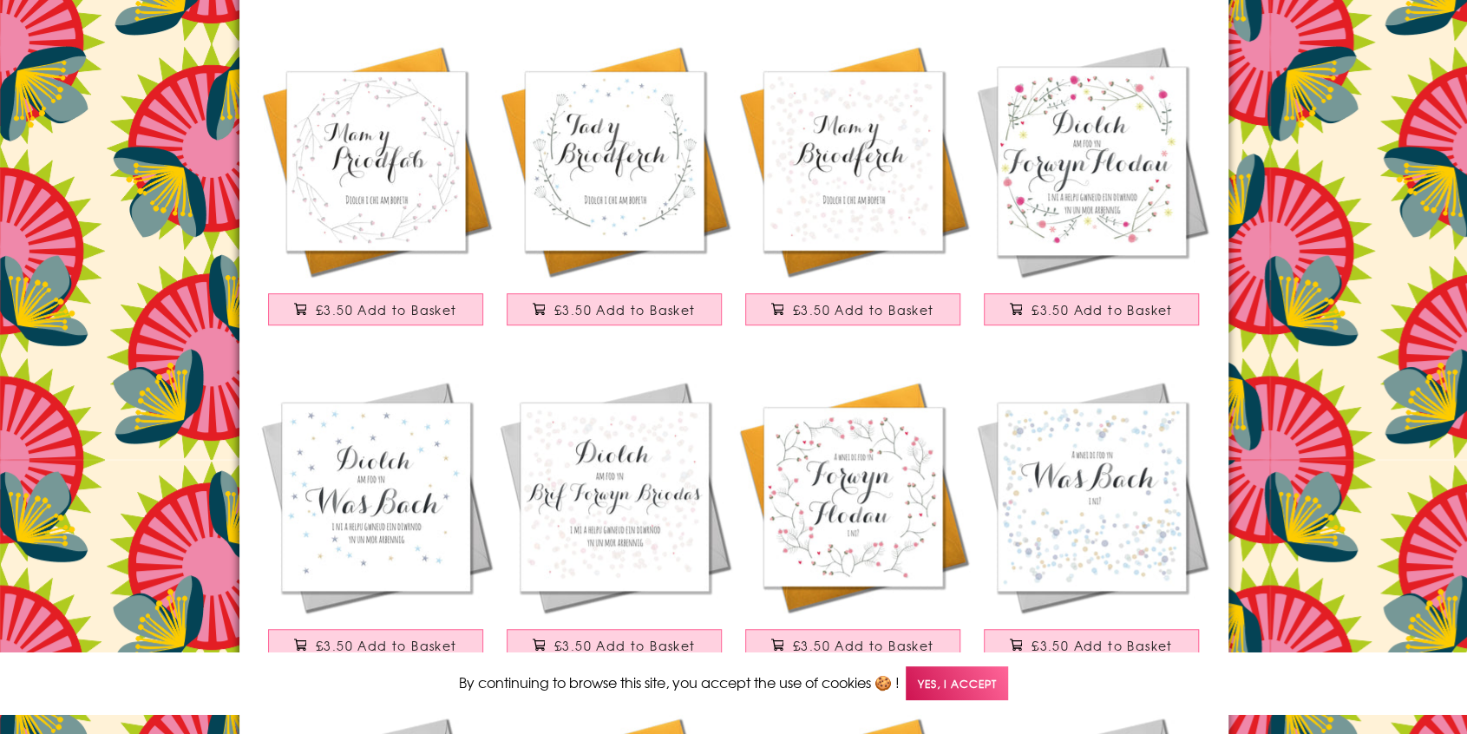
scroll to position [581, 0]
